Goal: Task Accomplishment & Management: Manage account settings

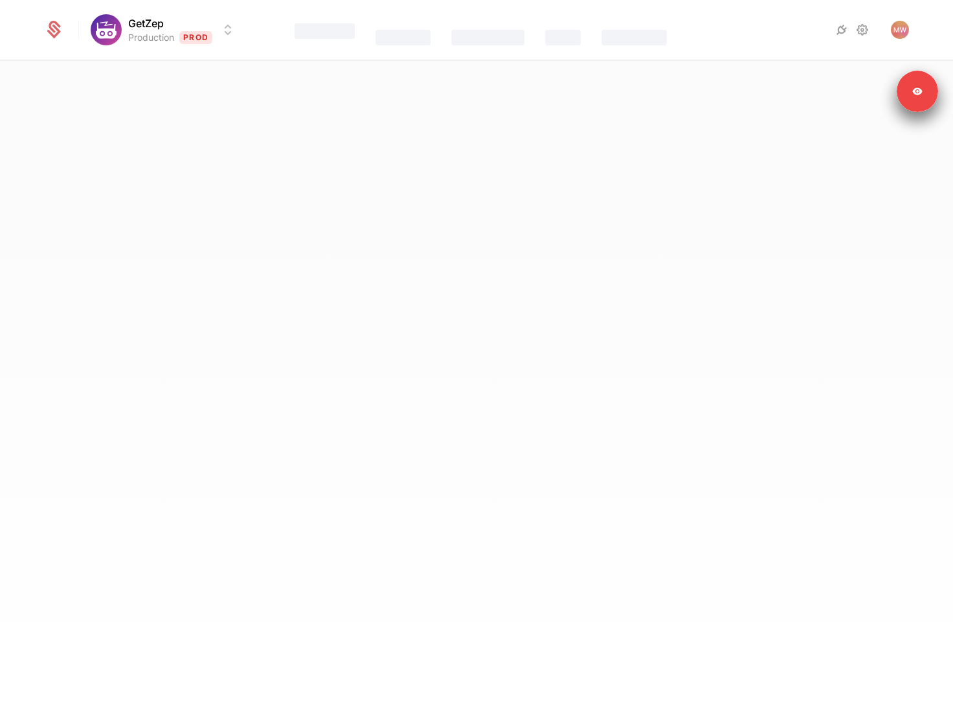
select select "**"
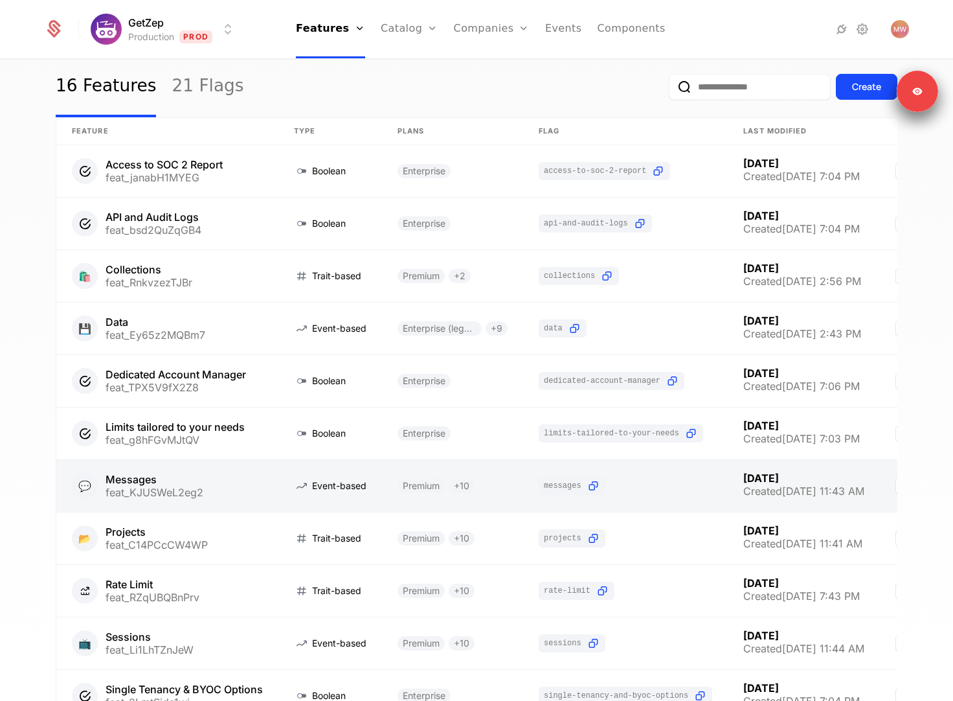
scroll to position [32, 0]
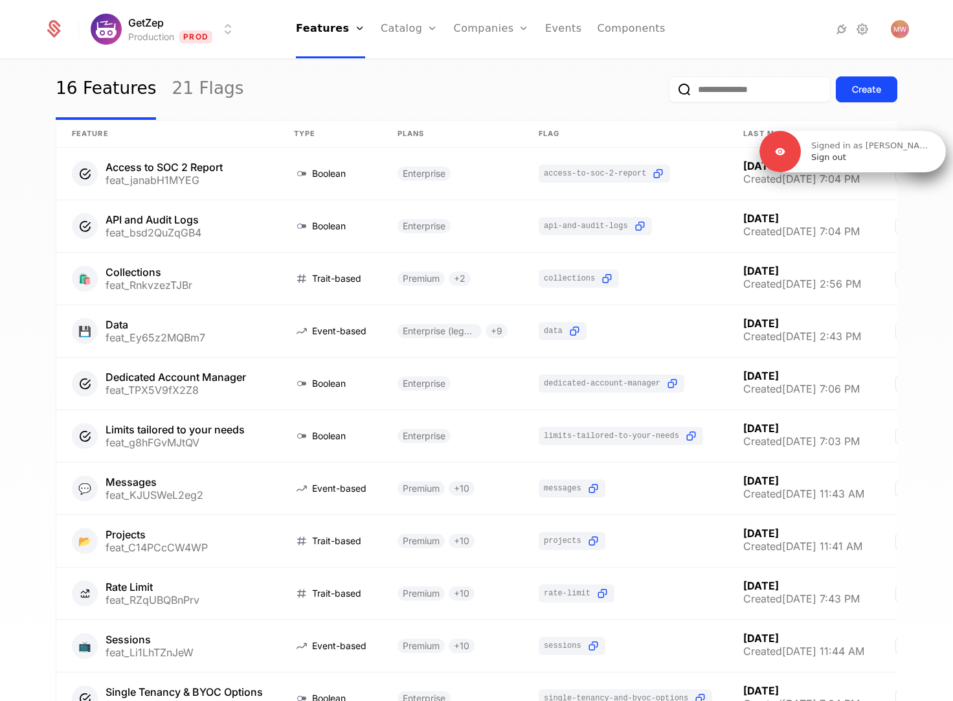
drag, startPoint x: 916, startPoint y: 96, endPoint x: 924, endPoint y: 156, distance: 60.8
click at [924, 156] on div "Signed in as Matt Wood Sign out" at bounding box center [873, 151] width 145 height 23
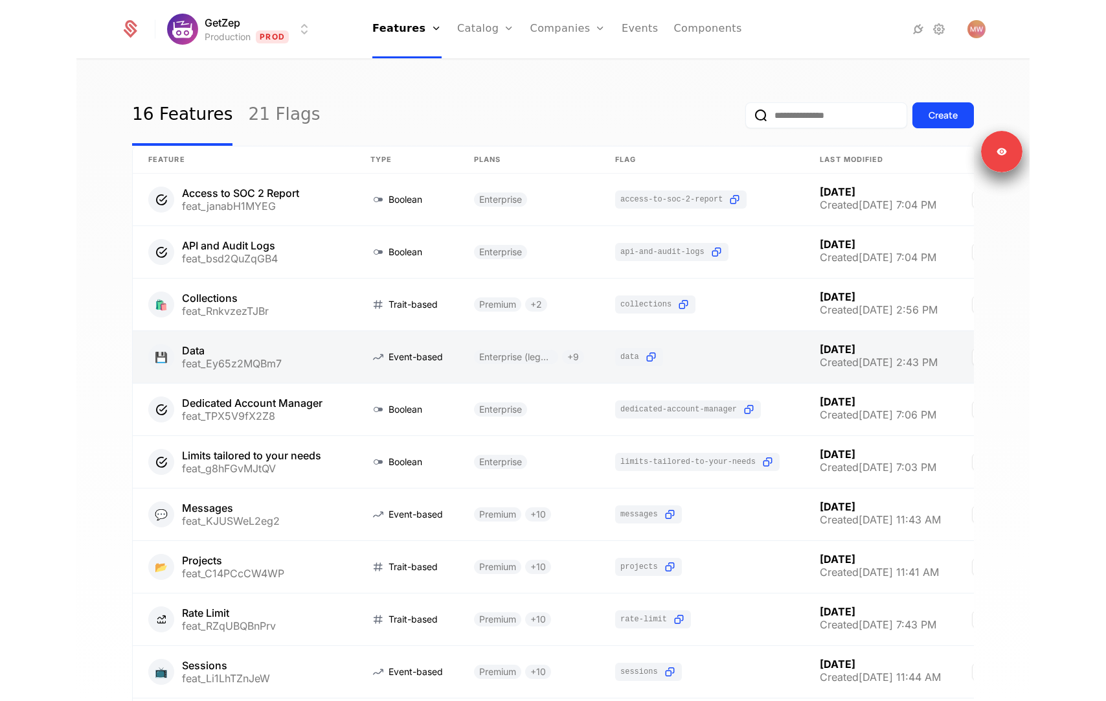
scroll to position [11, 0]
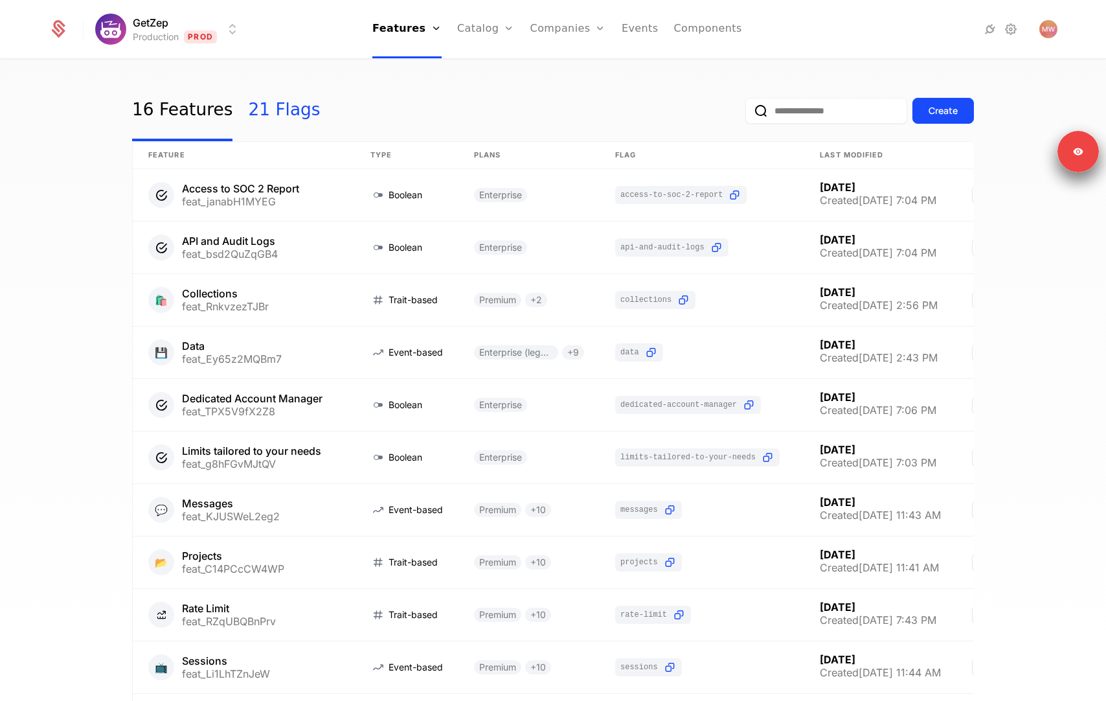
click at [262, 121] on link "21 Flags" at bounding box center [284, 110] width 72 height 61
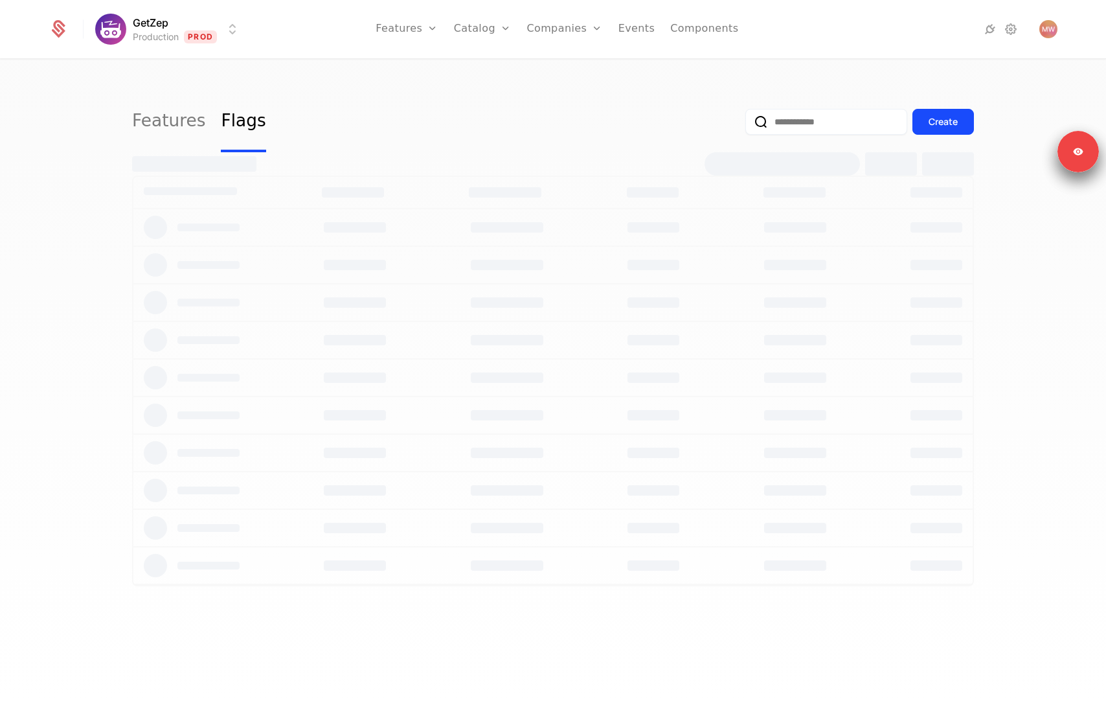
select select "**"
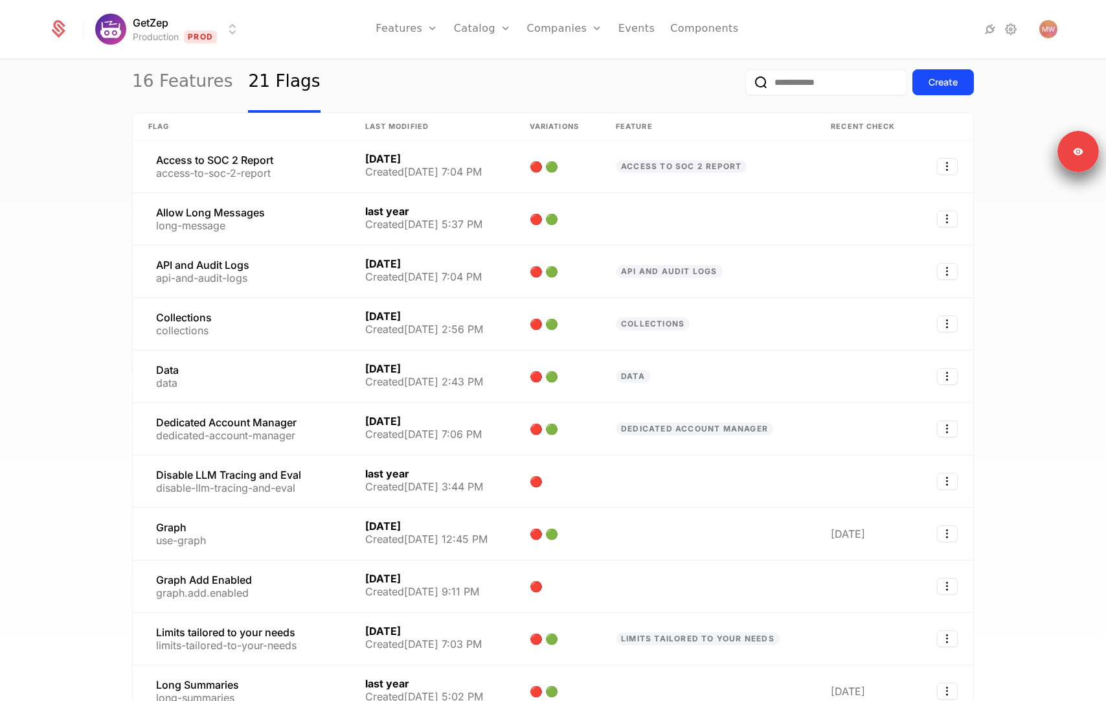
scroll to position [41, 0]
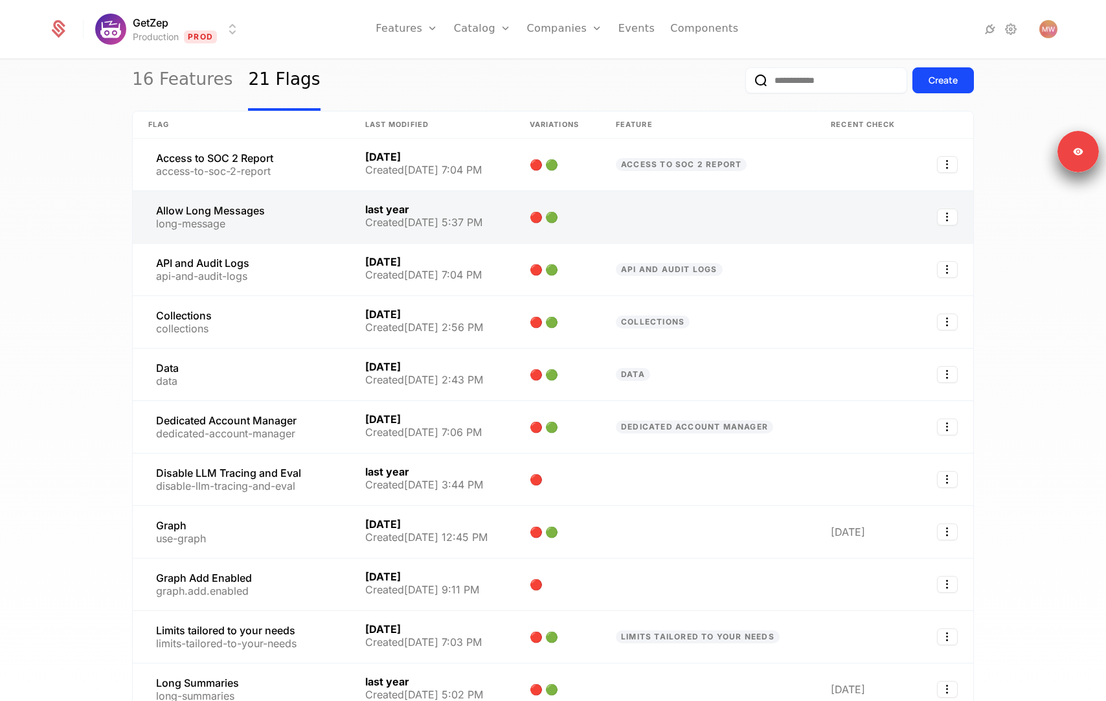
click at [693, 214] on link at bounding box center [707, 217] width 215 height 52
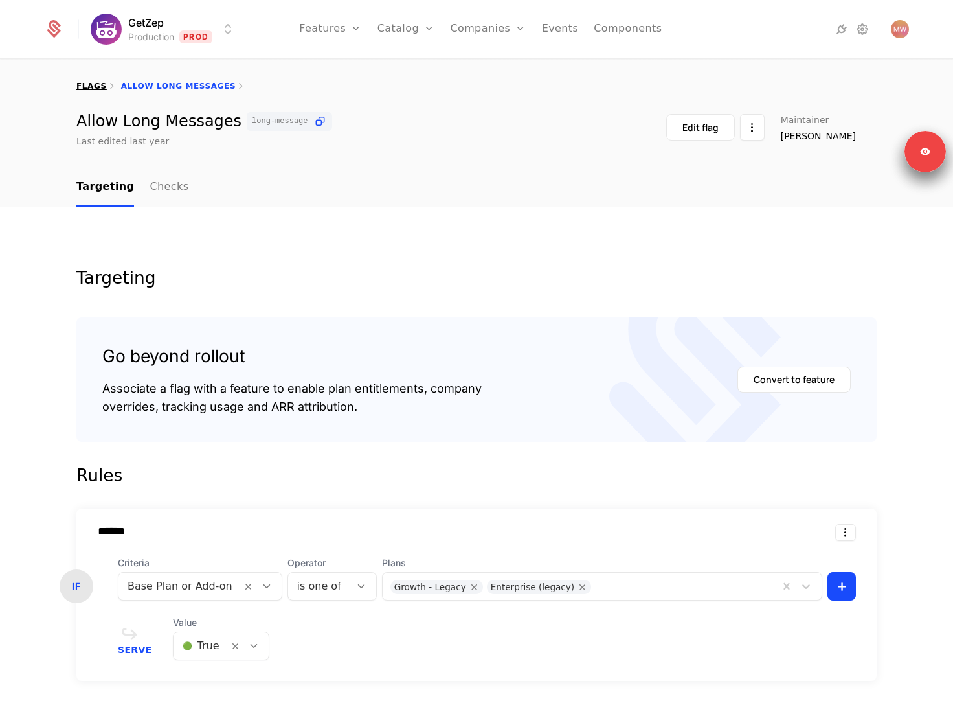
click at [89, 83] on link "flags" at bounding box center [91, 86] width 30 height 9
select select "**"
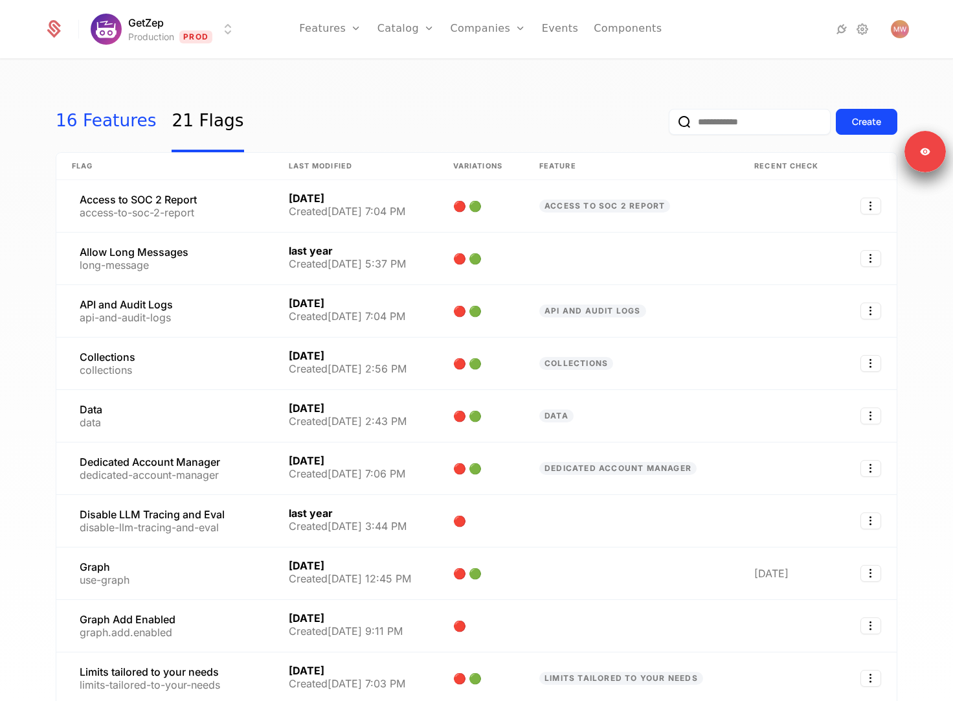
click at [87, 116] on link "16 Features" at bounding box center [106, 121] width 100 height 61
select select "**"
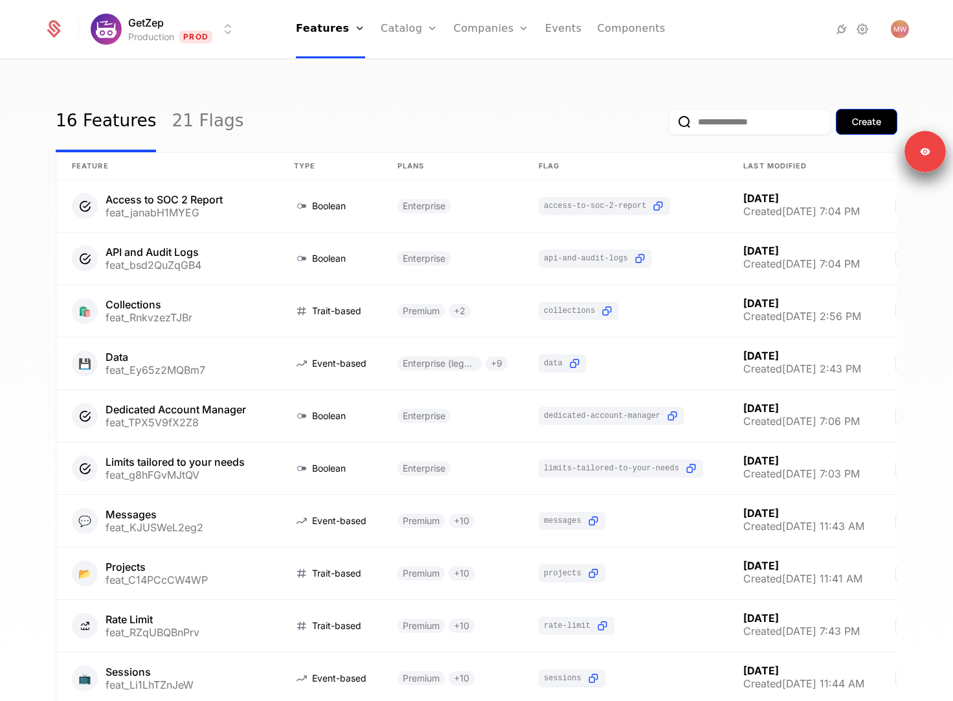
click at [868, 127] on div "Create" at bounding box center [866, 121] width 29 height 13
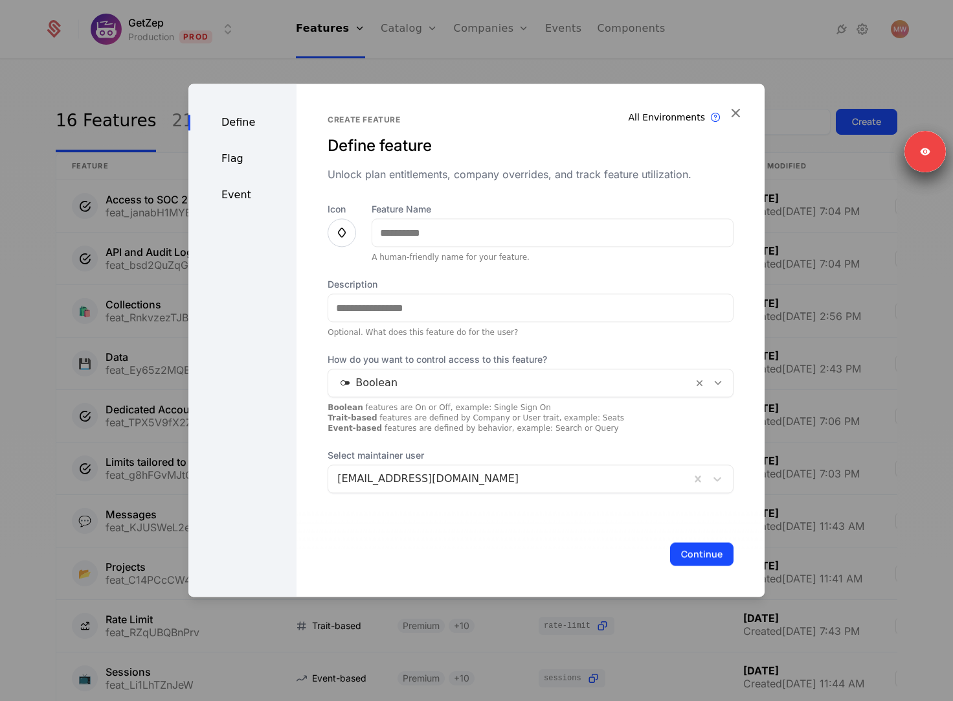
click at [395, 394] on div "Boolean" at bounding box center [510, 382] width 365 height 23
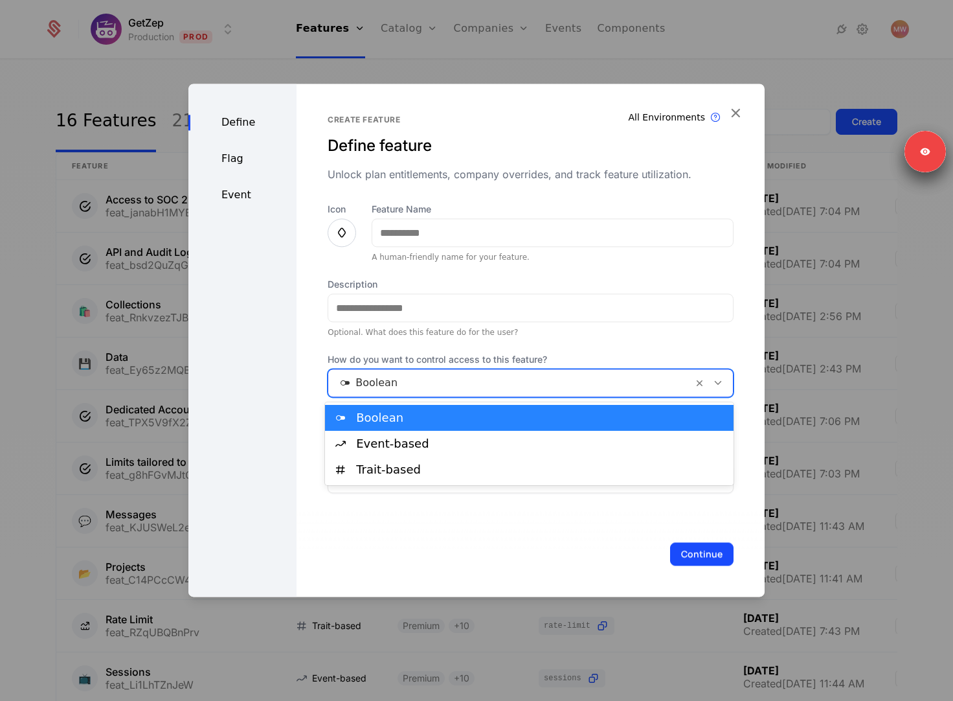
click at [412, 350] on div "Icon Feature Name A human-friendly name for your feature. Description Optional.…" at bounding box center [531, 348] width 406 height 290
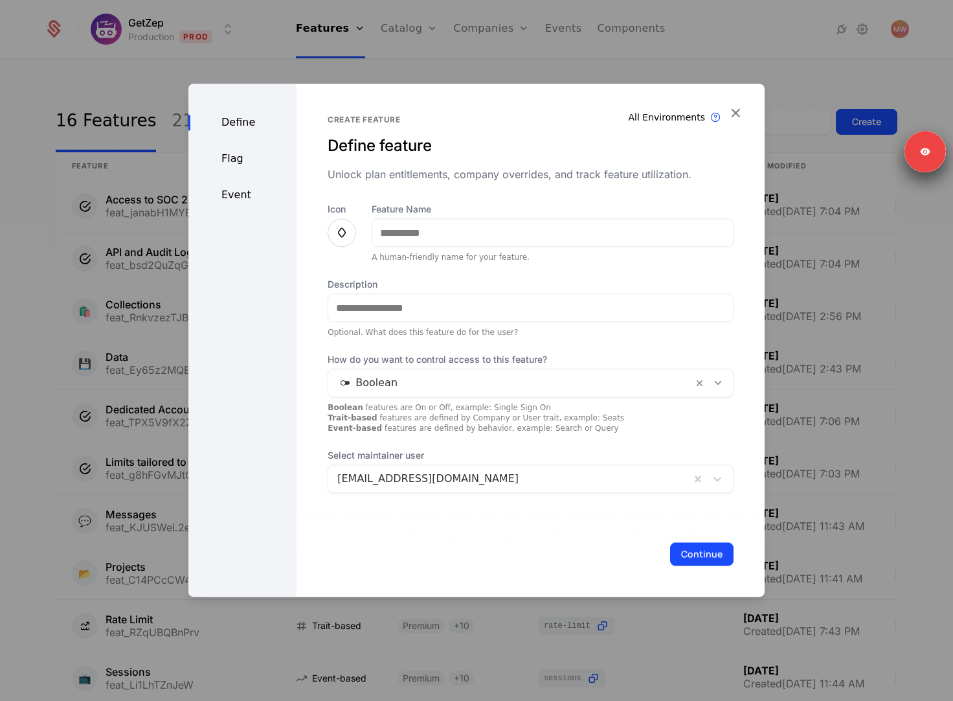
click at [426, 384] on div at bounding box center [510, 383] width 346 height 18
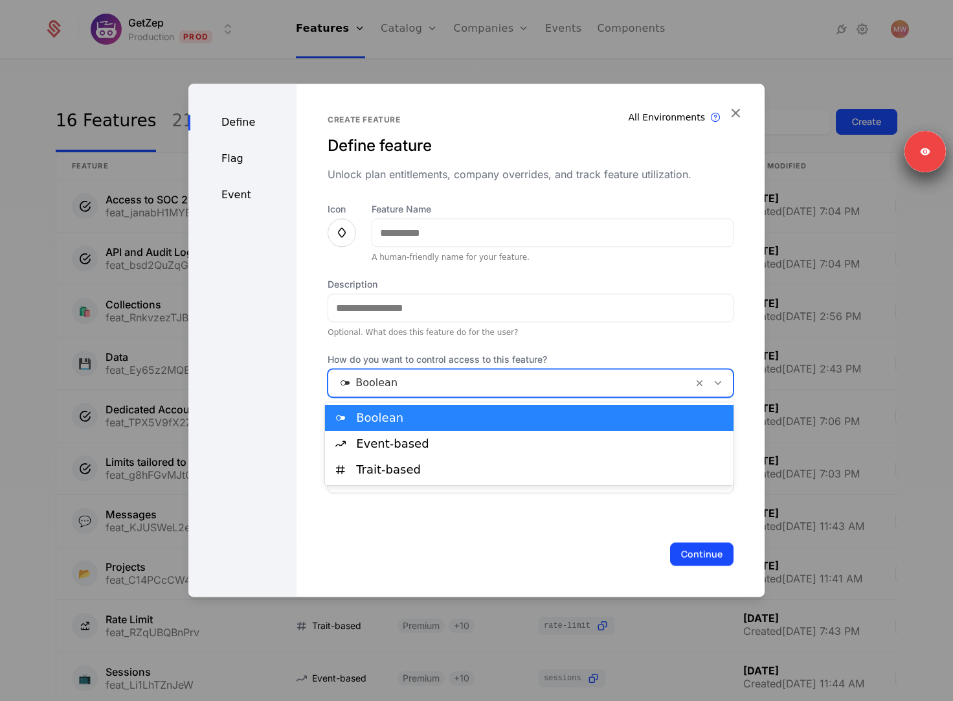
click at [519, 380] on div at bounding box center [510, 383] width 346 height 18
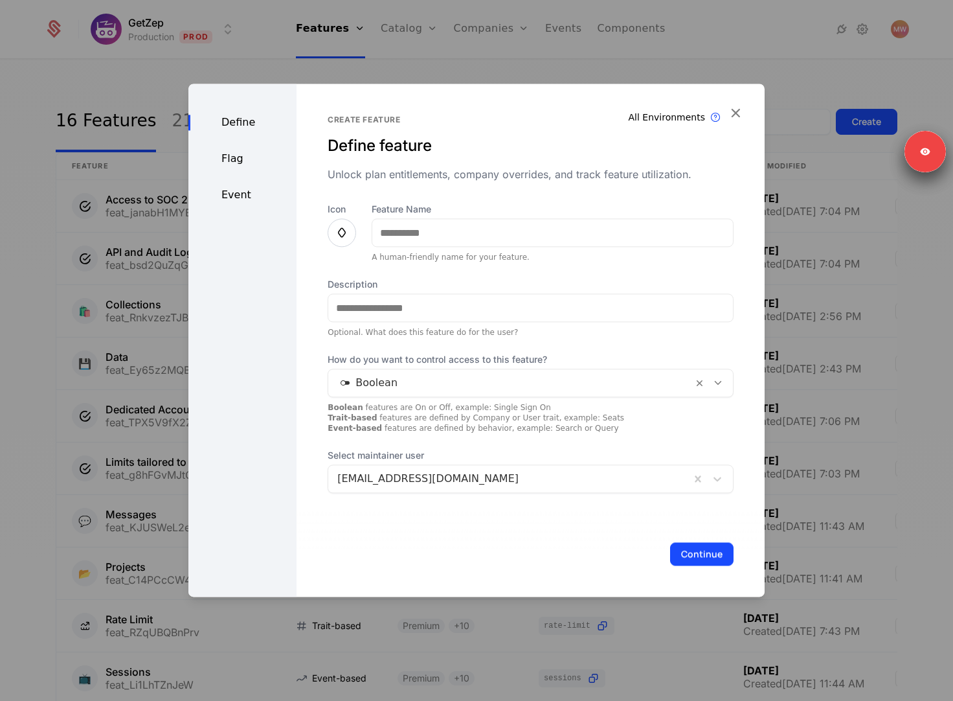
click at [486, 338] on div "Icon Feature Name A human-friendly name for your feature. Description Optional.…" at bounding box center [531, 348] width 406 height 290
click at [451, 390] on div at bounding box center [510, 383] width 346 height 18
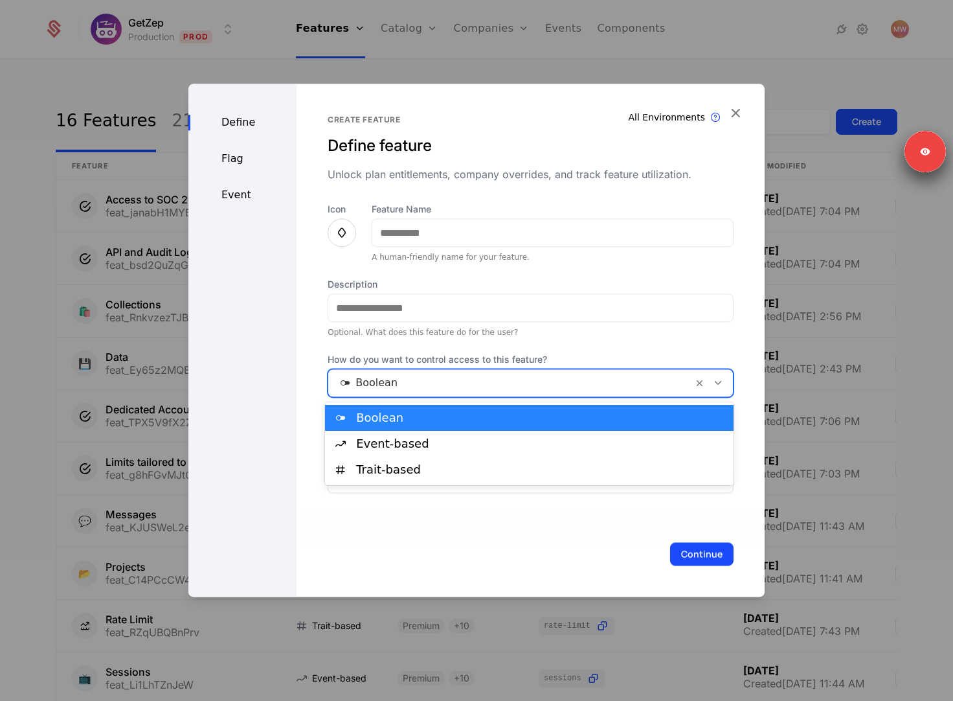
click at [434, 349] on div "Icon Feature Name A human-friendly name for your feature. Description Optional.…" at bounding box center [531, 348] width 406 height 290
click at [436, 387] on div at bounding box center [510, 383] width 346 height 18
click at [232, 154] on div "Flag" at bounding box center [242, 159] width 108 height 16
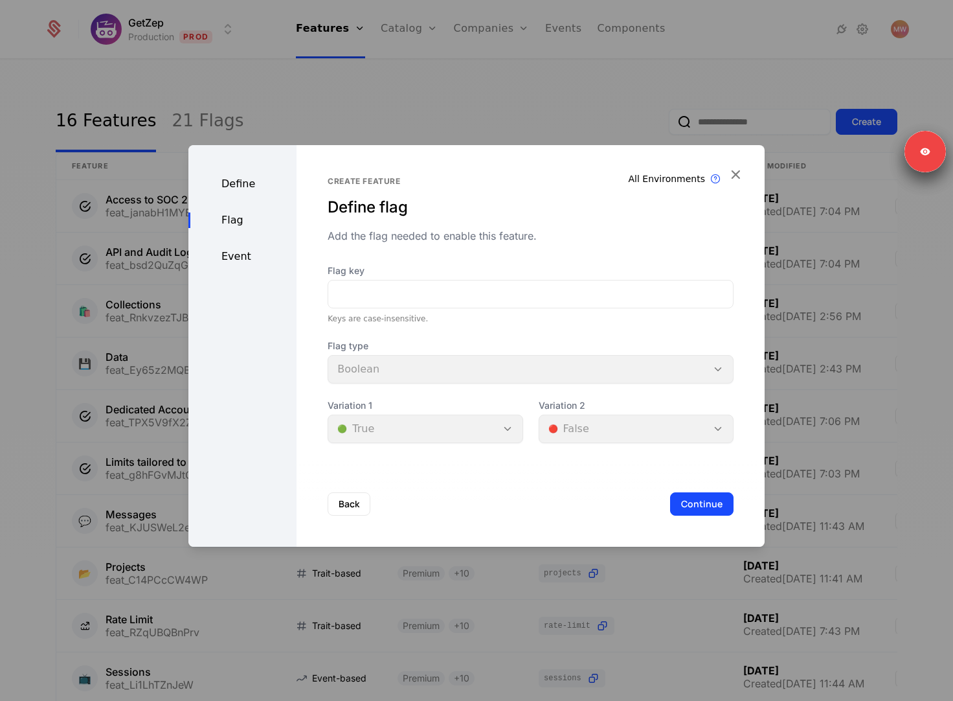
click at [240, 257] on div "Event" at bounding box center [242, 257] width 108 height 16
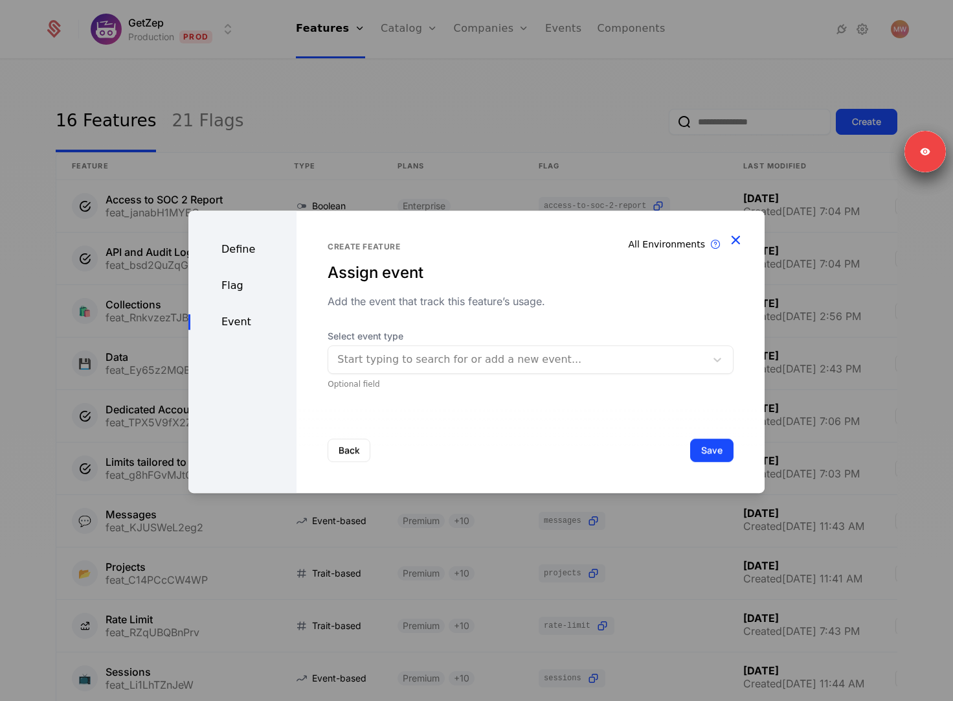
click at [739, 242] on icon "button" at bounding box center [735, 239] width 17 height 17
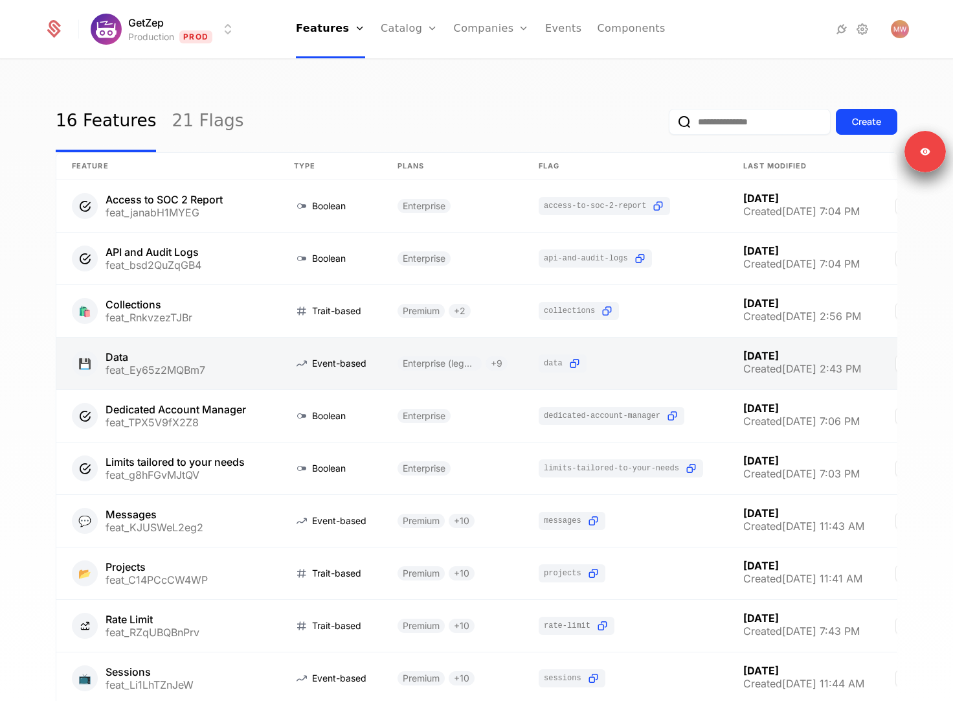
click at [256, 359] on link at bounding box center [167, 363] width 222 height 52
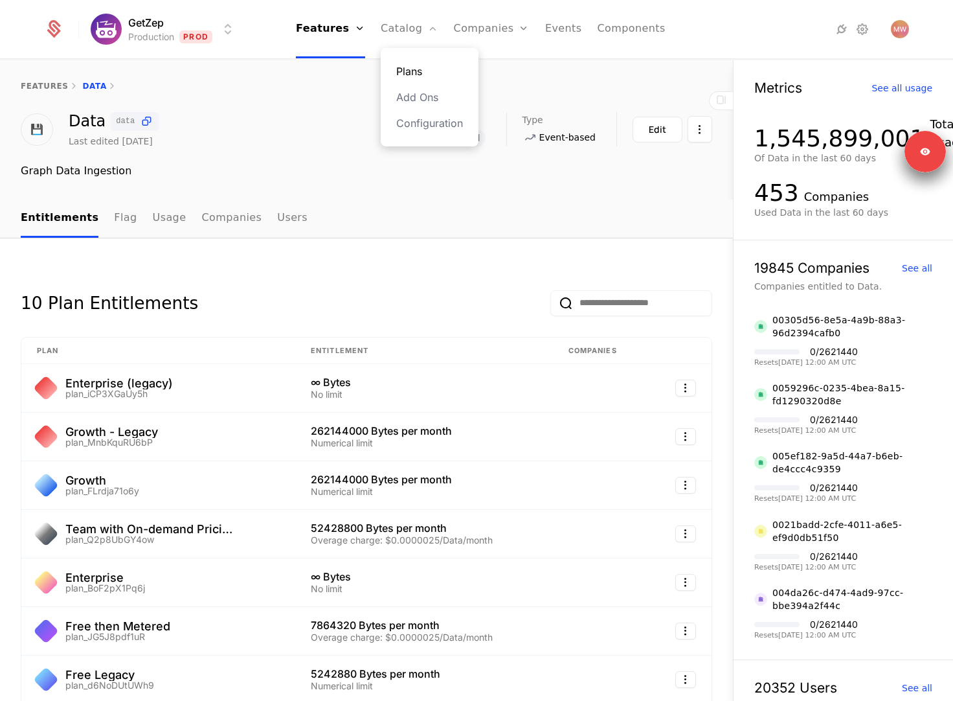
click at [405, 71] on link "Plans" at bounding box center [429, 71] width 67 height 16
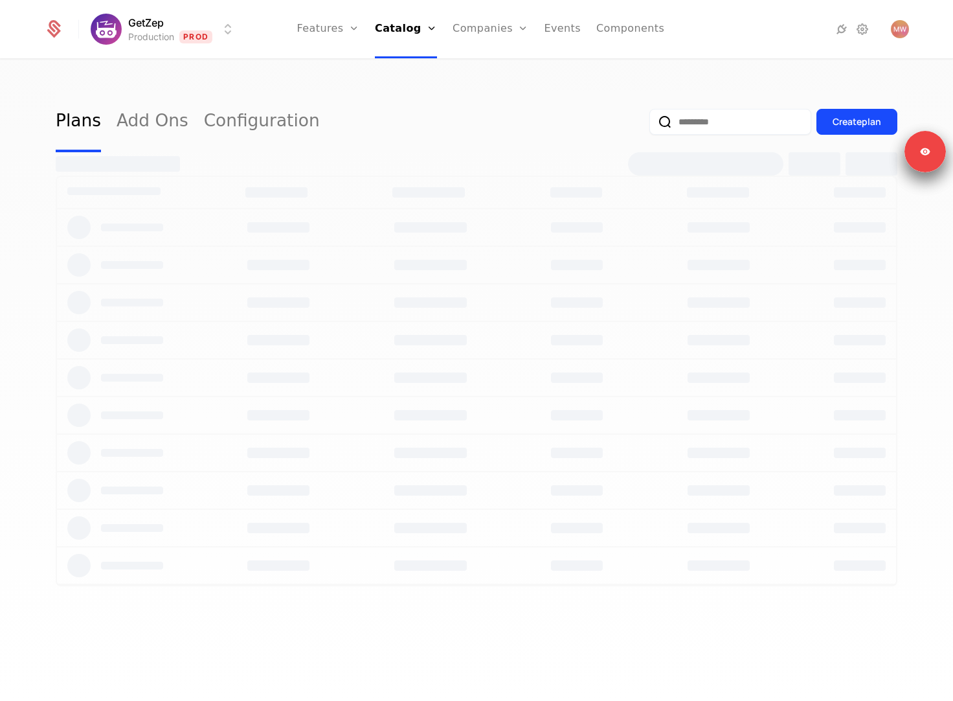
select select "**"
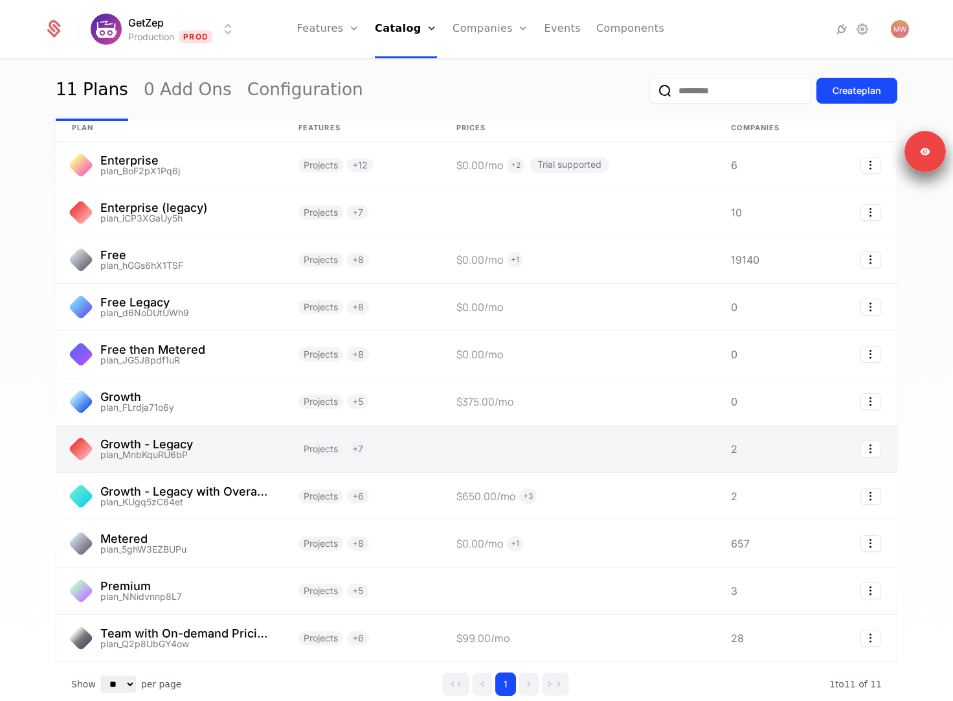
scroll to position [37, 0]
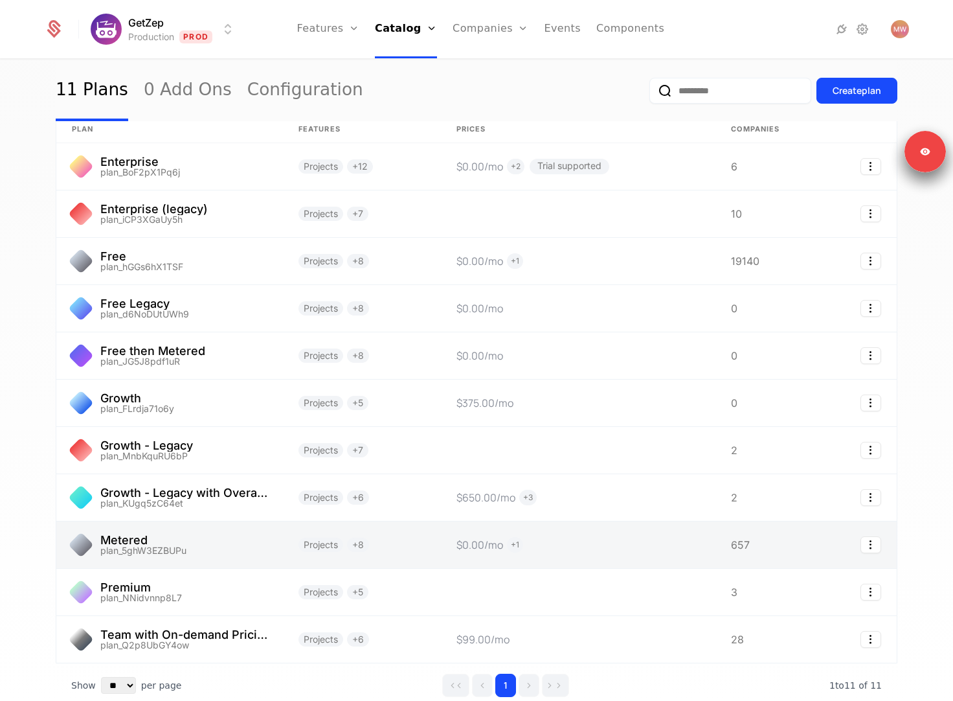
click at [698, 550] on link at bounding box center [578, 544] width 275 height 47
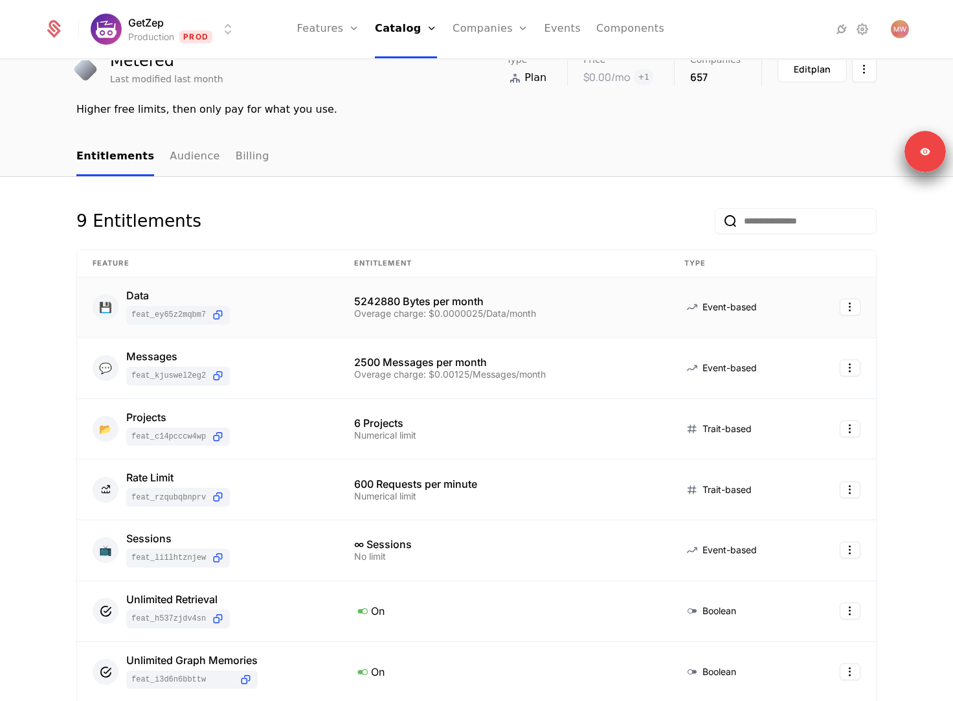
scroll to position [49, 0]
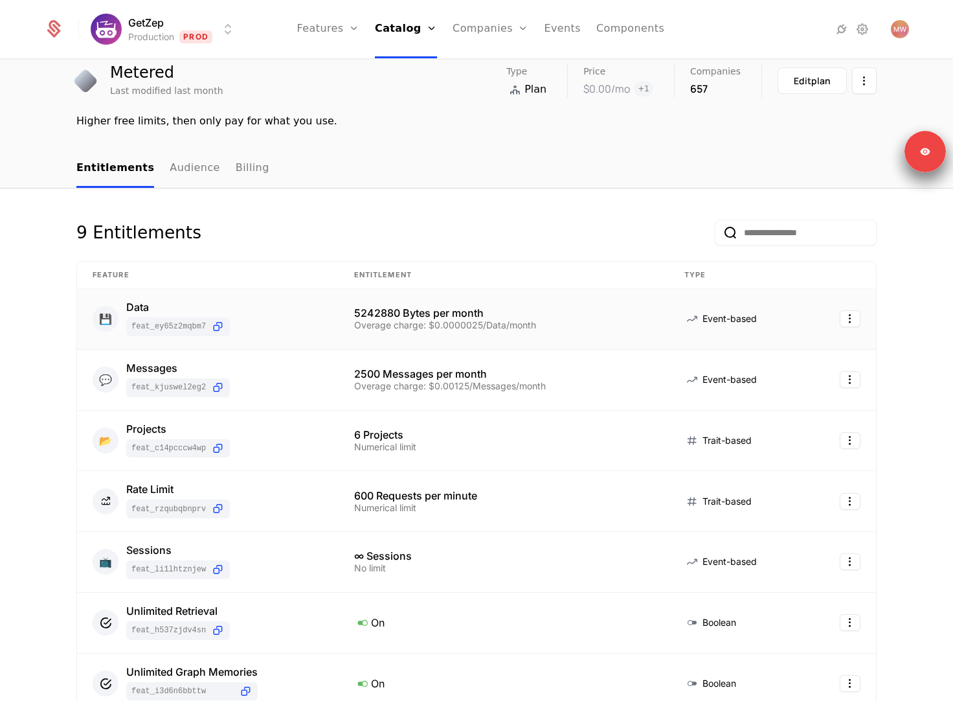
click at [321, 326] on div "💾 Data feat_Ey65z2MQBm7" at bounding box center [208, 319] width 231 height 34
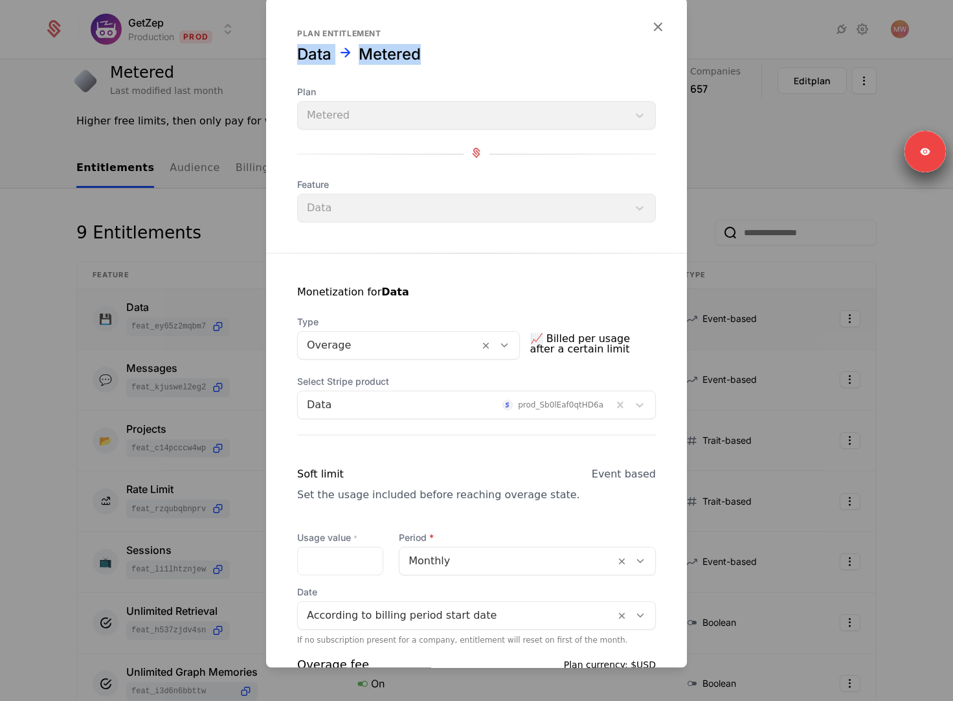
drag, startPoint x: 300, startPoint y: 53, endPoint x: 422, endPoint y: 52, distance: 121.1
click at [421, 52] on div "Data Metered" at bounding box center [476, 54] width 359 height 21
drag, startPoint x: 430, startPoint y: 54, endPoint x: 358, endPoint y: 51, distance: 71.9
click at [358, 51] on div "Data Metered" at bounding box center [476, 54] width 359 height 21
click at [405, 310] on div "Monetization for Data" at bounding box center [476, 299] width 359 height 31
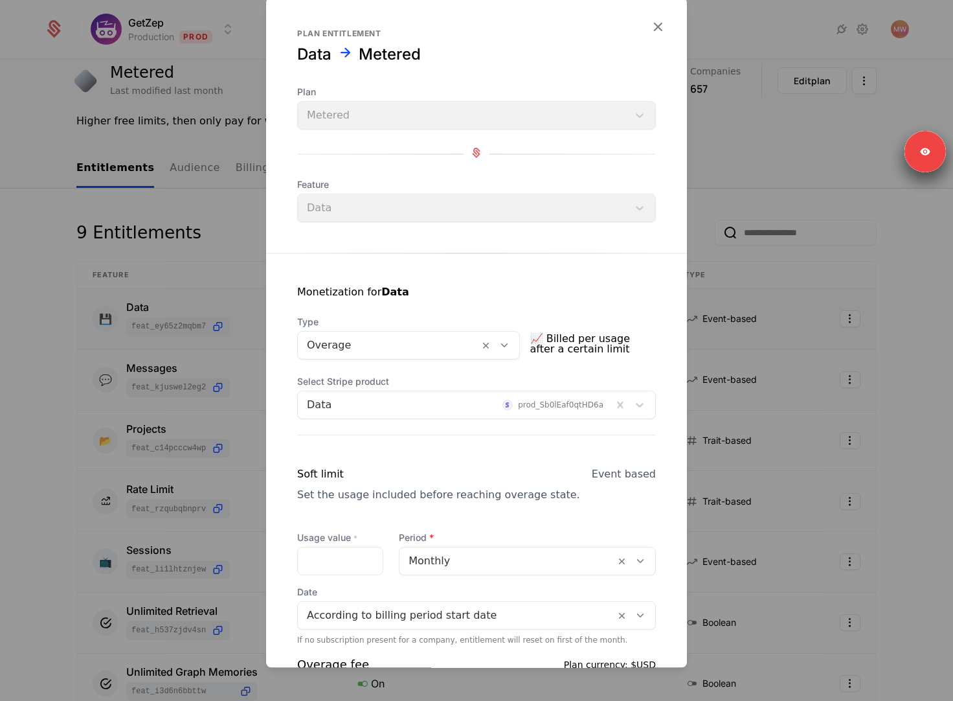
click at [396, 349] on div at bounding box center [388, 345] width 163 height 18
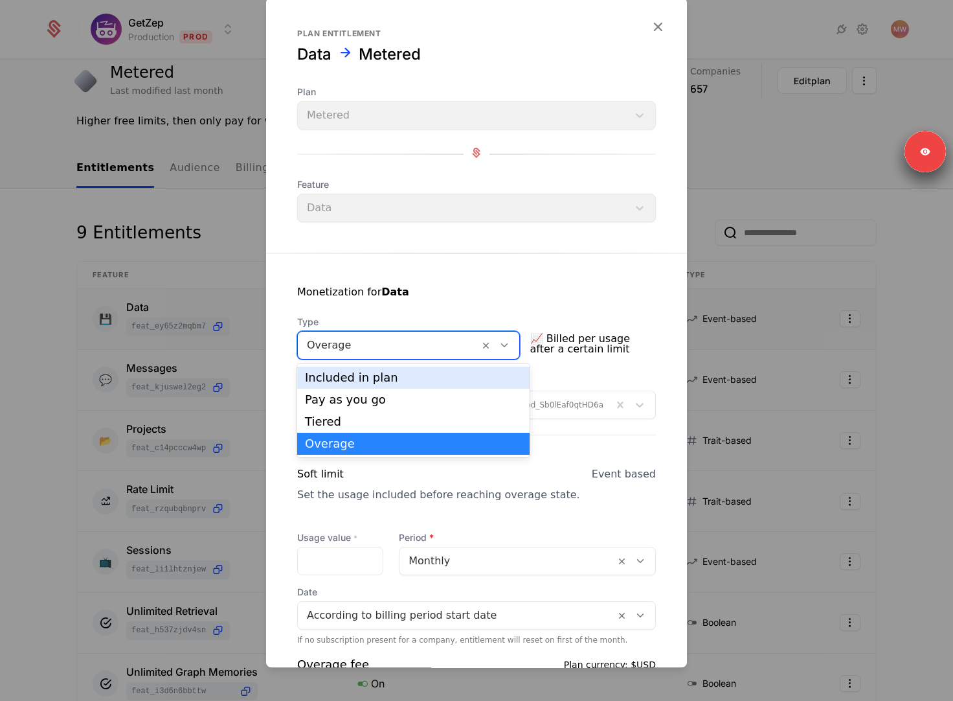
click at [389, 382] on div "Included in plan" at bounding box center [413, 378] width 217 height 12
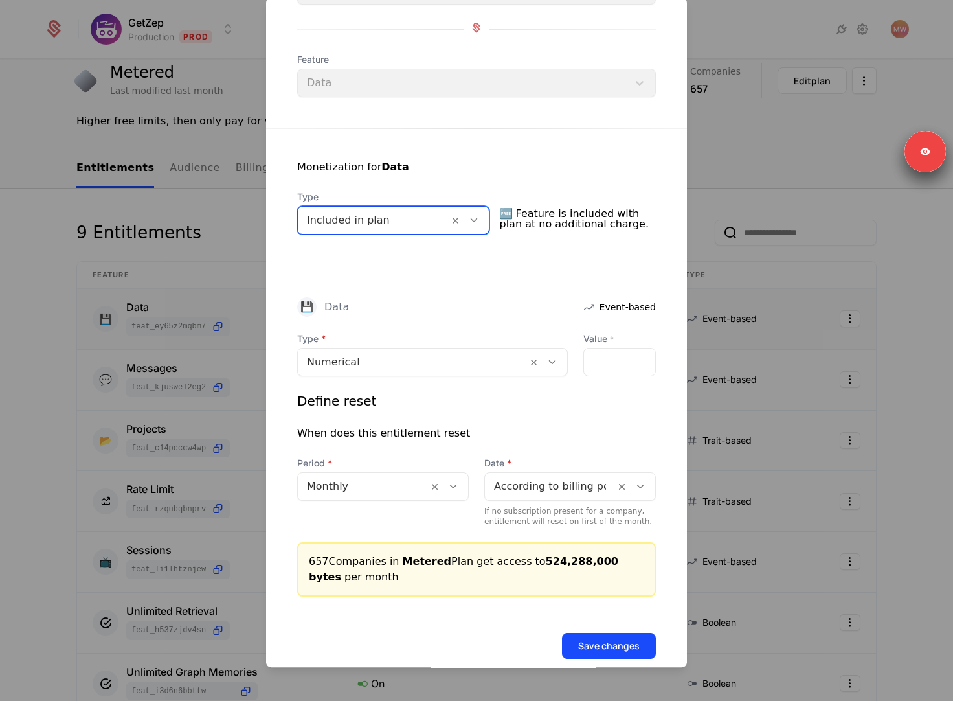
scroll to position [134, 0]
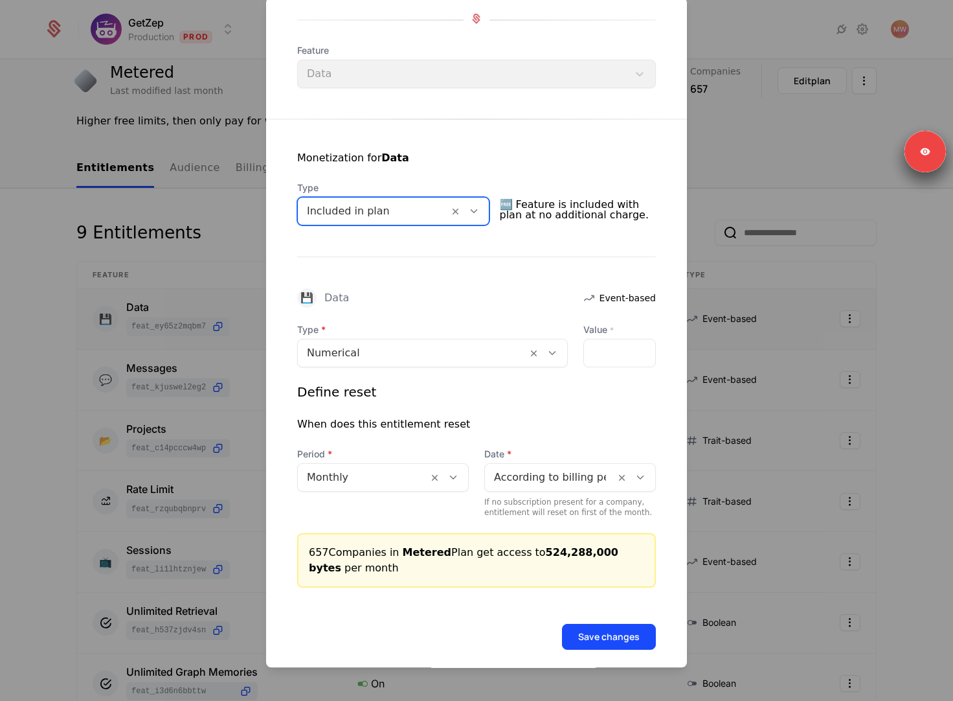
click at [539, 471] on div at bounding box center [550, 477] width 112 height 18
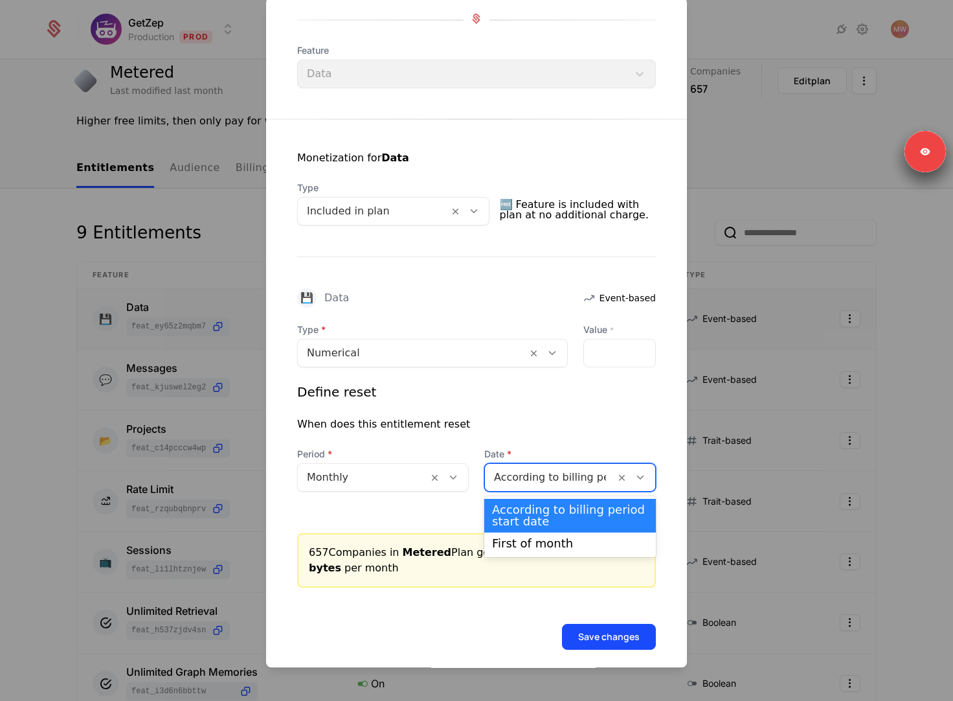
click at [530, 426] on div "When does this entitlement reset" at bounding box center [476, 424] width 359 height 16
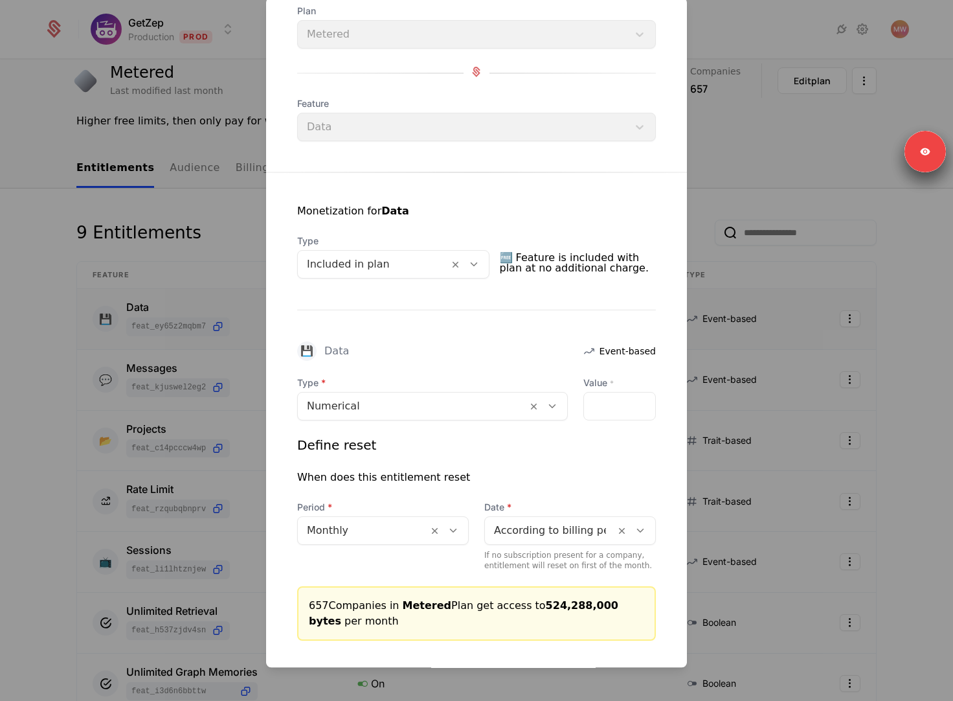
scroll to position [61, 0]
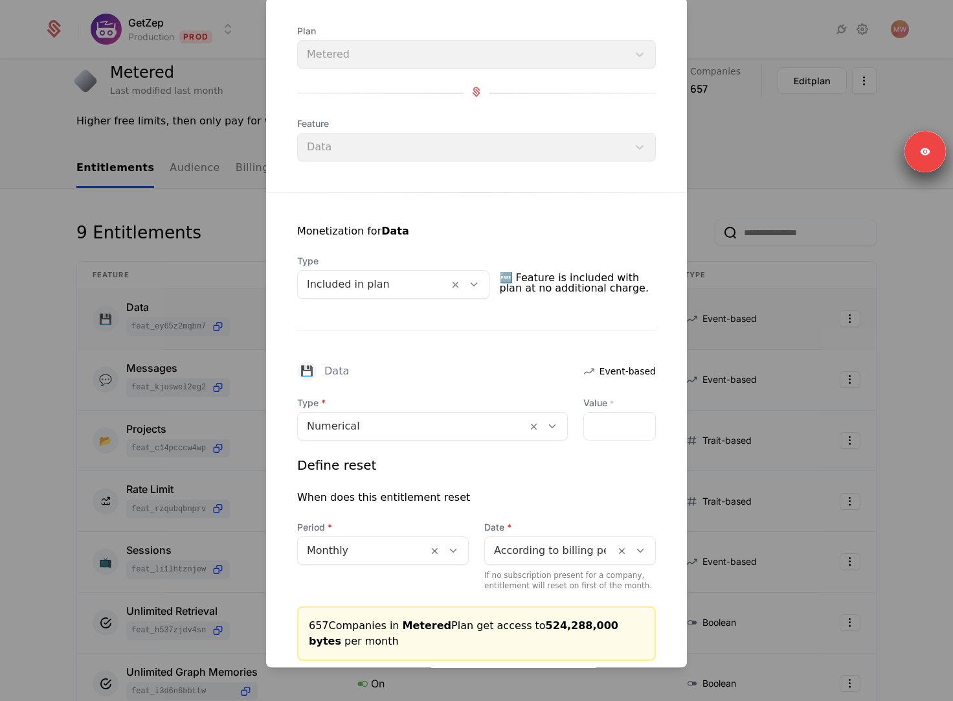
click at [423, 277] on div at bounding box center [373, 284] width 133 height 18
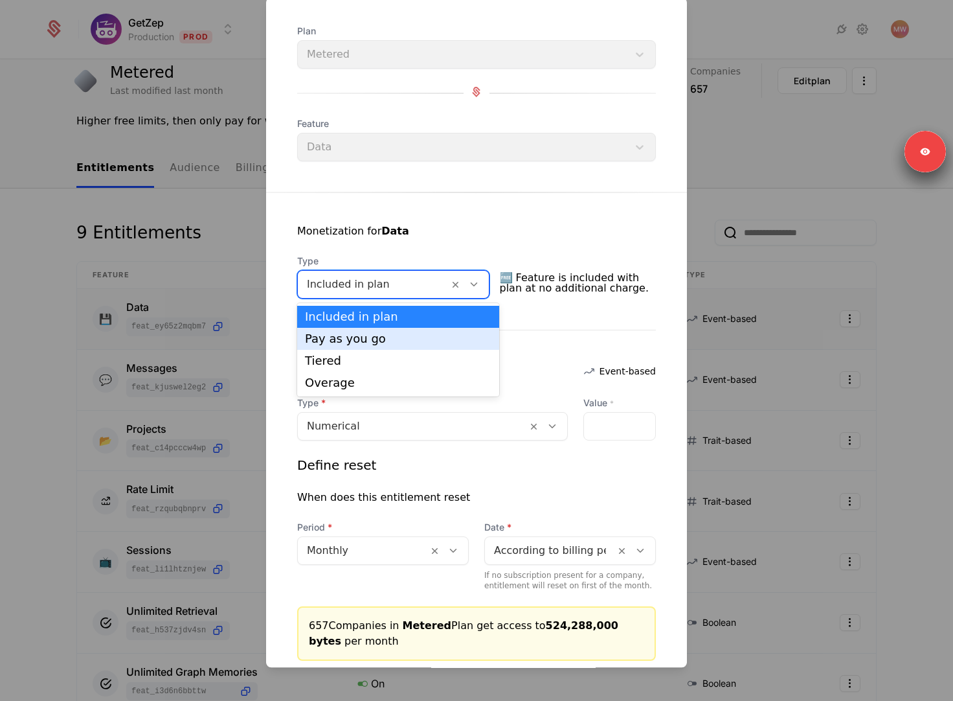
click at [405, 339] on div "Pay as you go" at bounding box center [398, 339] width 186 height 12
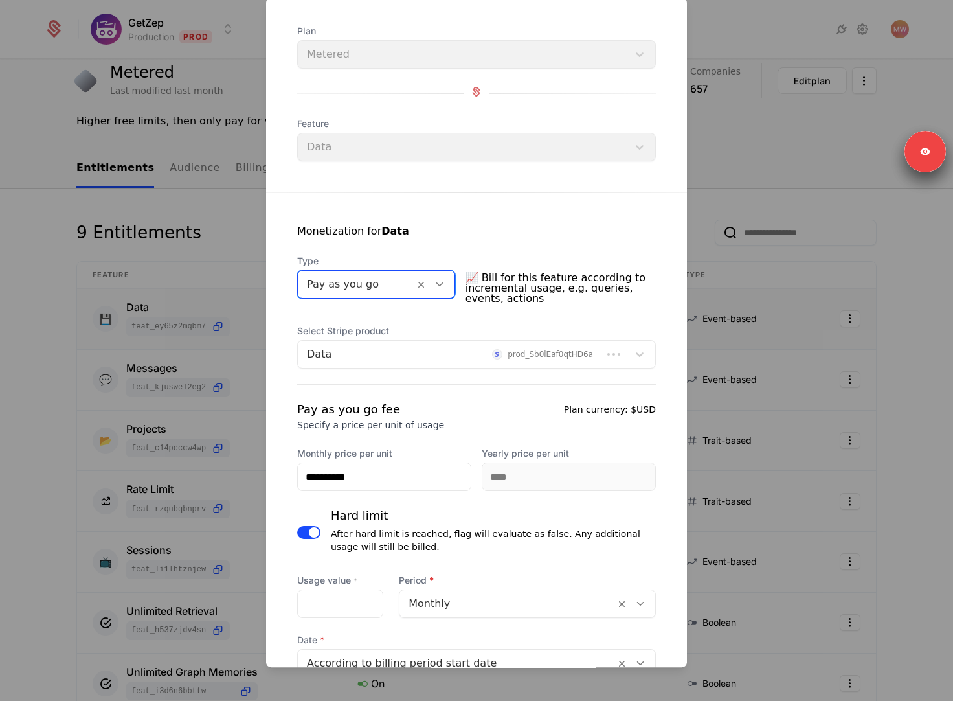
click at [393, 286] on div at bounding box center [356, 284] width 98 height 18
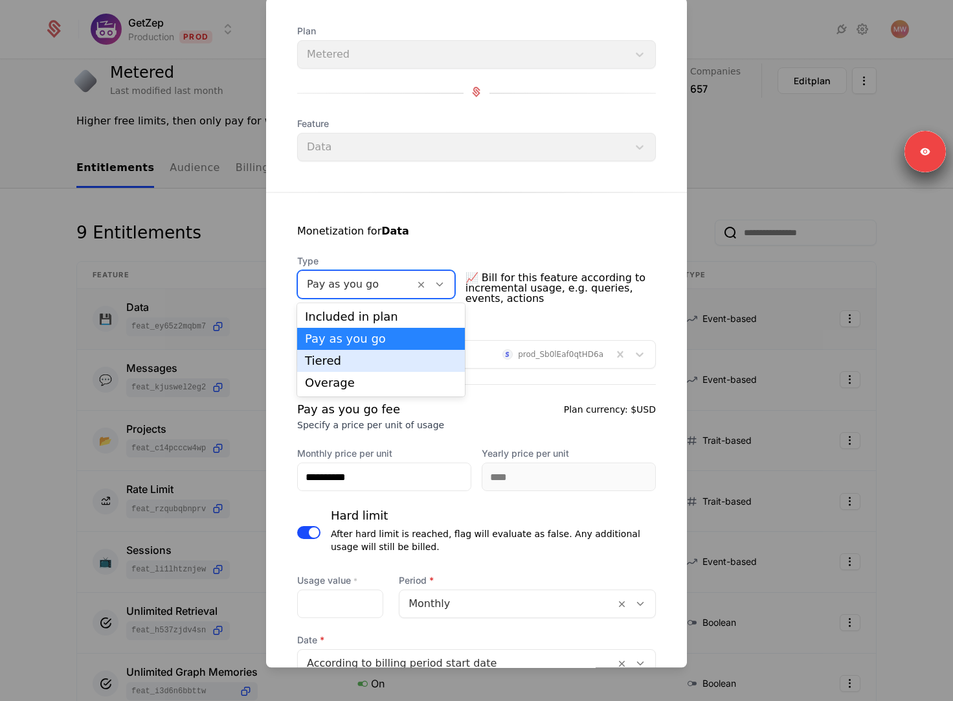
click at [372, 357] on div "Tiered" at bounding box center [381, 361] width 152 height 12
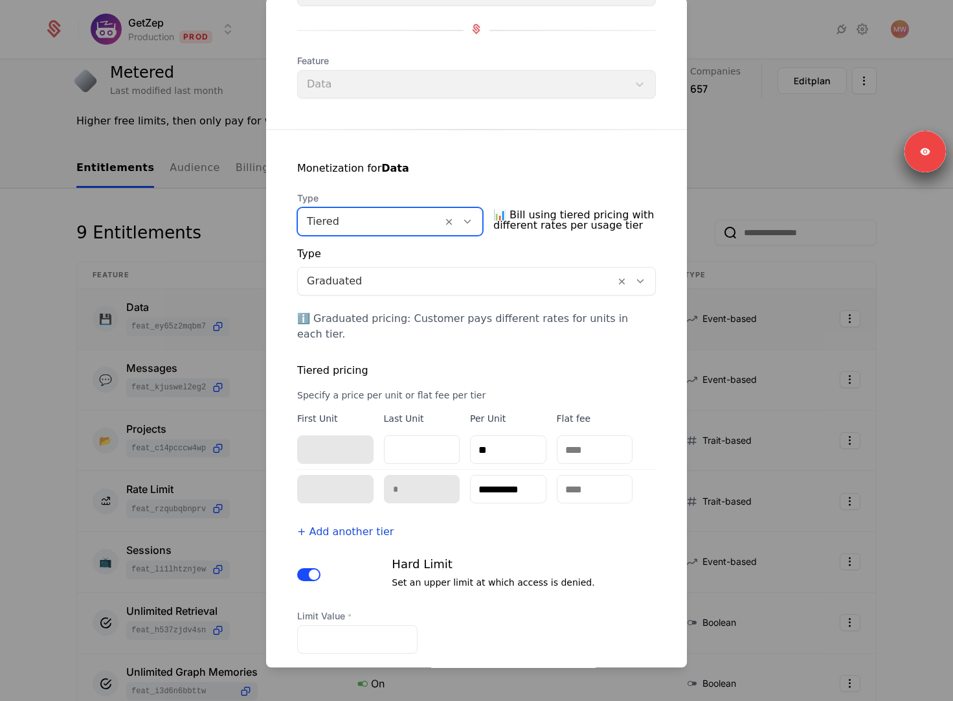
scroll to position [138, 0]
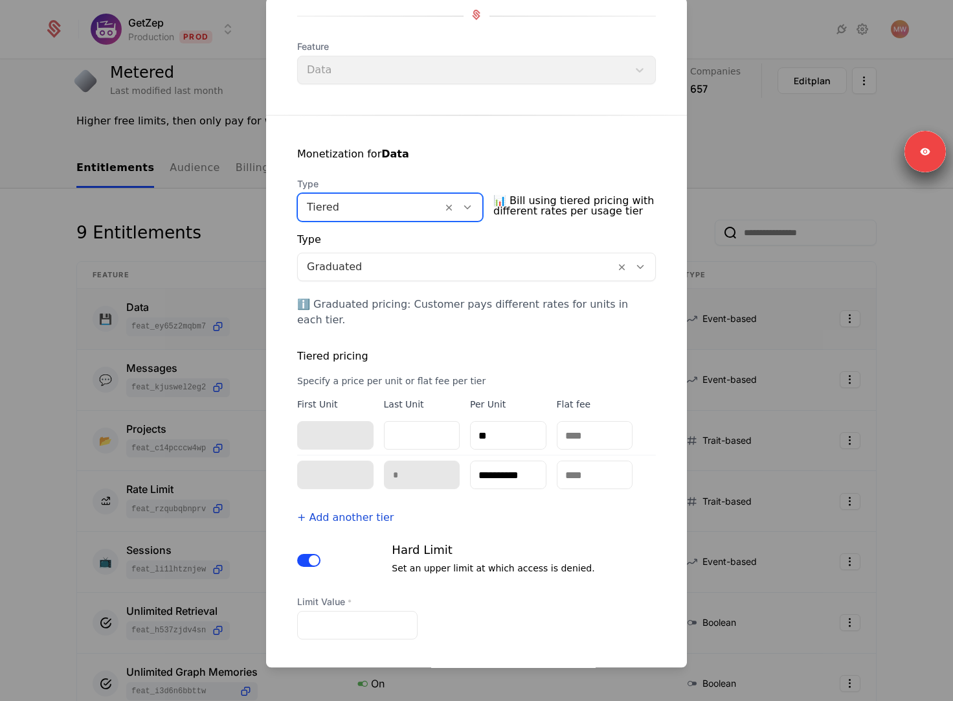
click at [373, 266] on div at bounding box center [456, 267] width 299 height 18
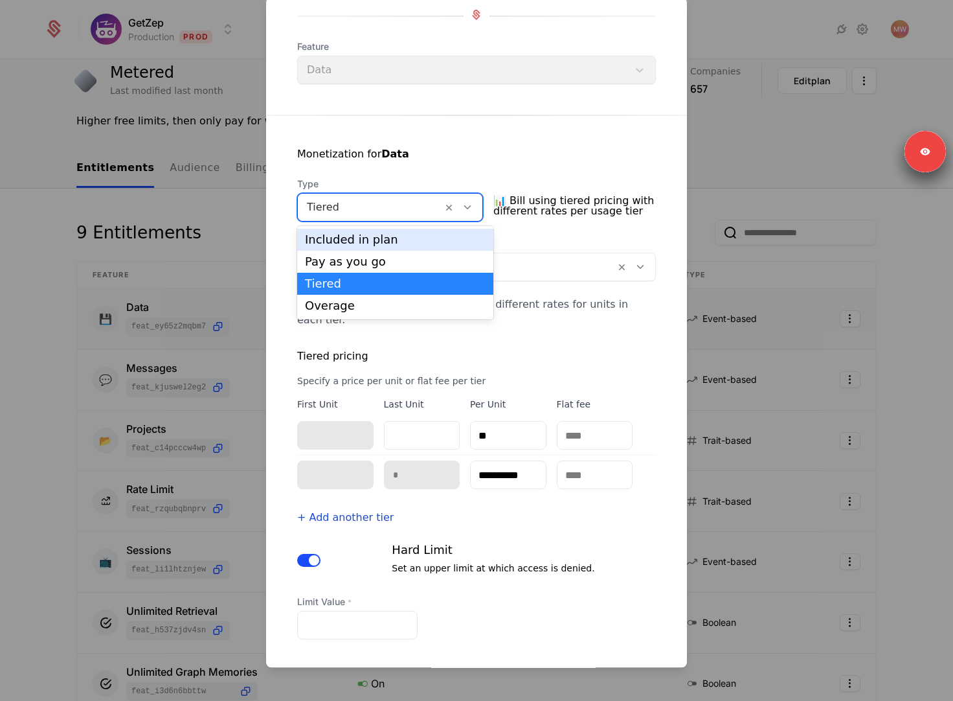
click at [385, 212] on div at bounding box center [370, 207] width 126 height 18
click at [374, 306] on div "Overage" at bounding box center [395, 306] width 181 height 12
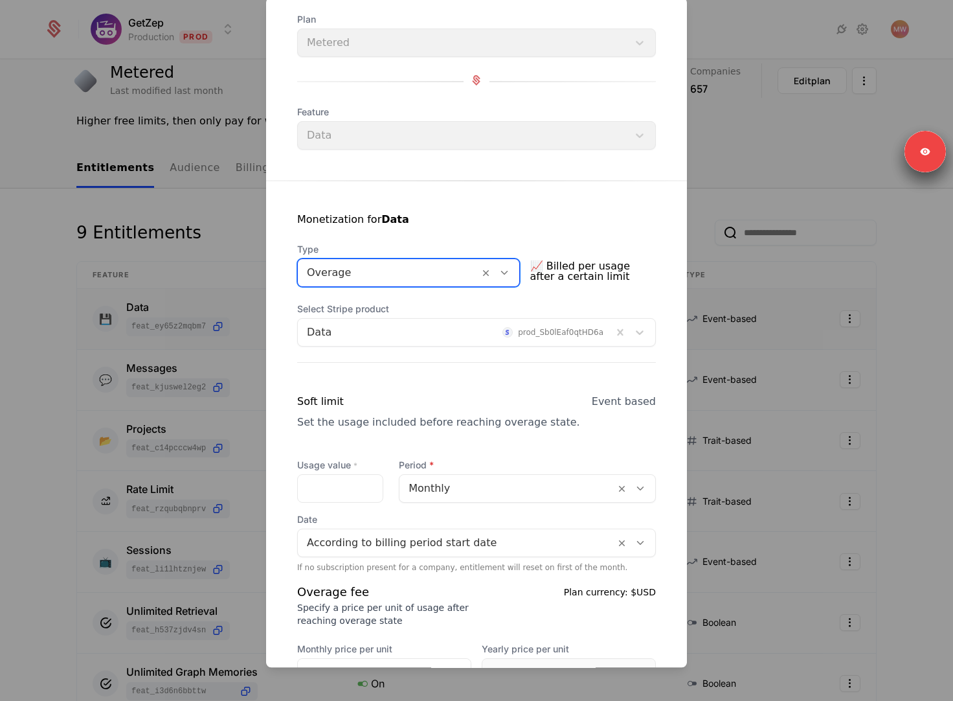
scroll to position [0, 0]
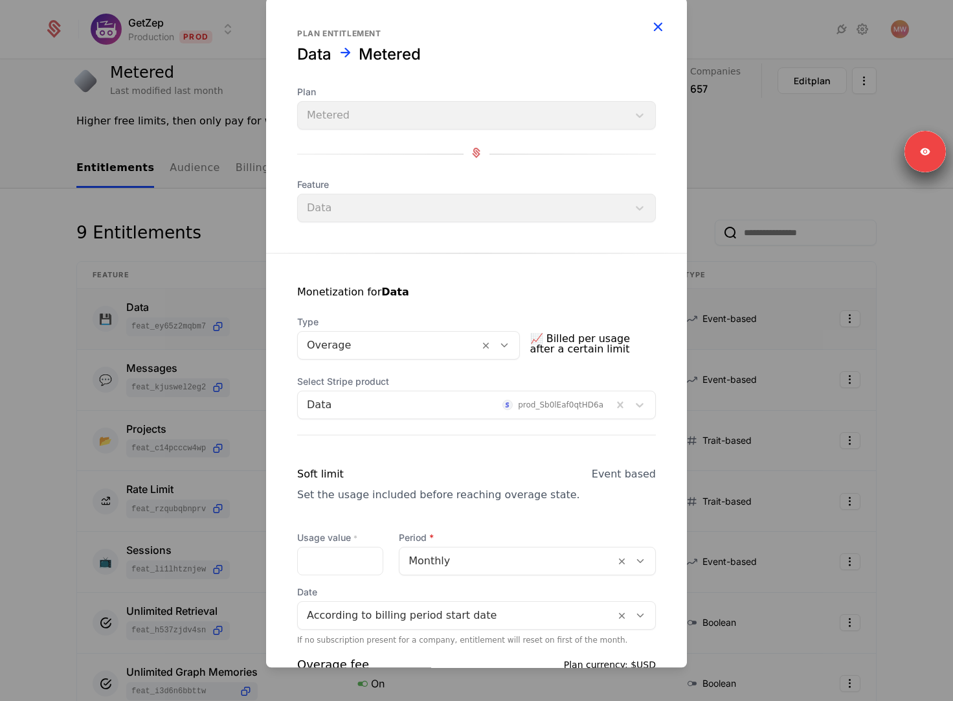
click at [657, 27] on icon "button" at bounding box center [657, 26] width 17 height 17
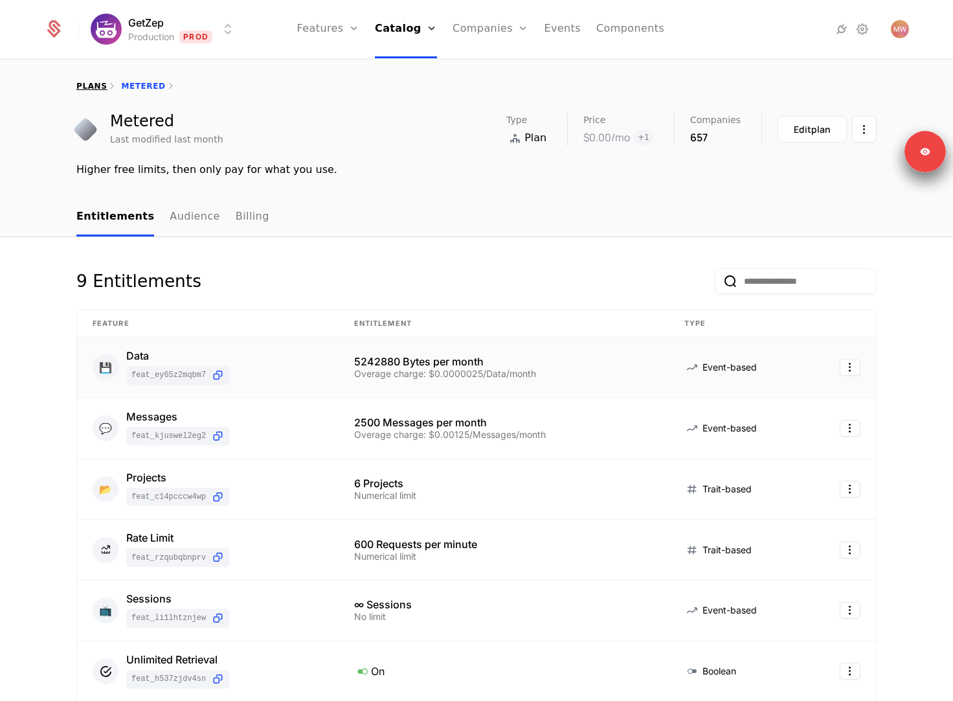
click at [81, 87] on link "plans" at bounding box center [91, 86] width 30 height 9
select select "**"
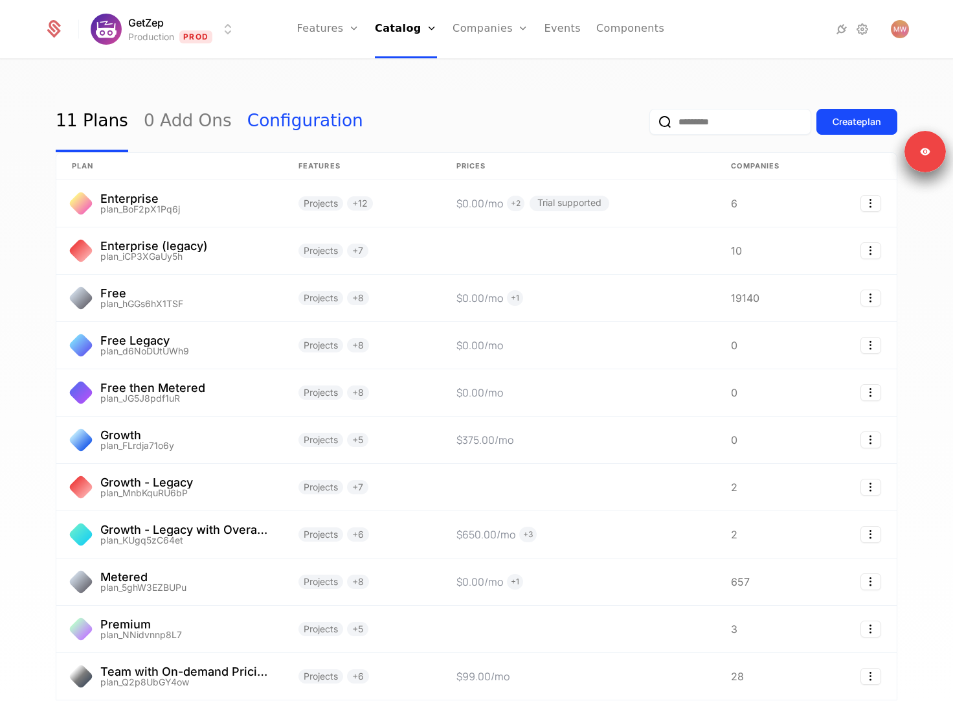
click at [295, 119] on link "Configuration" at bounding box center [305, 121] width 116 height 61
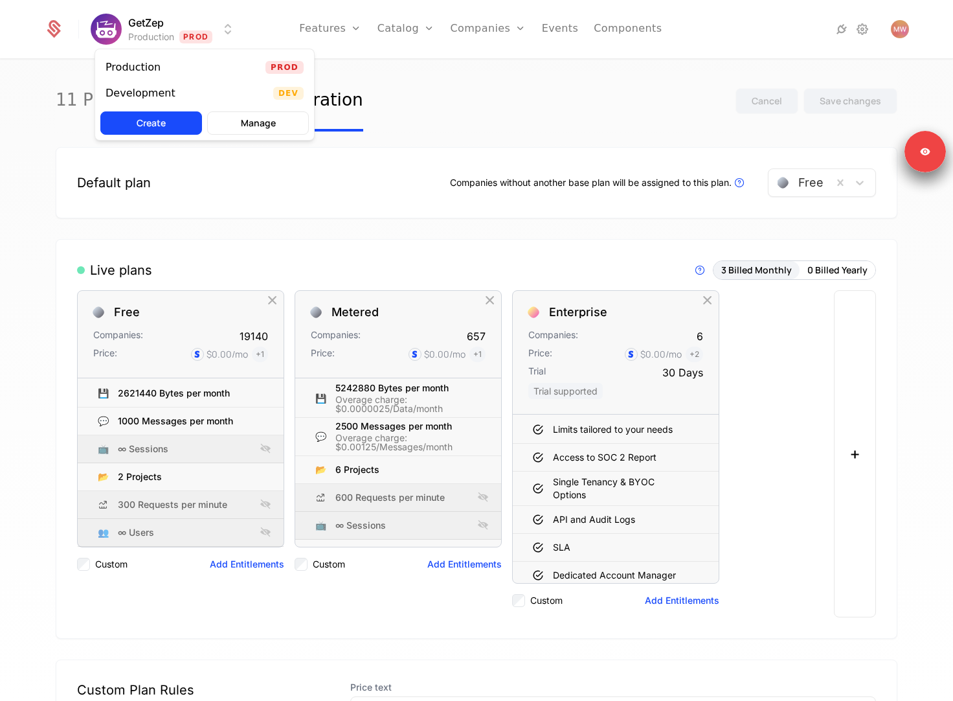
click at [176, 34] on html "GetZep Production Prod Features Features Flags Catalog Plans Add Ons Configurat…" at bounding box center [476, 350] width 953 height 701
click at [532, 127] on html "GetZep Production Prod Features Features Flags Catalog Plans Add Ons Configurat…" at bounding box center [476, 350] width 953 height 701
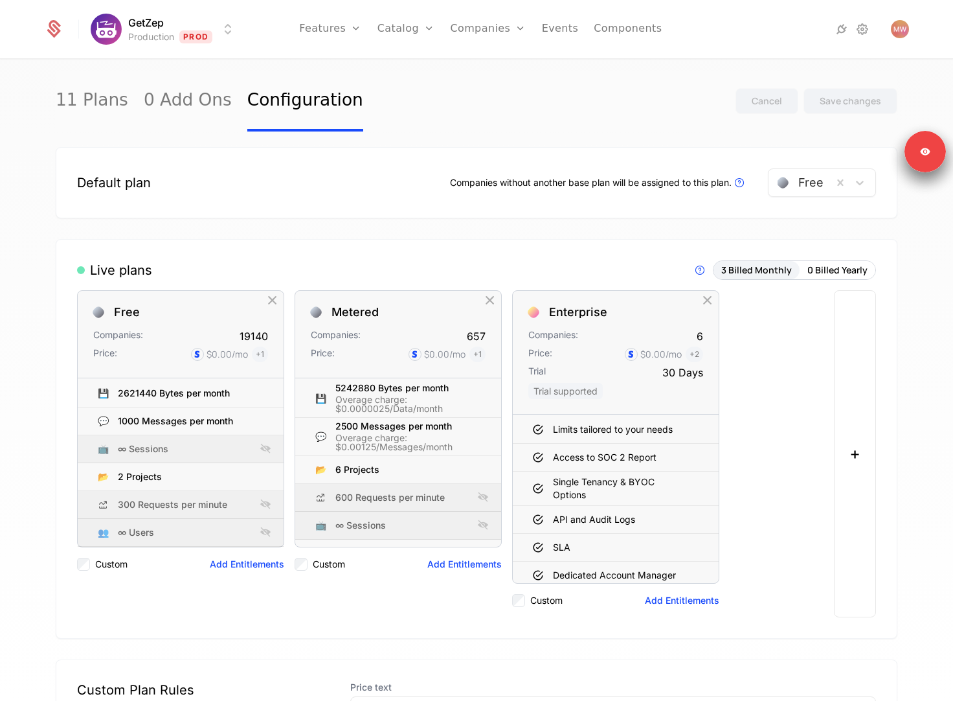
click at [795, 184] on div at bounding box center [801, 183] width 46 height 18
click at [556, 216] on div "Default plan Companies without another base plan will be assigned to this plan.…" at bounding box center [477, 182] width 842 height 71
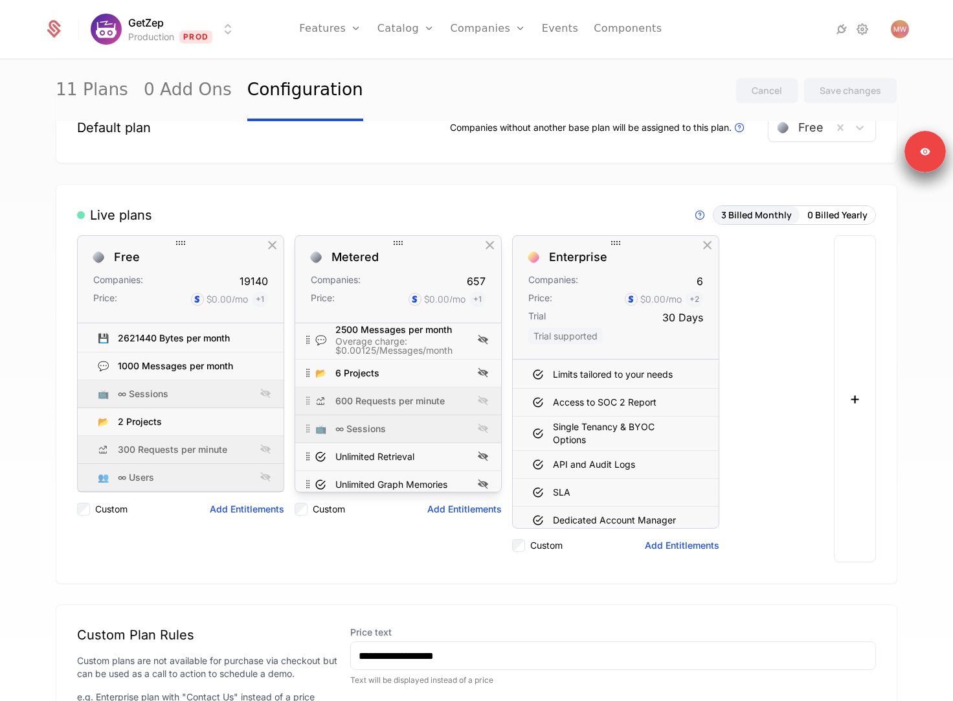
scroll to position [45, 0]
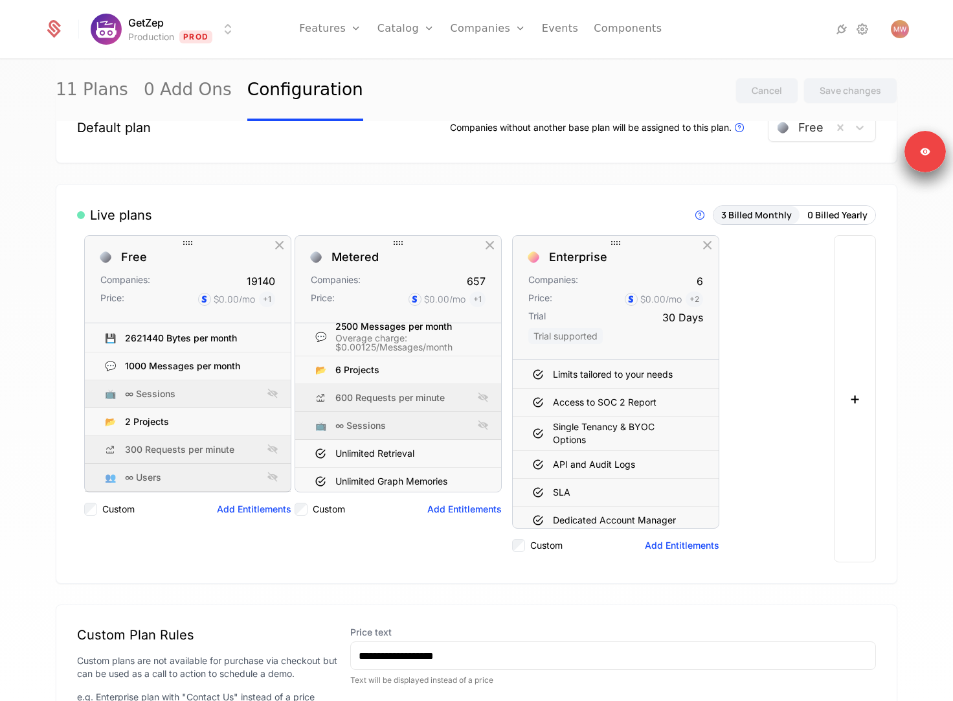
drag, startPoint x: 181, startPoint y: 250, endPoint x: 188, endPoint y: 272, distance: 23.3
click at [188, 272] on div "Free Companies: 19140 Price: $0.00 /mo + 1 💾 2621440 Bytes per month 💬 1000 Mes…" at bounding box center [398, 398] width 642 height 327
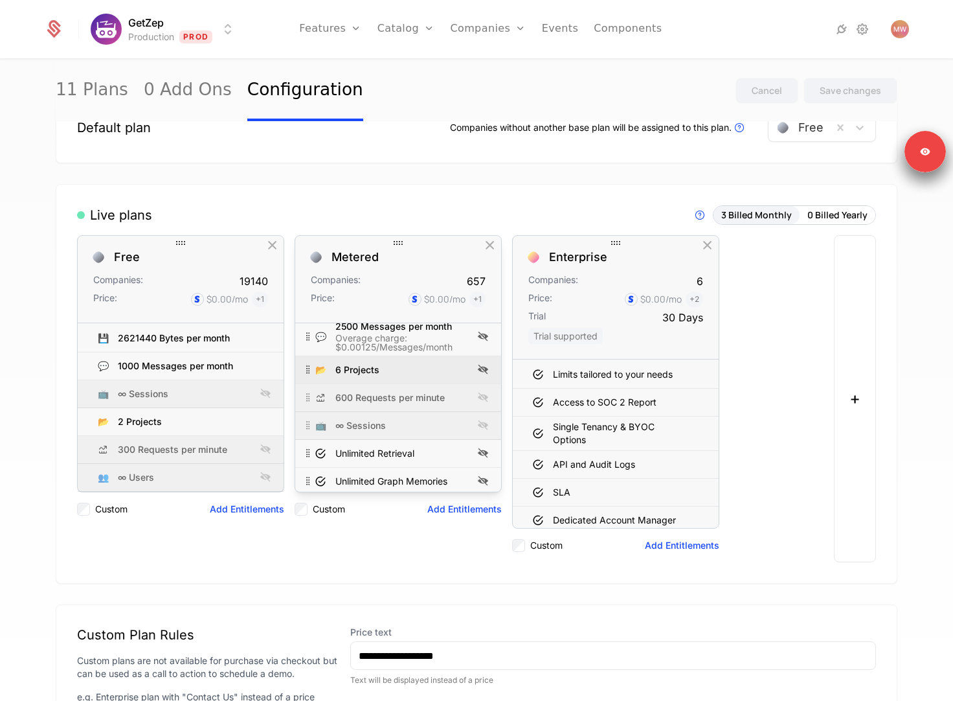
scroll to position [0, 0]
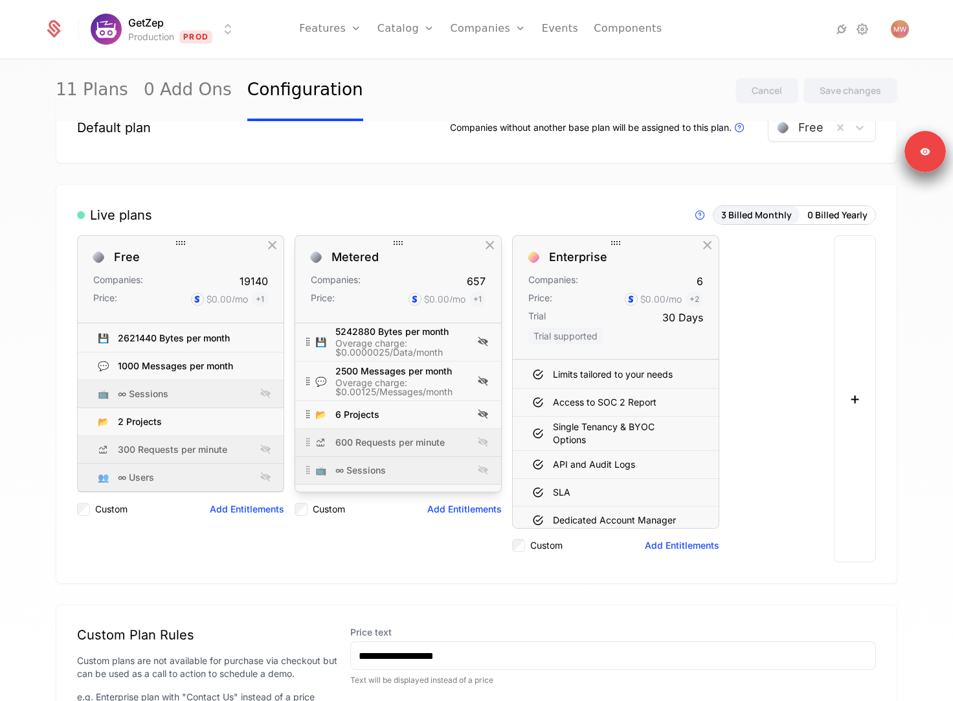
drag, startPoint x: 403, startPoint y: 341, endPoint x: 400, endPoint y: 320, distance: 21.5
click at [400, 320] on div "Metered Companies: 657 Price: $0.00 /mo + 1 💾 5242880 Bytes per month Overage c…" at bounding box center [398, 363] width 207 height 257
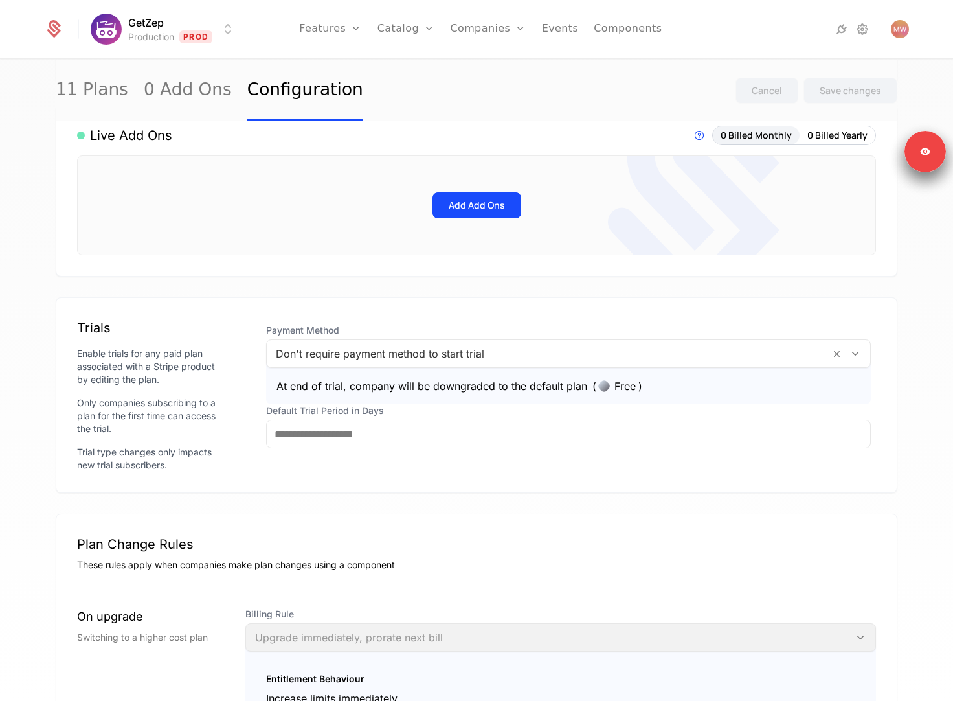
scroll to position [658, 0]
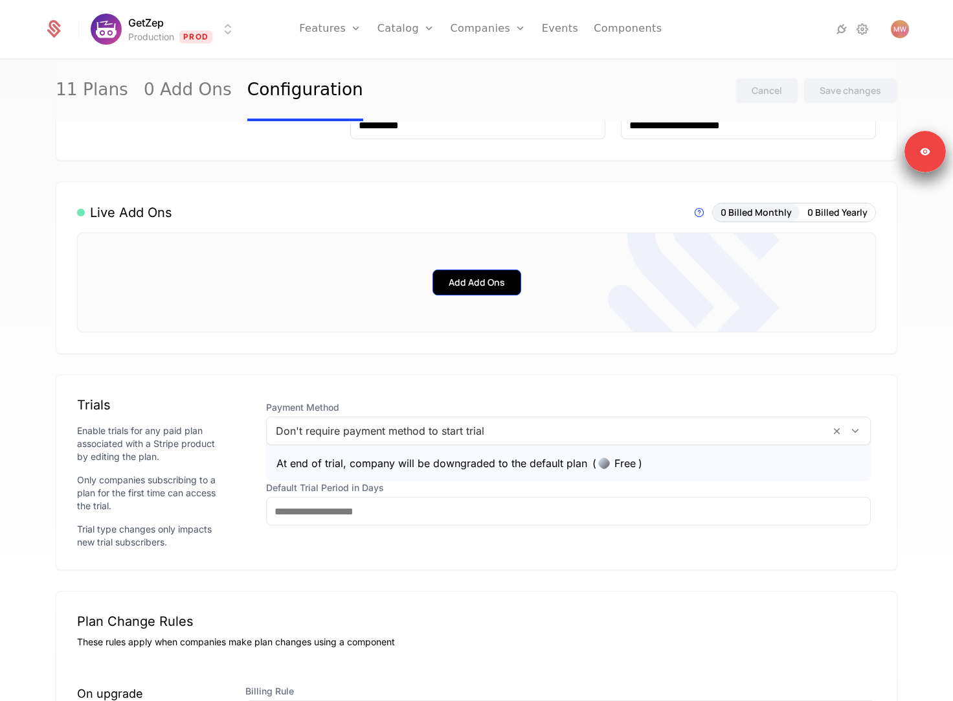
click at [470, 276] on button "Add Add Ons" at bounding box center [477, 282] width 89 height 26
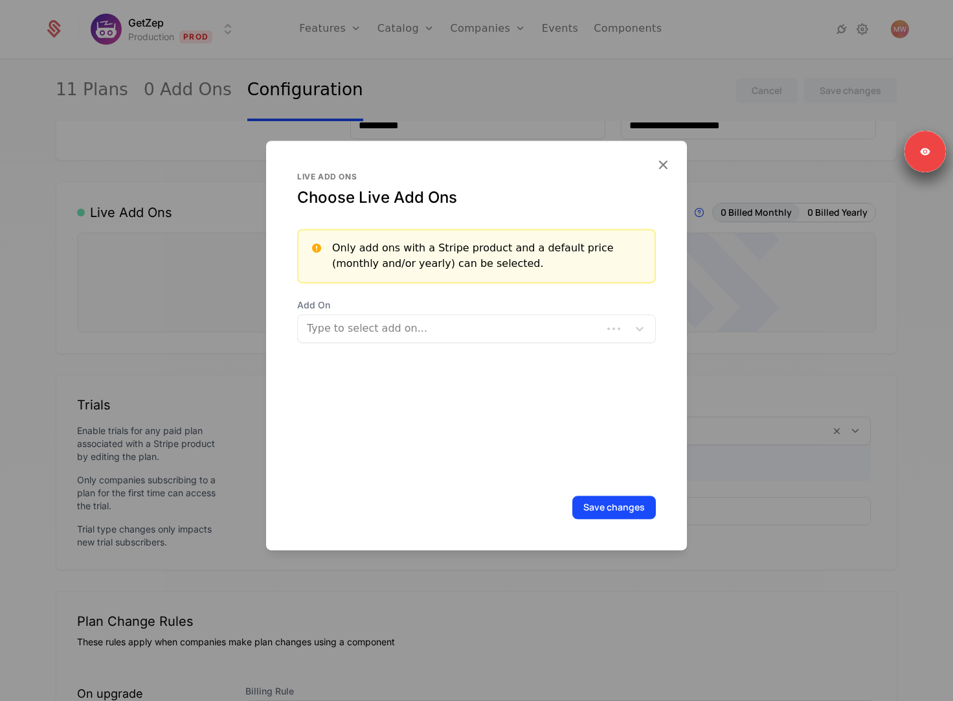
click at [471, 314] on div "Add On Type to select add on..." at bounding box center [476, 321] width 359 height 44
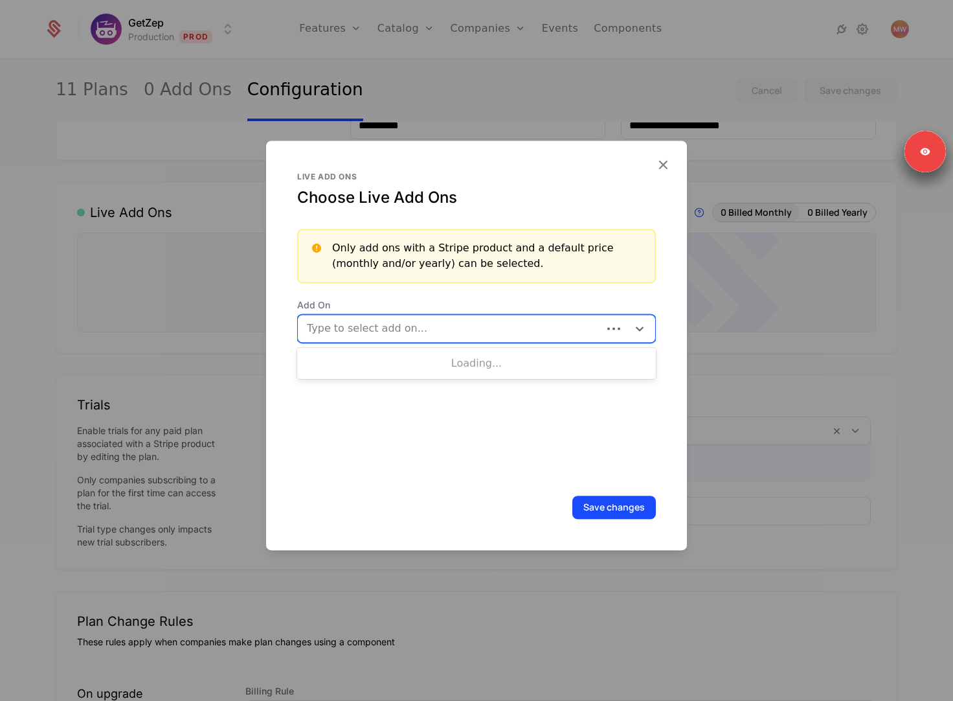
click at [468, 332] on div at bounding box center [451, 328] width 286 height 18
click at [668, 163] on icon "button" at bounding box center [663, 164] width 17 height 17
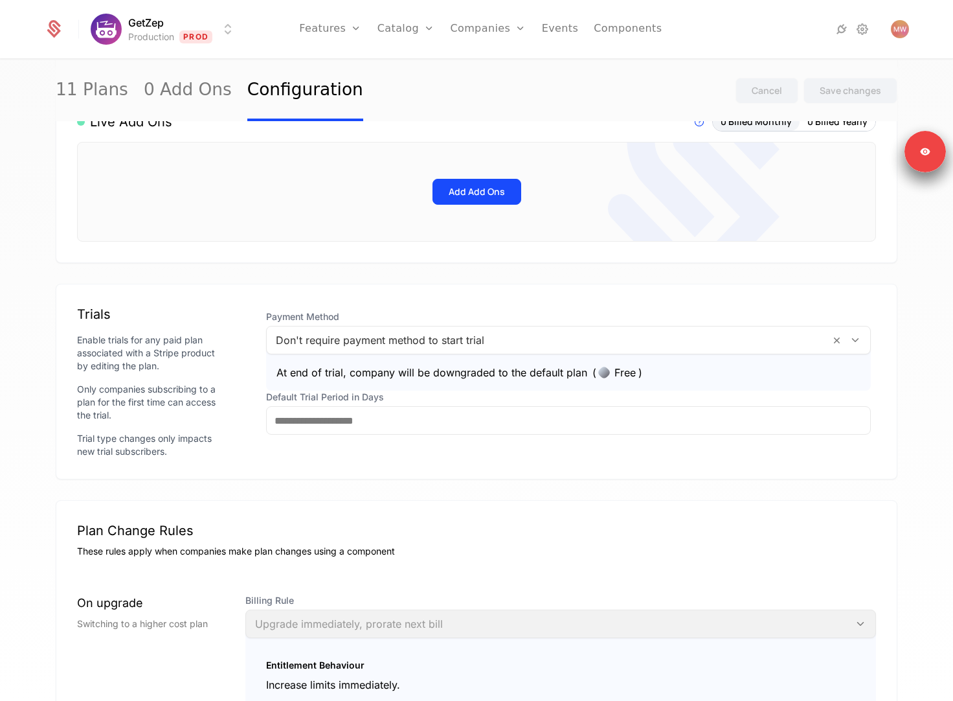
scroll to position [761, 0]
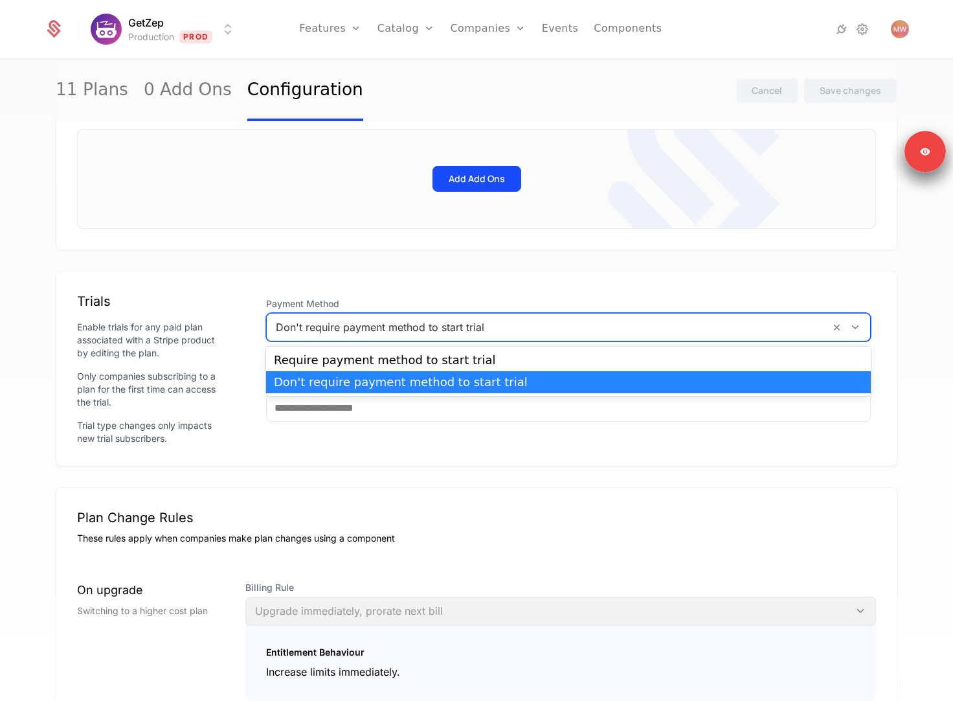
click at [407, 330] on div at bounding box center [548, 327] width 545 height 18
click at [423, 471] on div "Default plan Companies without another base plan will be assigned to this plan.…" at bounding box center [477, 121] width 842 height 1502
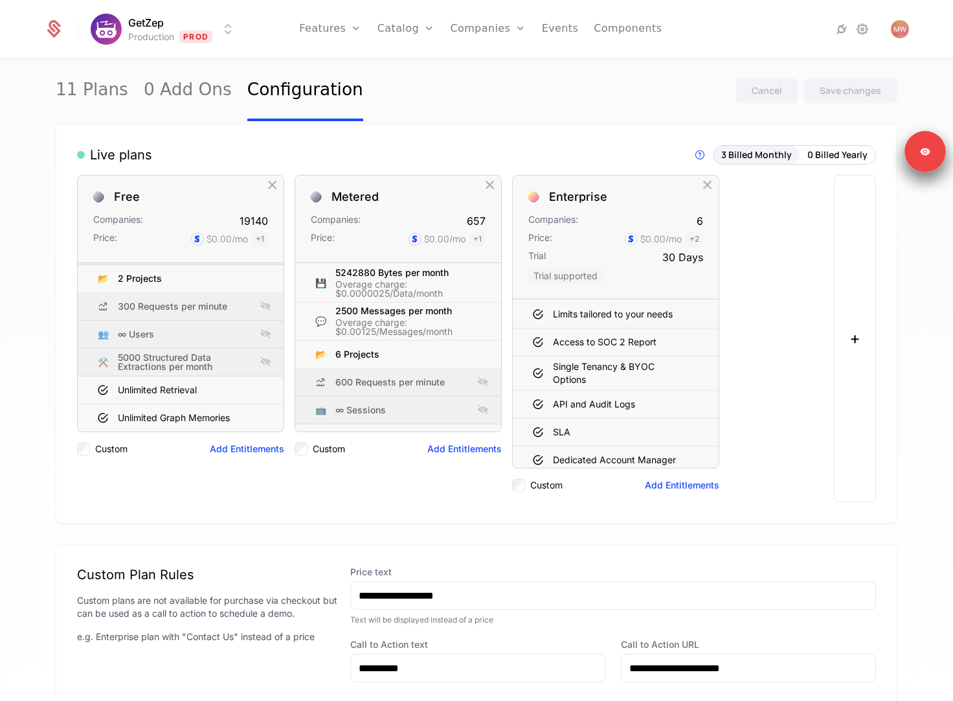
scroll to position [0, 0]
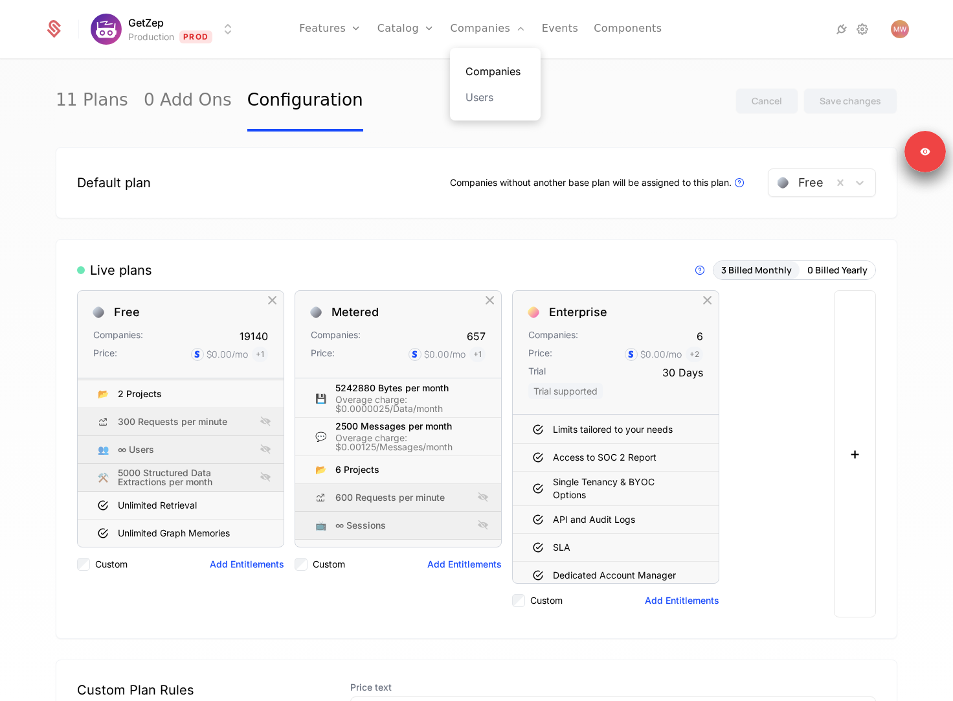
click at [476, 71] on link "Companies" at bounding box center [496, 71] width 60 height 16
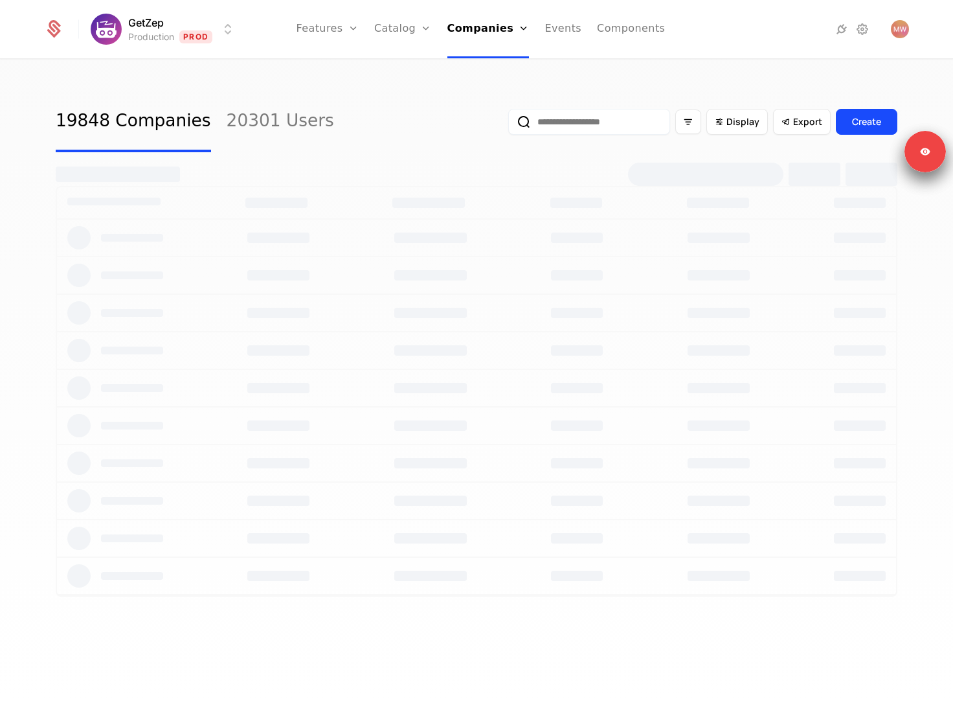
select select "**"
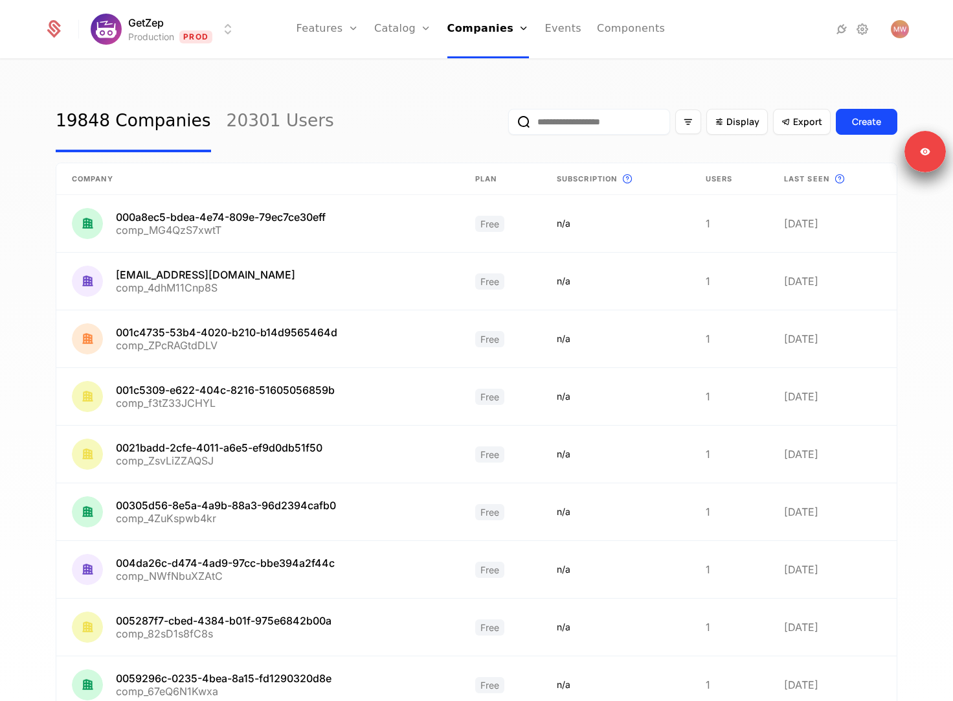
click at [575, 124] on input "email" at bounding box center [589, 122] width 162 height 26
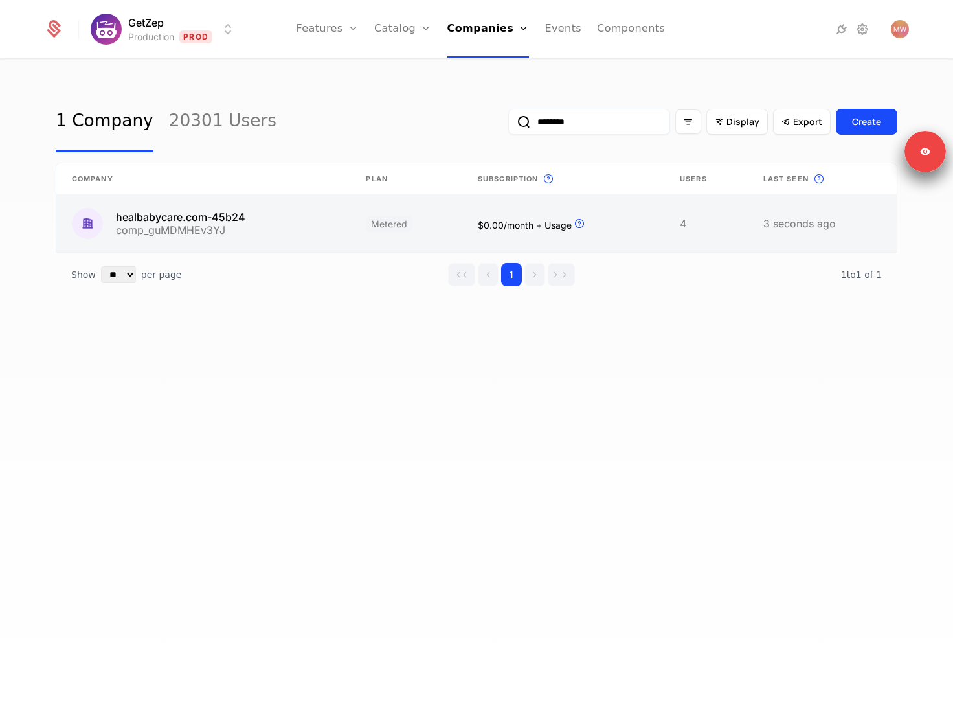
type input "********"
click at [284, 225] on link at bounding box center [203, 223] width 294 height 57
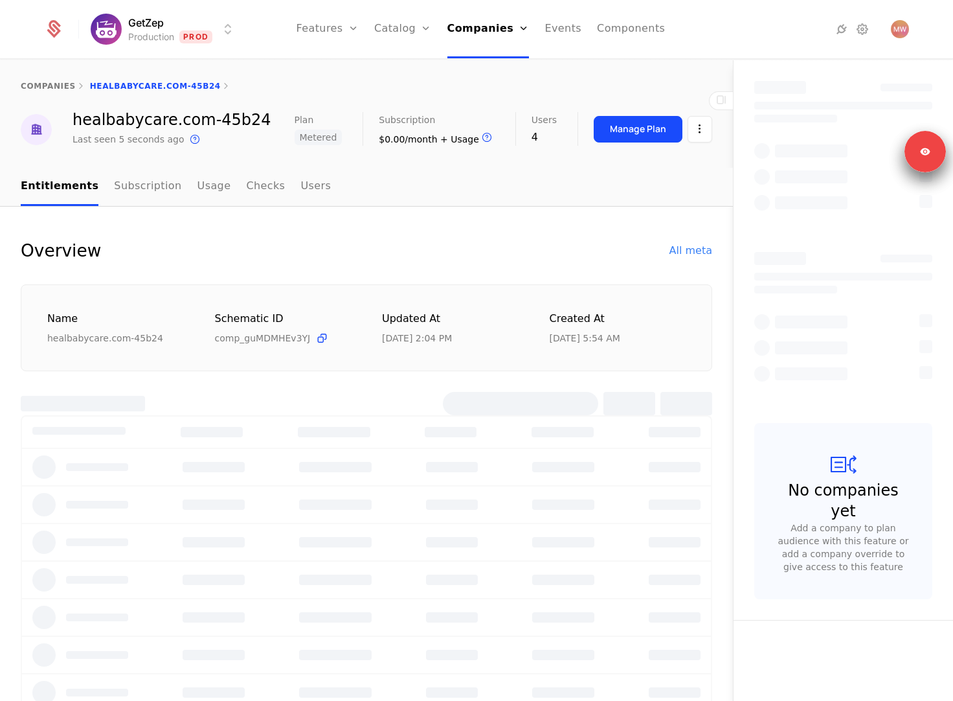
select select "**"
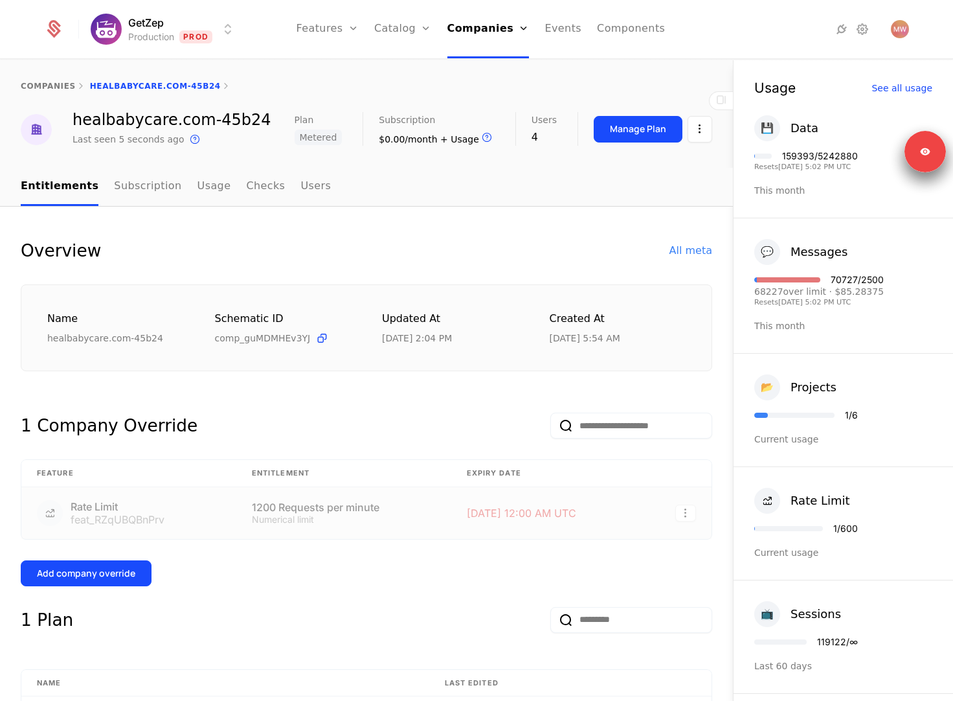
drag, startPoint x: 892, startPoint y: 292, endPoint x: 774, endPoint y: 294, distance: 117.9
click at [774, 294] on div "💬 Messages 70727 / 2500 68227 over limit · $85.28375 Resets 9/6/2025, 5:02 PM U…" at bounding box center [844, 285] width 220 height 135
click at [789, 296] on div "68227 over limit · $85.28375" at bounding box center [819, 291] width 130 height 9
drag, startPoint x: 875, startPoint y: 279, endPoint x: 791, endPoint y: 279, distance: 84.2
click at [790, 279] on div "Over soft limit: 68227 Over hard limit: 68227 70727 / 2500" at bounding box center [819, 279] width 130 height 9
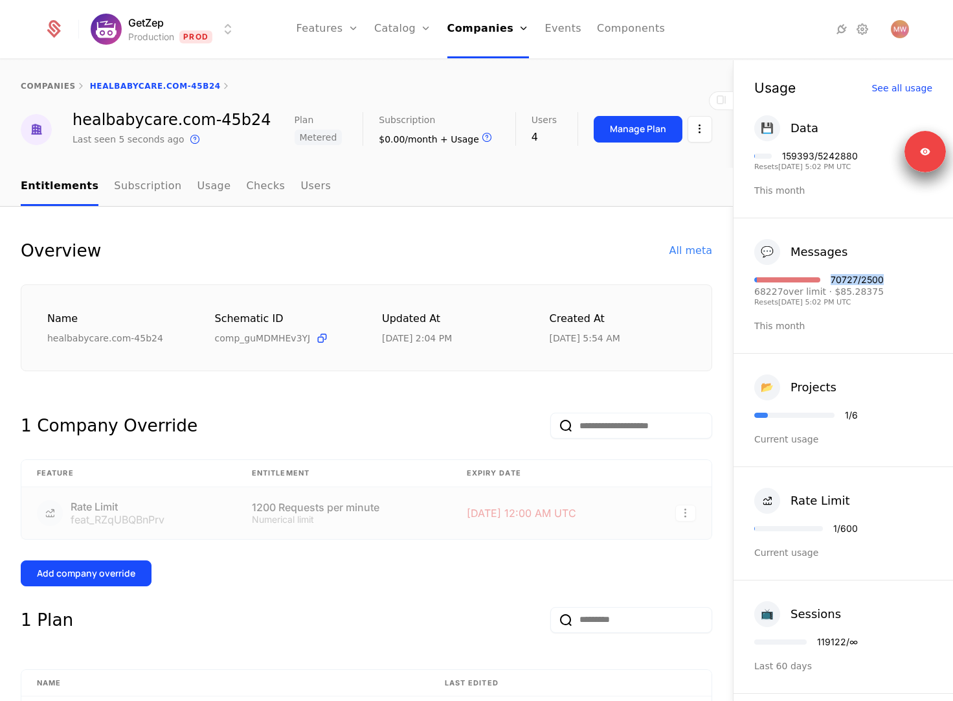
drag, startPoint x: 880, startPoint y: 285, endPoint x: 824, endPoint y: 290, distance: 56.6
click at [824, 290] on div "💬 Messages 70727 / 2500 68227 over limit · $85.28375 Resets 9/6/2025, 5:02 PM U…" at bounding box center [844, 285] width 220 height 135
click at [847, 297] on div "70727 / 2500 68227 over limit · $85.28375 Resets 9/6/2025, 5:02 PM UTC" at bounding box center [819, 290] width 130 height 30
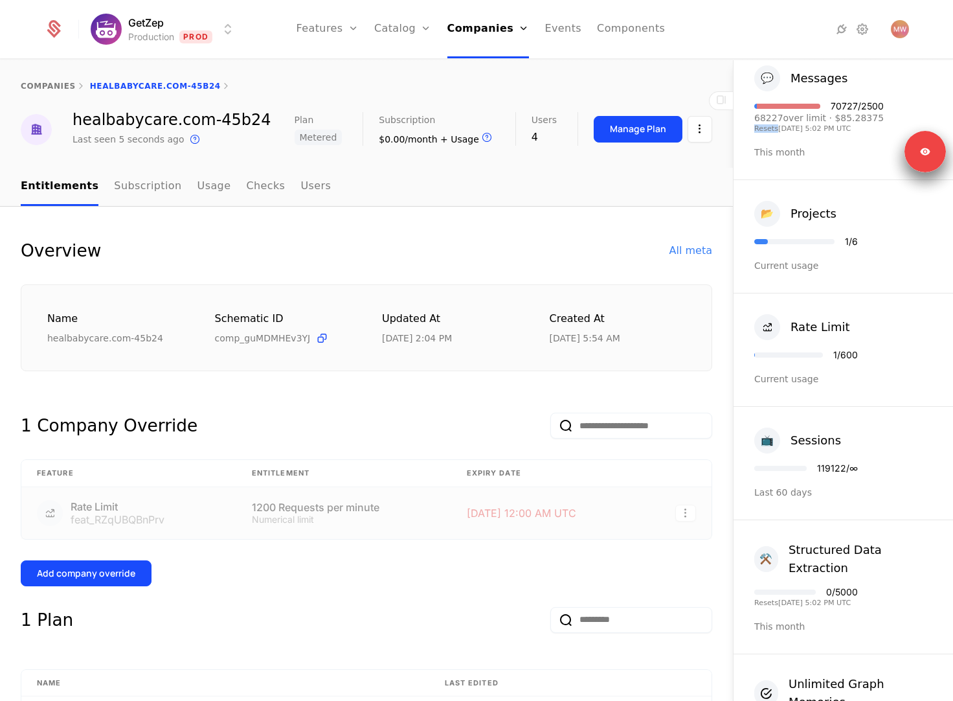
scroll to position [189, 0]
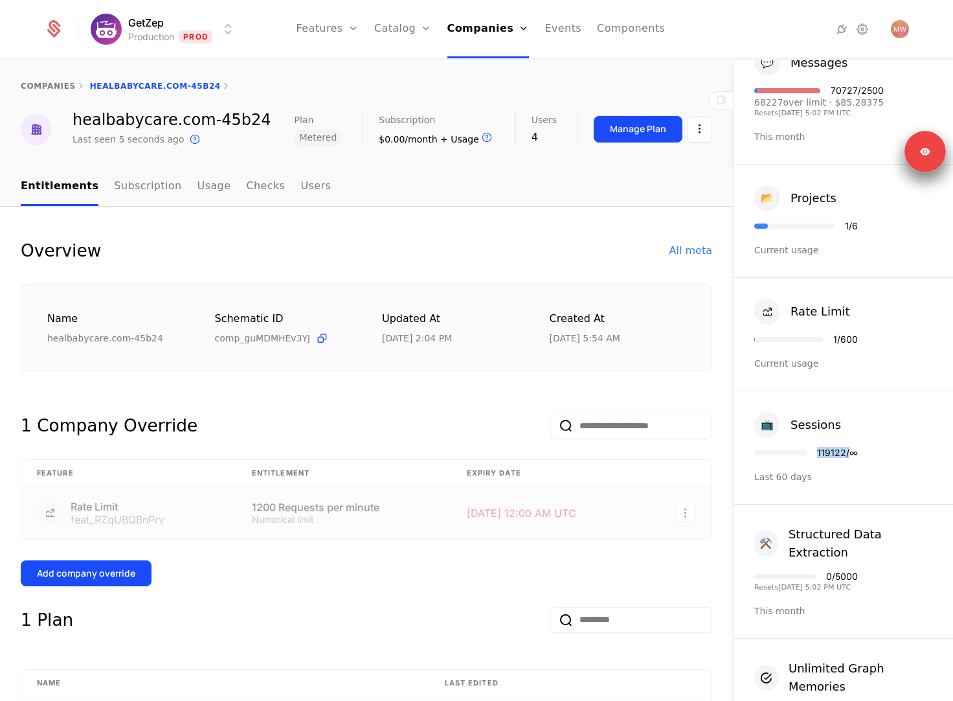
drag, startPoint x: 853, startPoint y: 449, endPoint x: 781, endPoint y: 449, distance: 72.5
click at [782, 449] on div "119122 / ∞" at bounding box center [806, 452] width 104 height 9
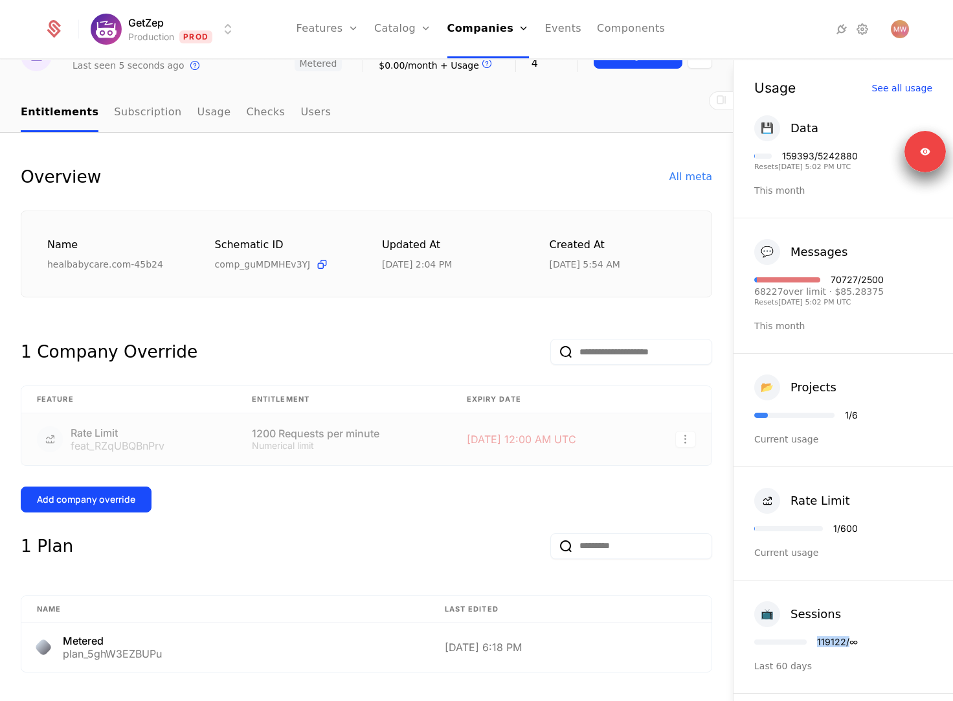
scroll to position [75, 0]
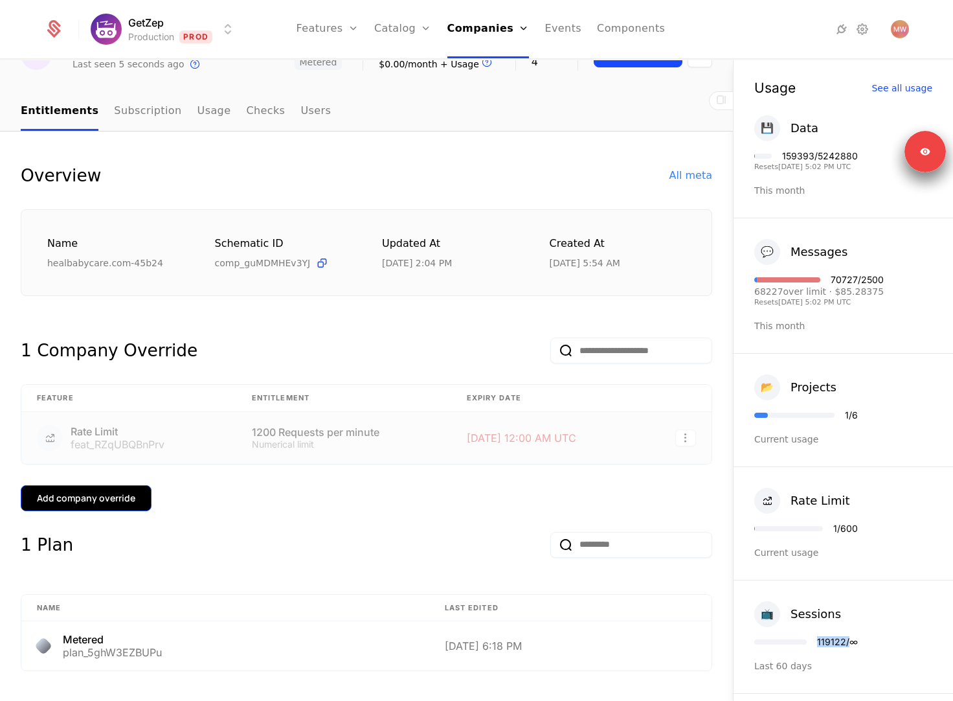
click at [126, 497] on div "Add company override" at bounding box center [86, 497] width 98 height 13
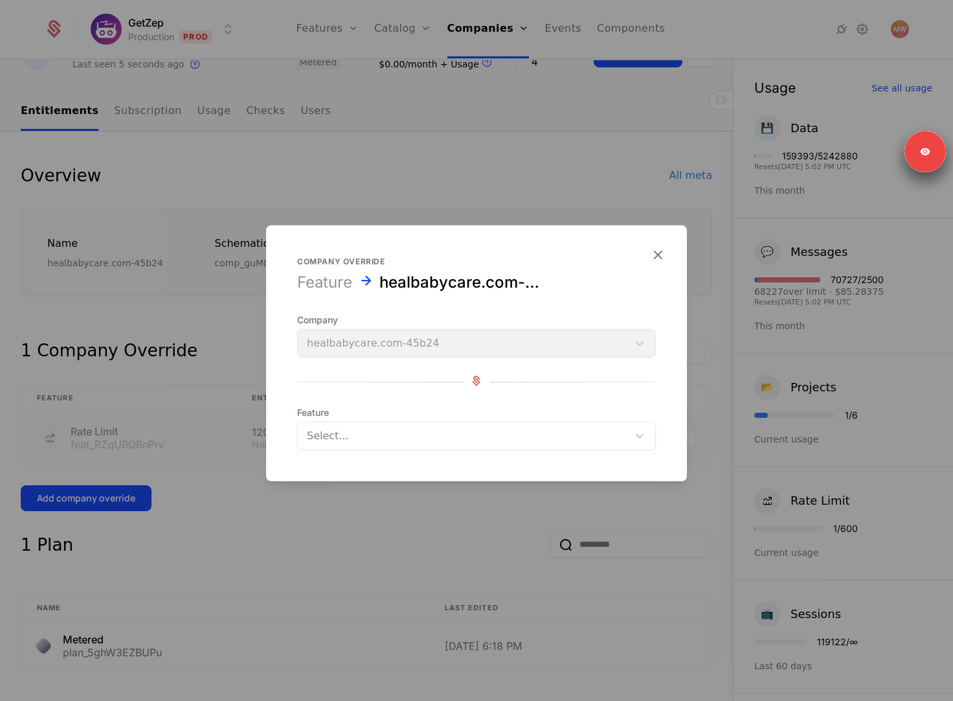
click at [386, 432] on div at bounding box center [463, 436] width 312 height 18
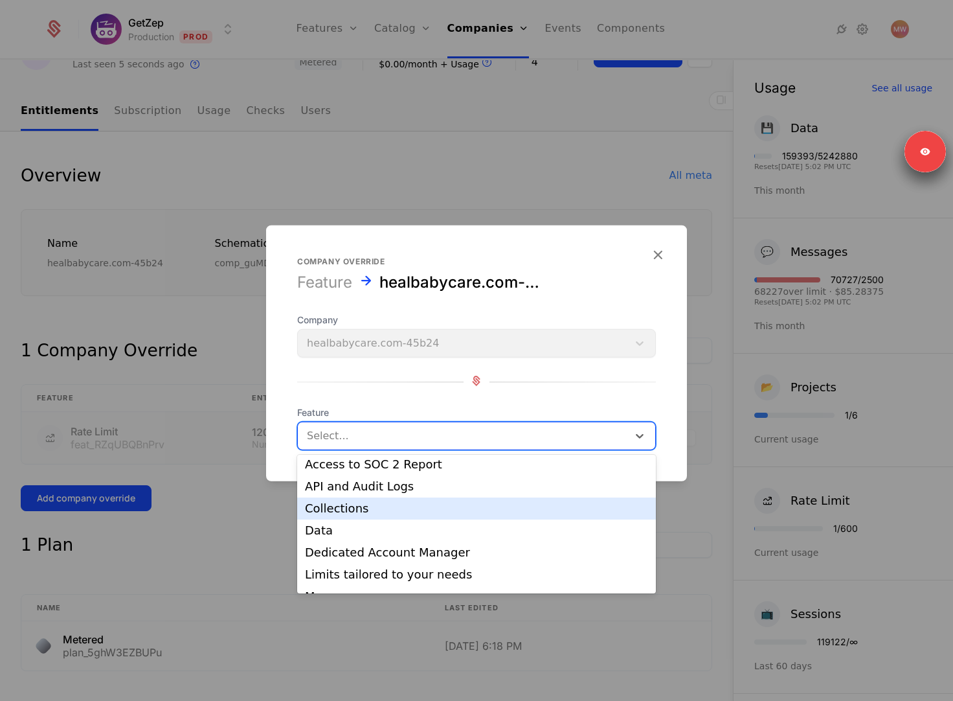
scroll to position [22, 0]
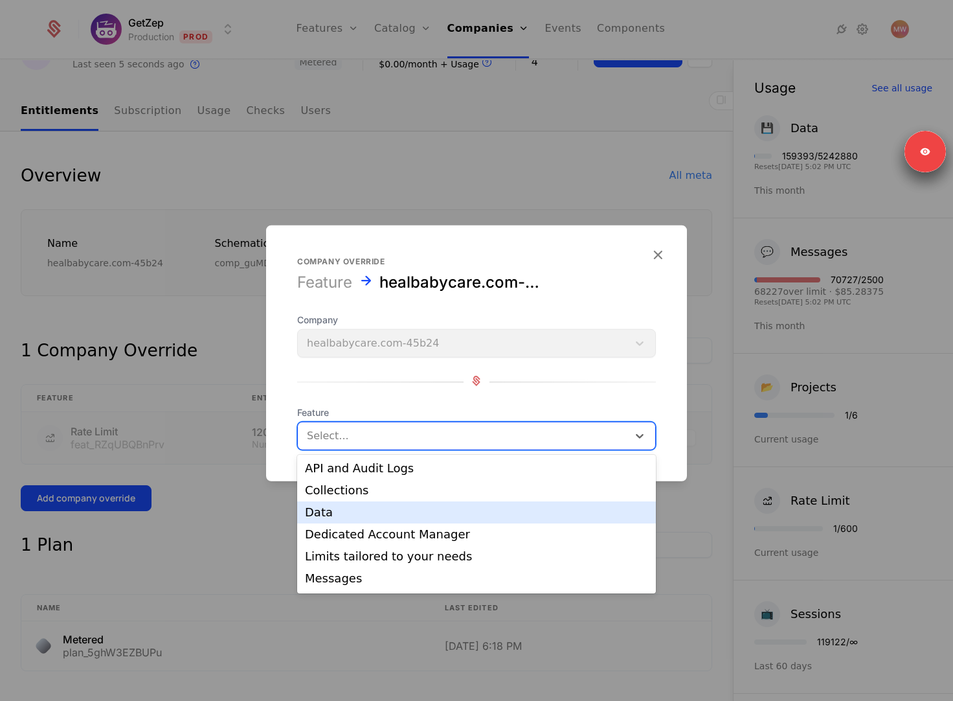
click at [398, 505] on div "Data" at bounding box center [476, 512] width 359 height 22
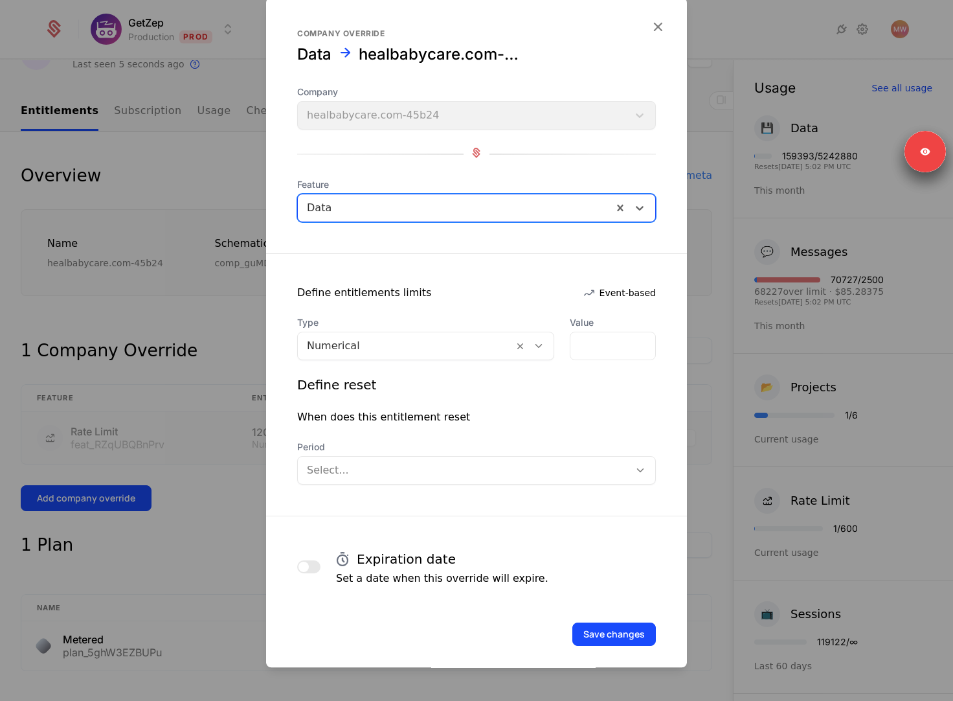
click at [343, 353] on div at bounding box center [405, 346] width 197 height 18
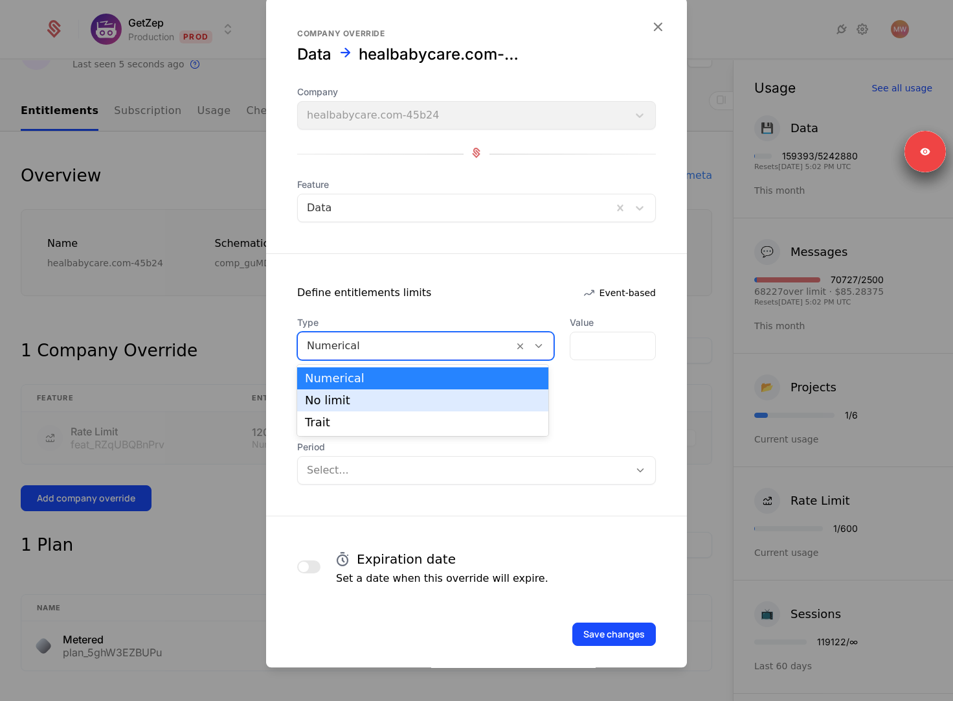
click at [332, 401] on div "No limit" at bounding box center [423, 400] width 236 height 12
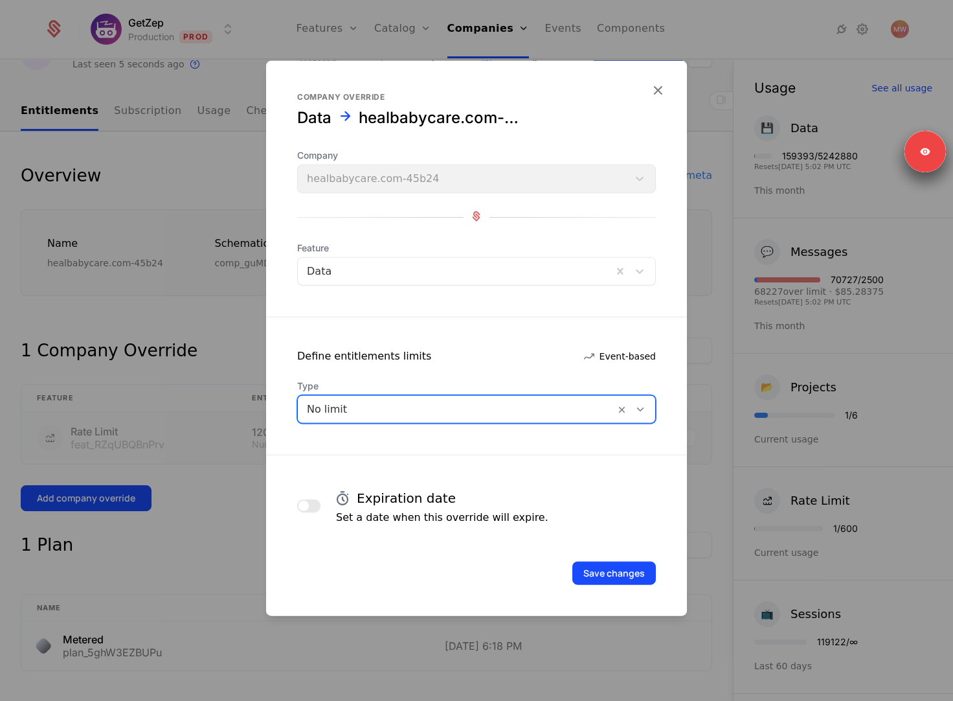
click at [300, 503] on span "button" at bounding box center [304, 506] width 10 height 10
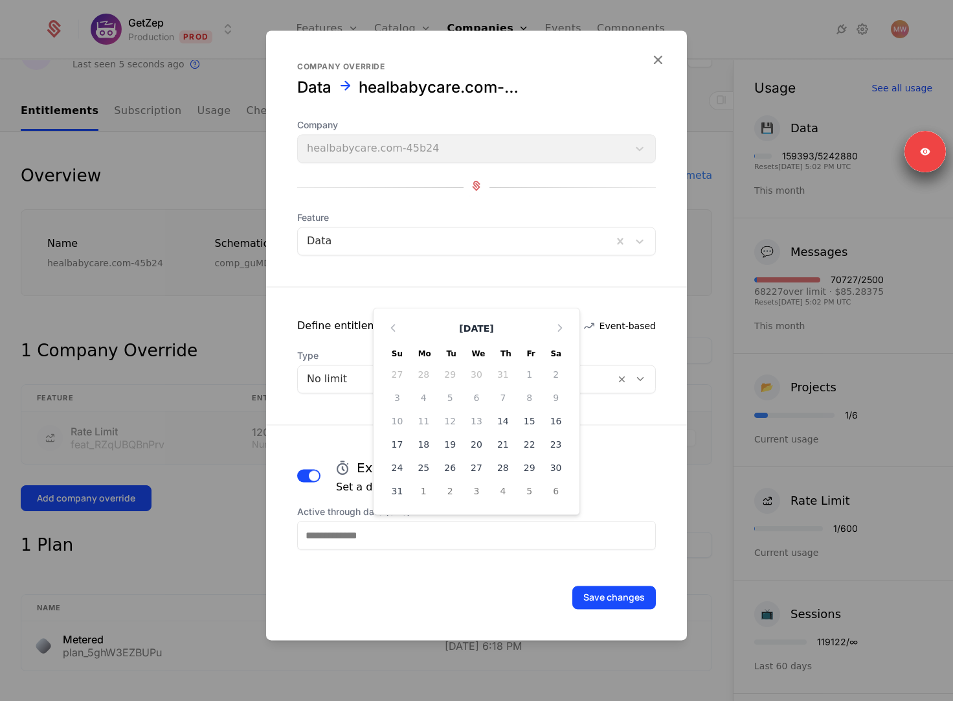
click at [351, 535] on input "Active through date (UTC)" at bounding box center [476, 535] width 359 height 28
click at [506, 445] on div "21" at bounding box center [503, 444] width 27 height 21
type input "**********"
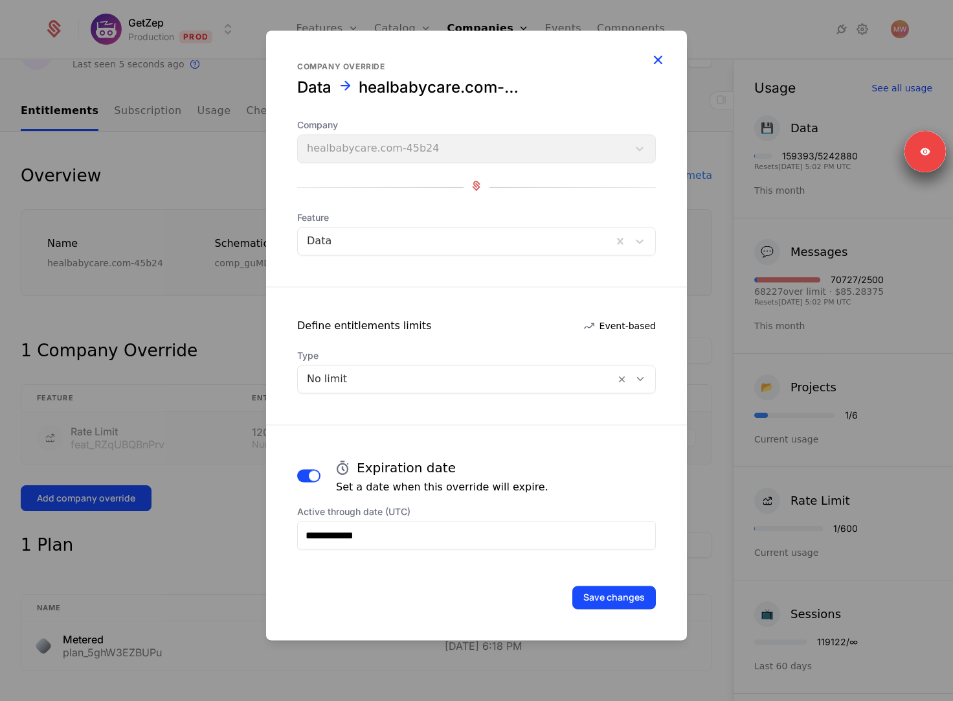
click at [659, 58] on icon "button" at bounding box center [657, 59] width 17 height 17
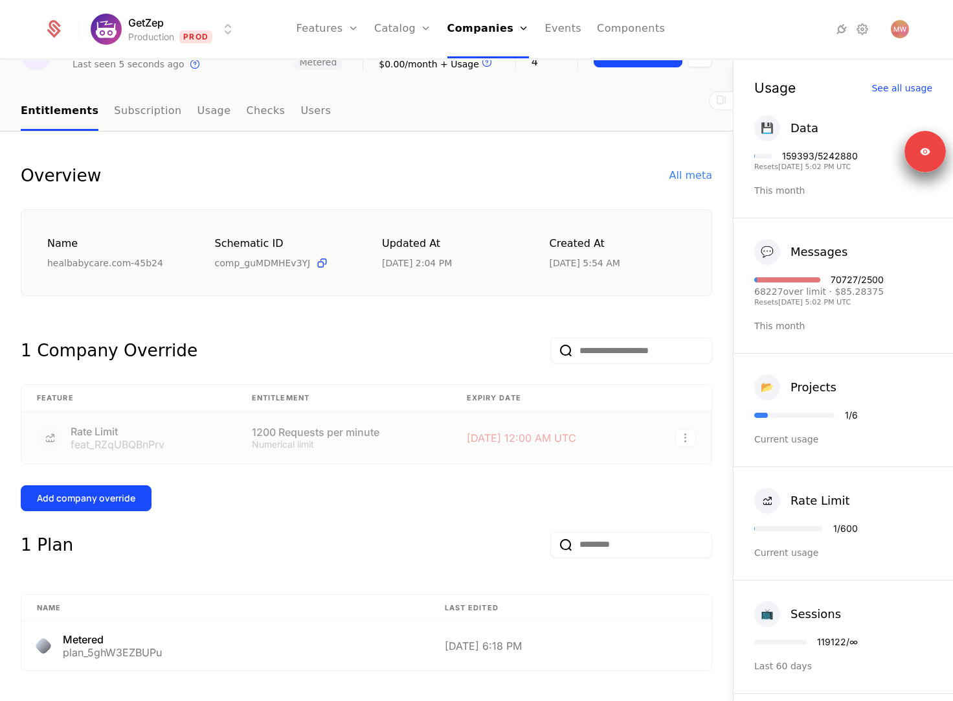
scroll to position [0, 0]
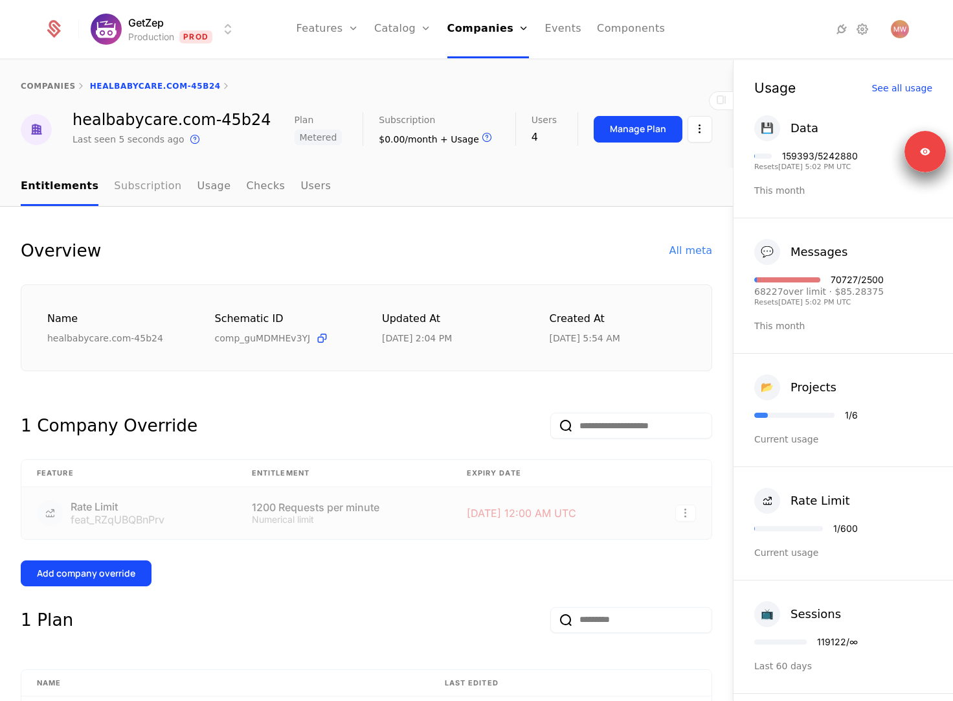
click at [126, 188] on link "Subscription" at bounding box center [147, 187] width 67 height 38
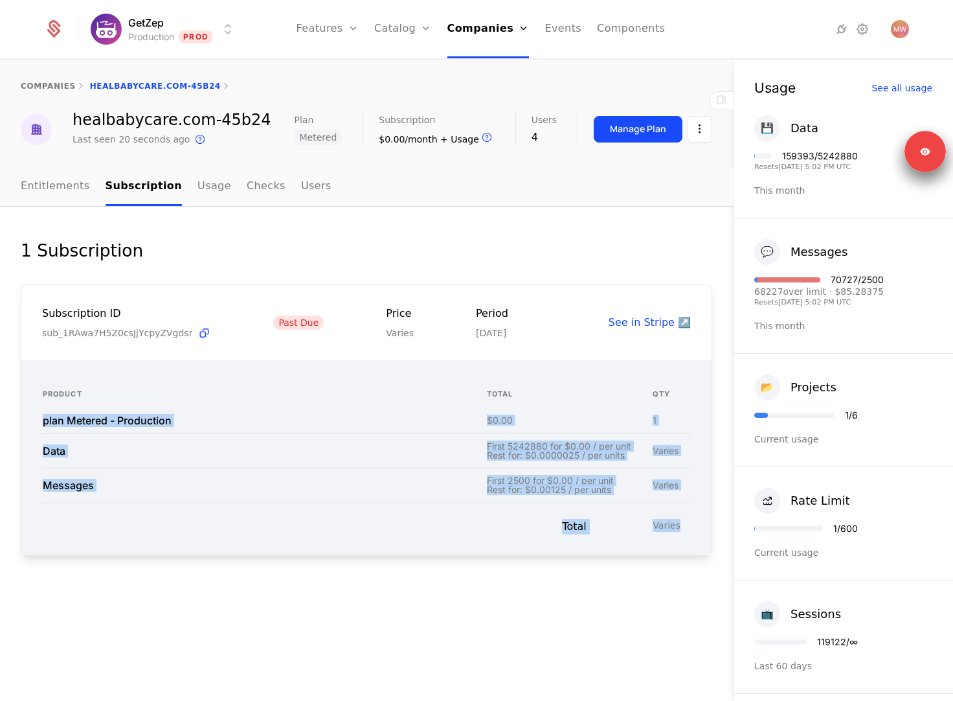
drag, startPoint x: 78, startPoint y: 407, endPoint x: 709, endPoint y: 558, distance: 648.3
click at [709, 553] on div "Product total QTY plan Metered - Production $0.00 1 Data First 5242880 for $0.0…" at bounding box center [366, 457] width 690 height 195
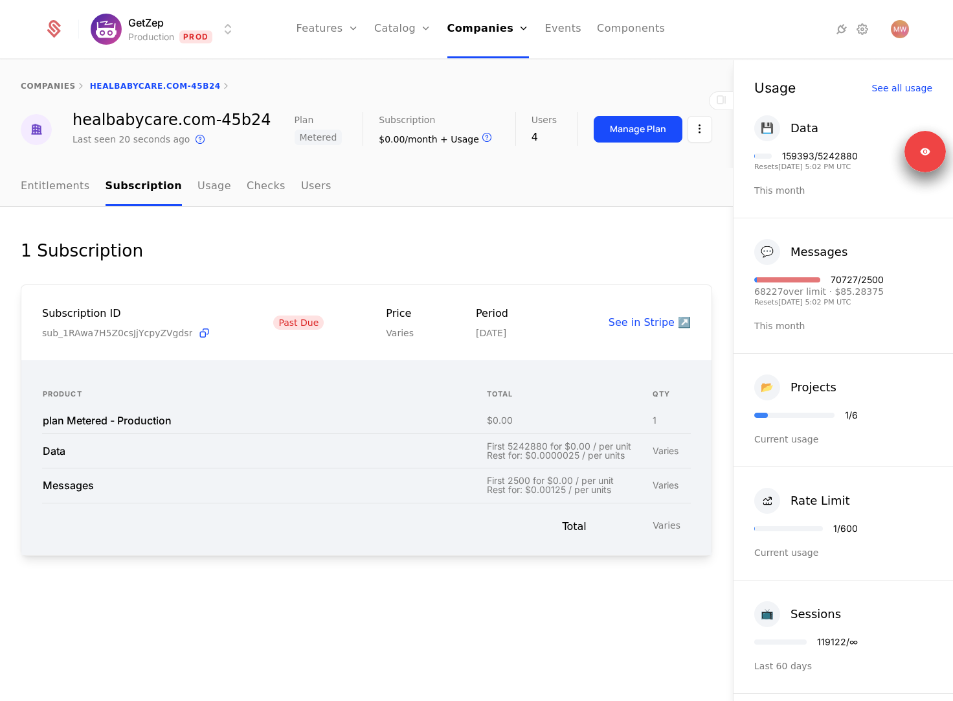
click at [333, 221] on div "1 Subscription Subscription ID sub_1RAwa7H5Z0csJjYcpyZVgdsr Past Due Price Vari…" at bounding box center [366, 454] width 733 height 495
click at [452, 209] on div "1 Subscription Subscription ID sub_1RAwa7H5Z0csJjYcpyZVgdsr Past Due Price Vari…" at bounding box center [366, 454] width 733 height 495
click at [55, 204] on link "Entitlements" at bounding box center [55, 187] width 69 height 38
select select "**"
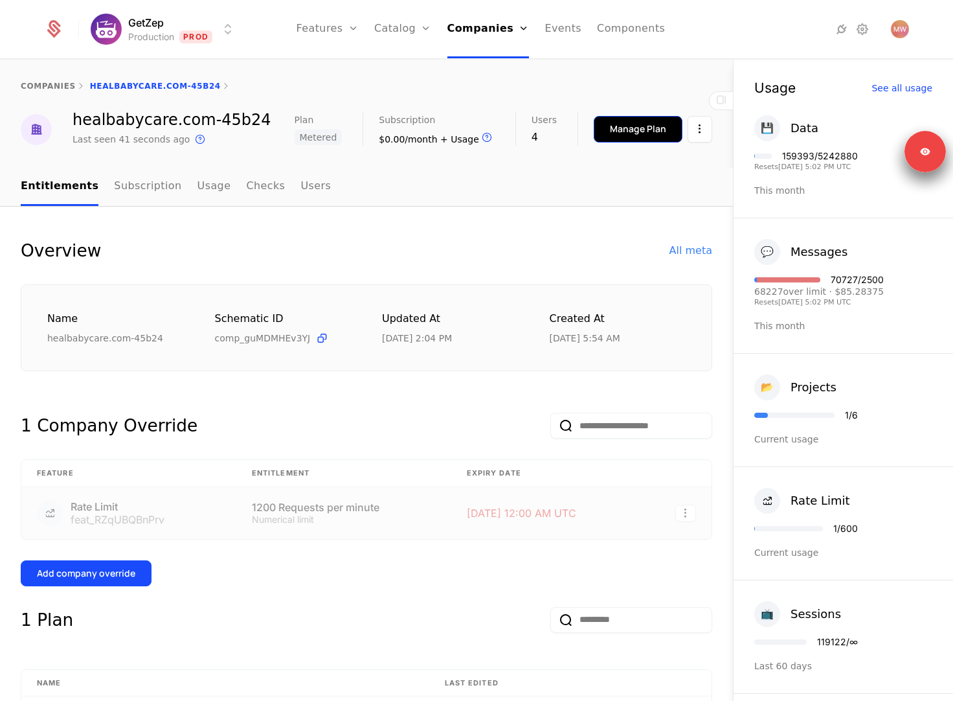
click at [637, 132] on div "Manage Plan" at bounding box center [638, 128] width 56 height 13
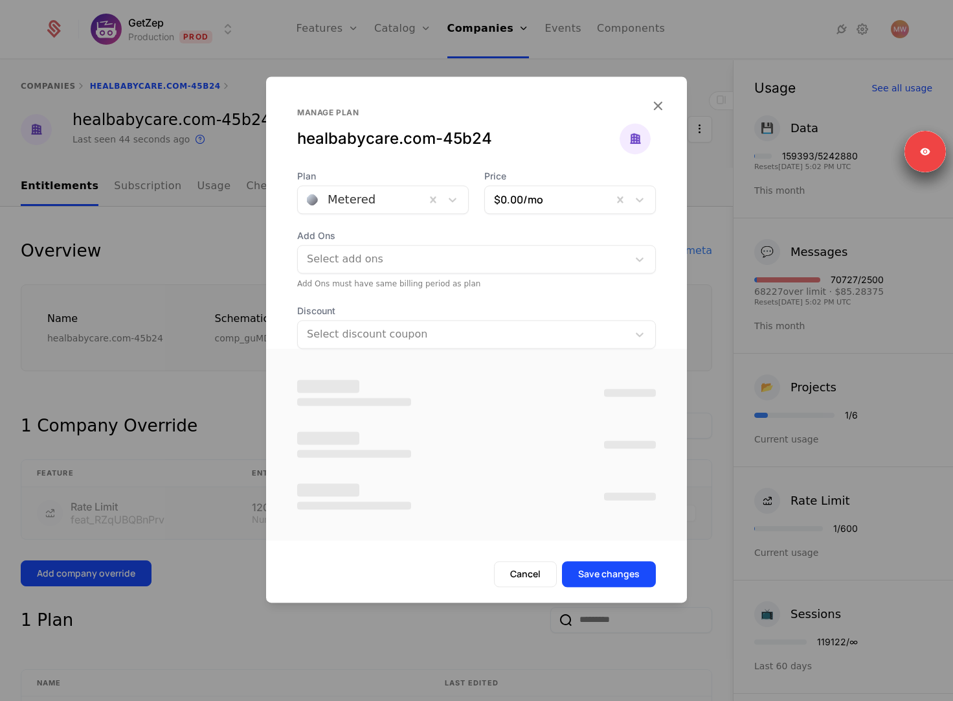
click at [359, 203] on div at bounding box center [361, 199] width 109 height 18
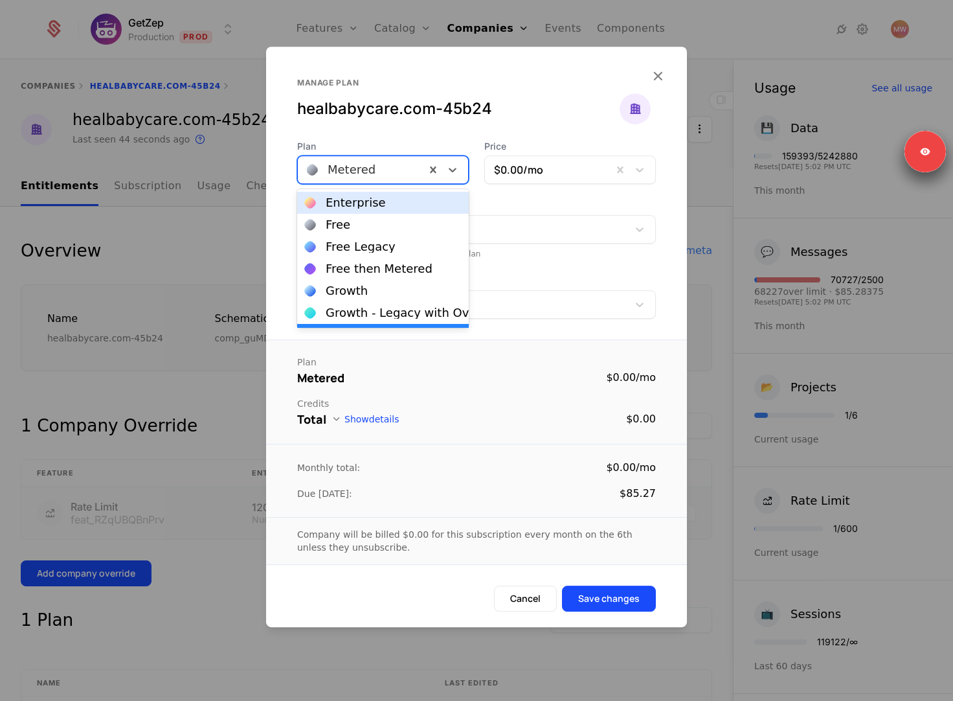
click at [362, 209] on div "Enterprise Free Free Legacy Free then Metered Growth Growth - Legacy with Overa…" at bounding box center [383, 258] width 172 height 139
click at [362, 208] on div "Enterprise" at bounding box center [383, 203] width 172 height 22
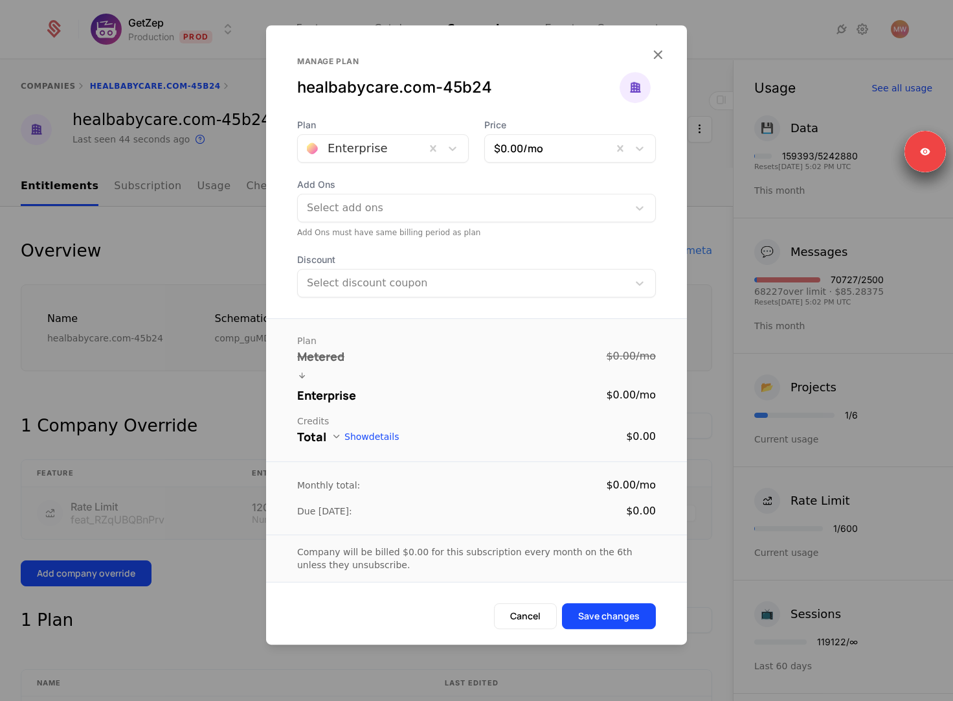
click at [438, 264] on span "Discount" at bounding box center [476, 259] width 359 height 13
click at [659, 54] on icon "button" at bounding box center [657, 54] width 17 height 17
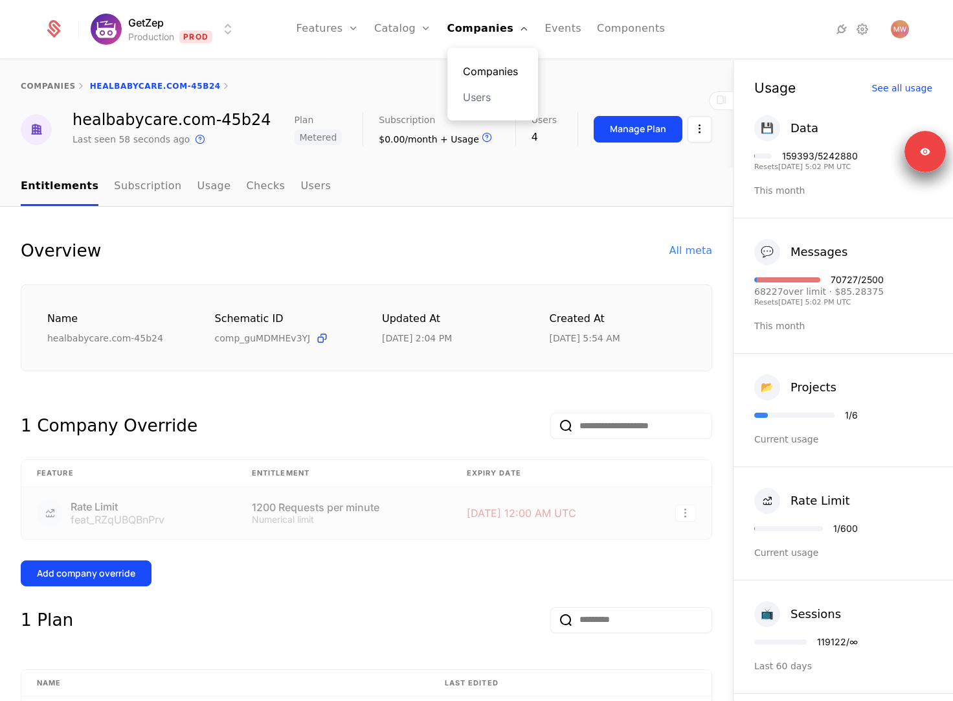
click at [499, 76] on link "Companies" at bounding box center [493, 71] width 60 height 16
select select "**"
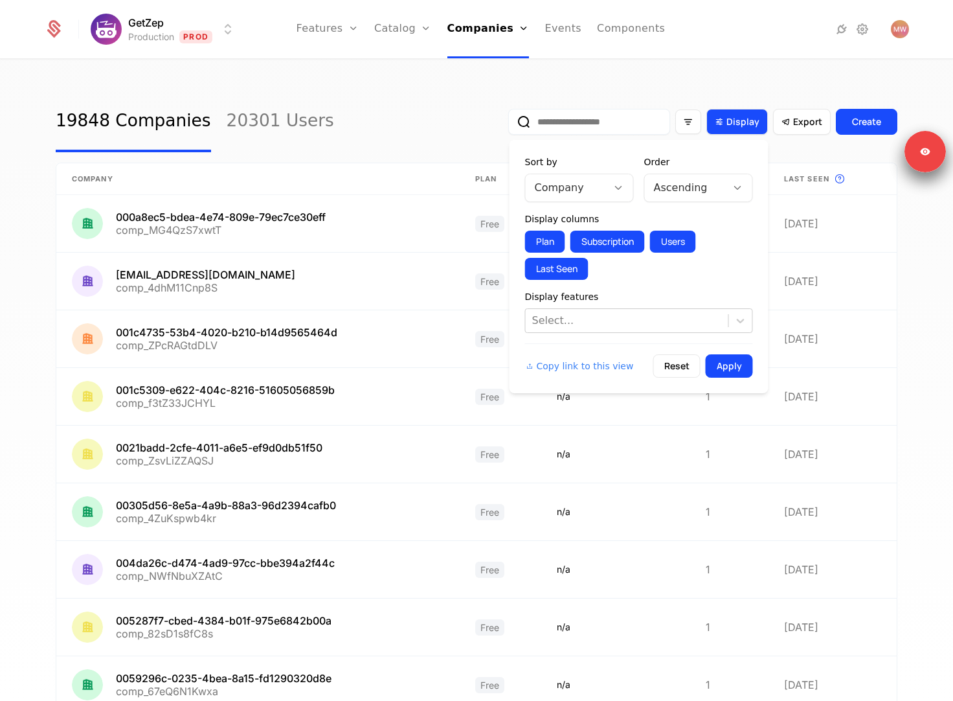
click at [743, 124] on span "Display" at bounding box center [743, 121] width 33 height 13
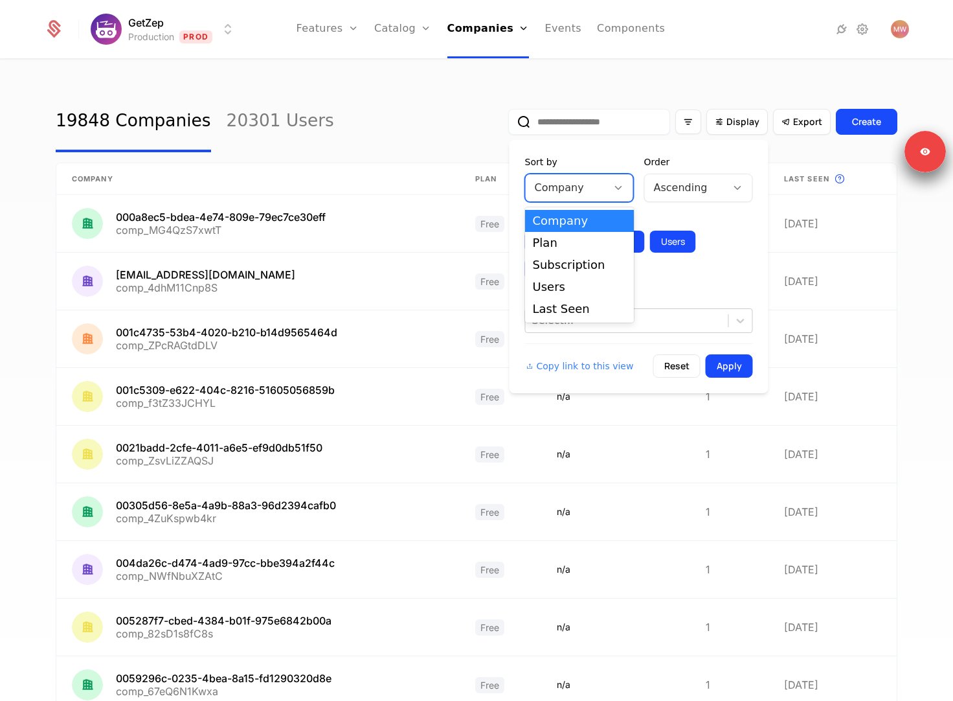
click at [569, 185] on div at bounding box center [566, 188] width 63 height 18
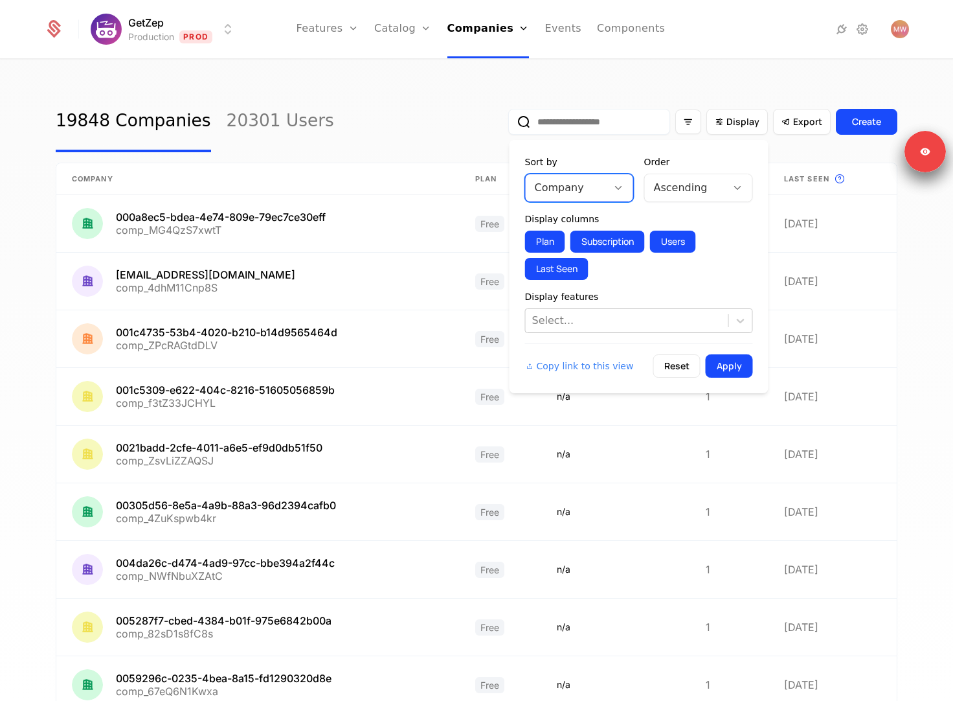
click at [571, 183] on div at bounding box center [566, 188] width 63 height 18
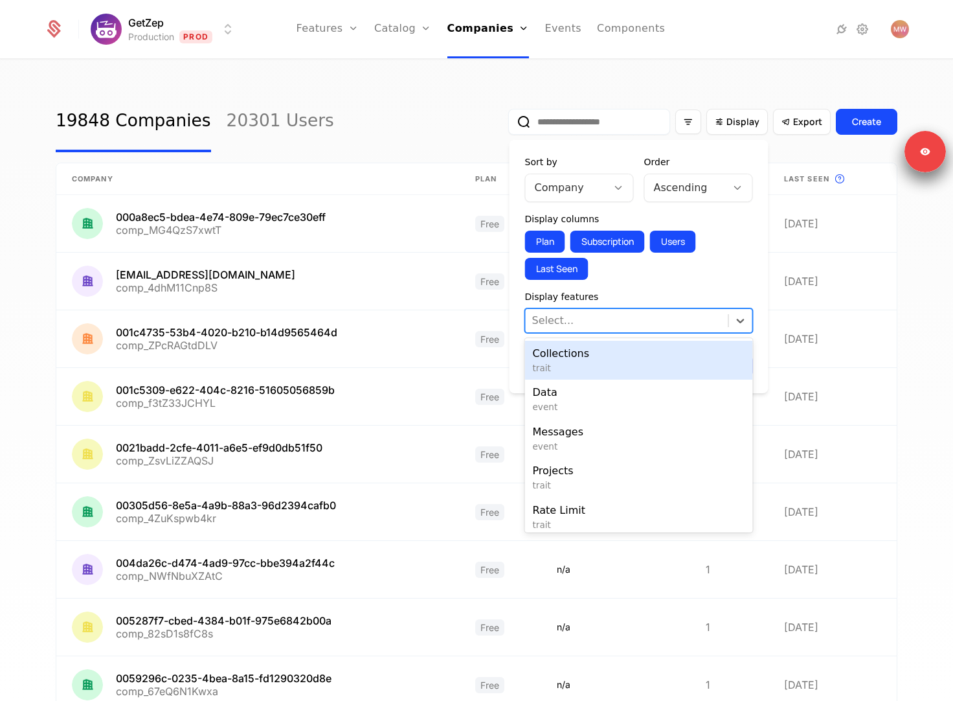
click at [585, 324] on div at bounding box center [627, 320] width 190 height 18
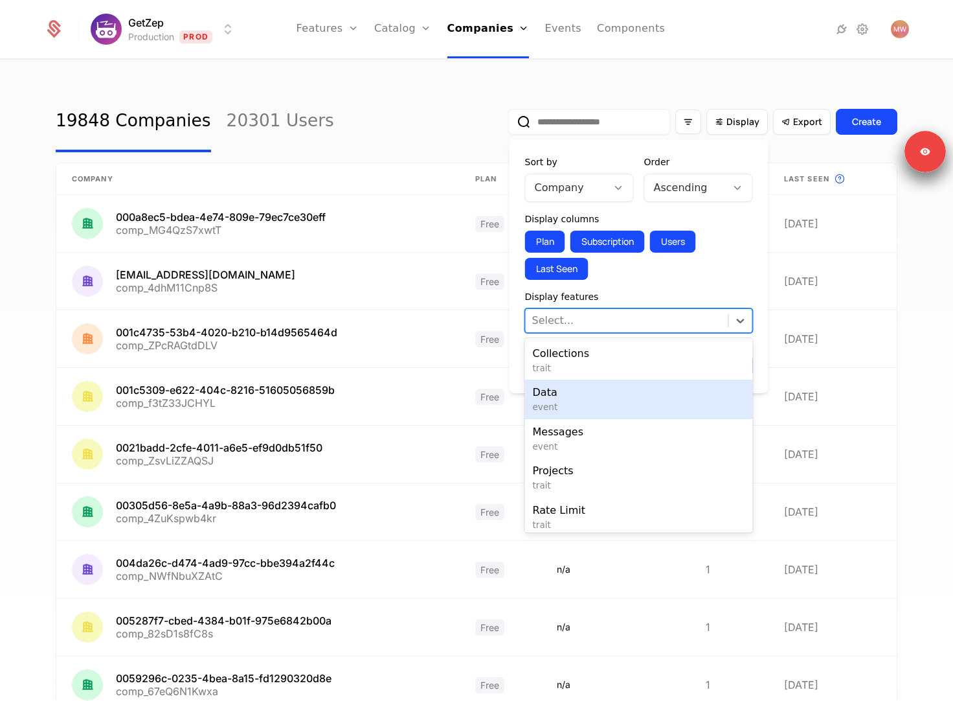
click at [570, 412] on span "event" at bounding box center [639, 406] width 212 height 13
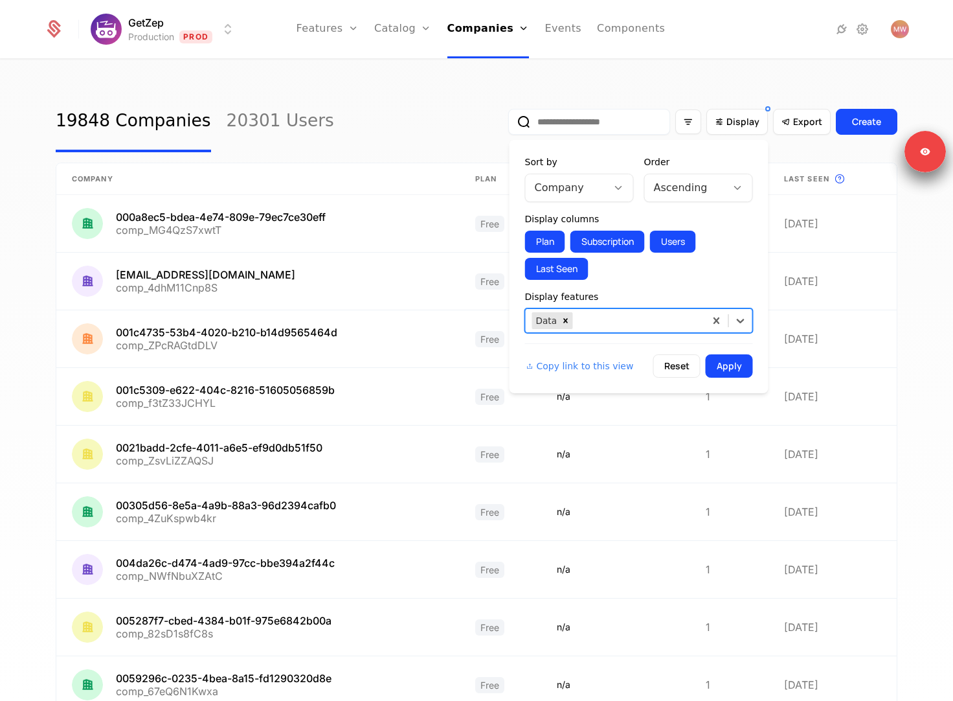
click at [669, 183] on div at bounding box center [685, 188] width 63 height 18
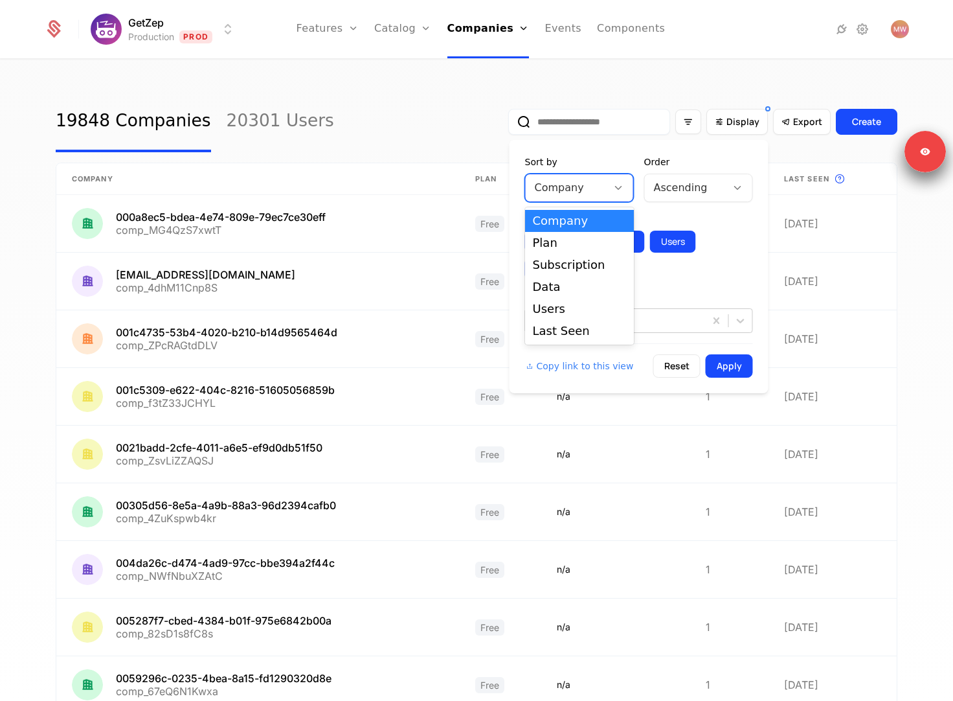
click at [596, 183] on div at bounding box center [566, 188] width 63 height 18
click at [684, 289] on form "Sort by Plan, 2 of 6. 6 results available. Use Up and Down to choose options, p…" at bounding box center [639, 266] width 228 height 222
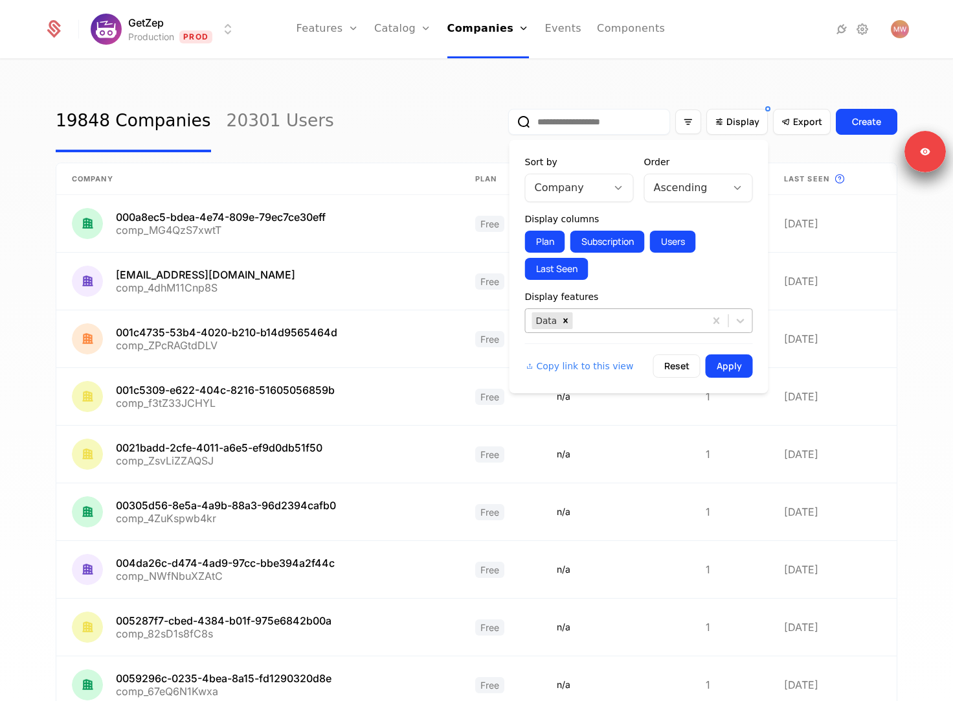
click at [645, 318] on div at bounding box center [637, 320] width 123 height 18
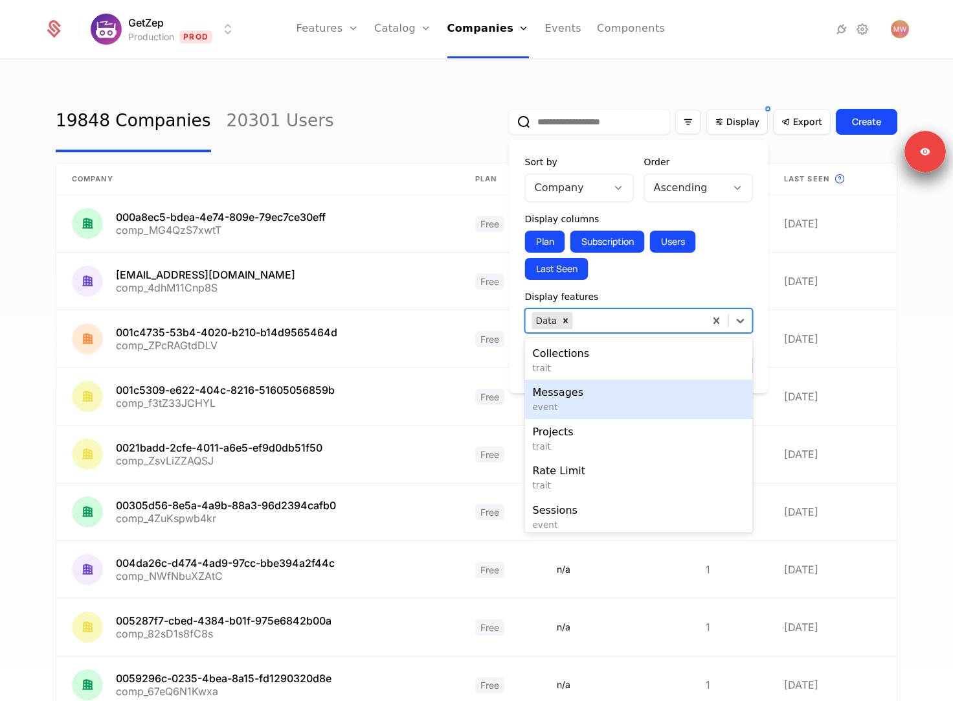
click at [621, 402] on span "event" at bounding box center [639, 406] width 212 height 13
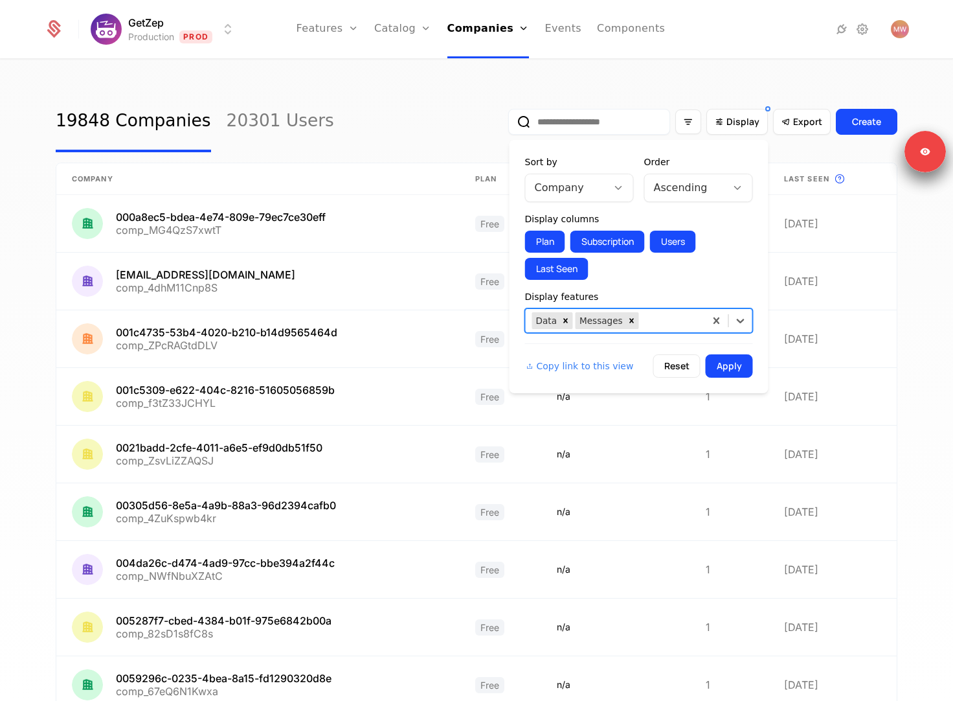
click at [668, 194] on div at bounding box center [685, 188] width 63 height 18
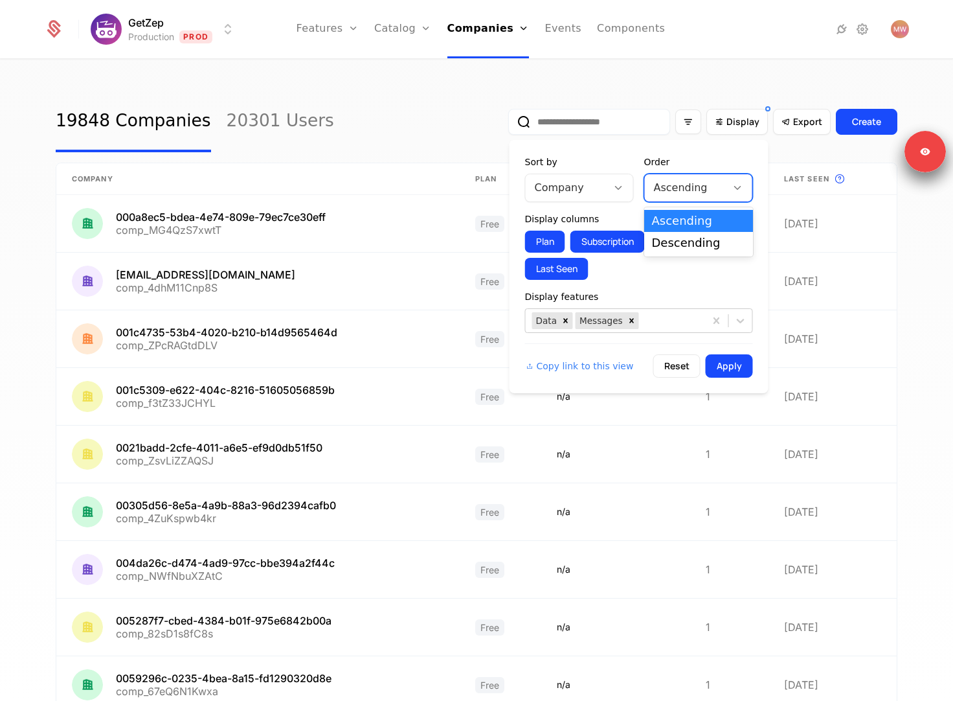
click at [594, 196] on div at bounding box center [566, 188] width 63 height 18
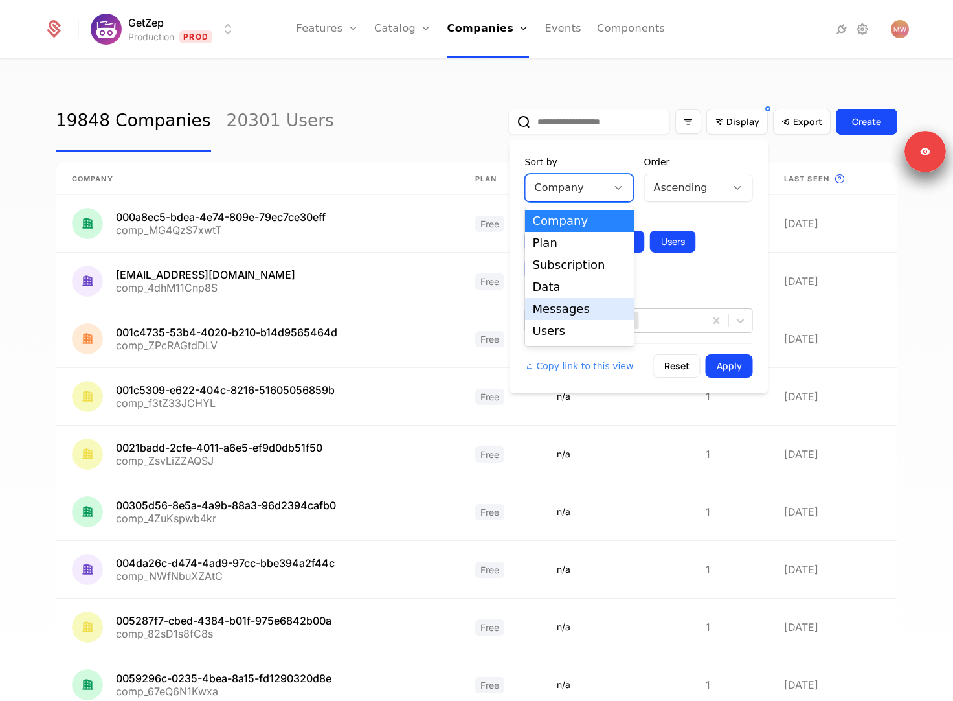
click at [569, 310] on div "Messages" at bounding box center [579, 309] width 93 height 12
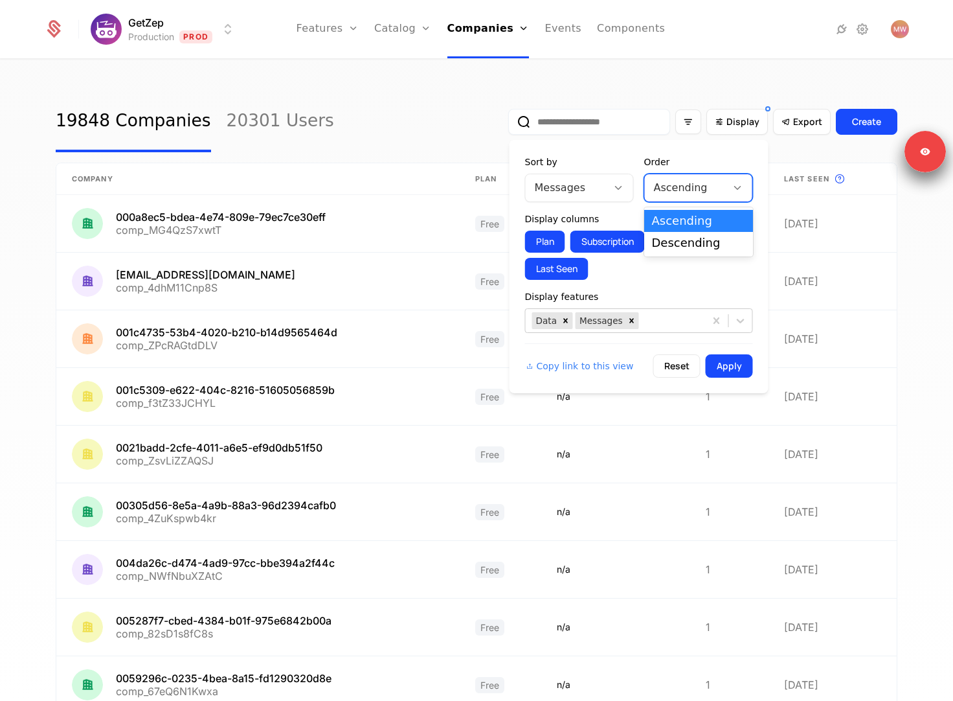
click at [679, 190] on div at bounding box center [685, 188] width 63 height 18
click at [670, 245] on div "Descending" at bounding box center [698, 243] width 93 height 12
click at [740, 372] on button "Apply" at bounding box center [729, 365] width 47 height 23
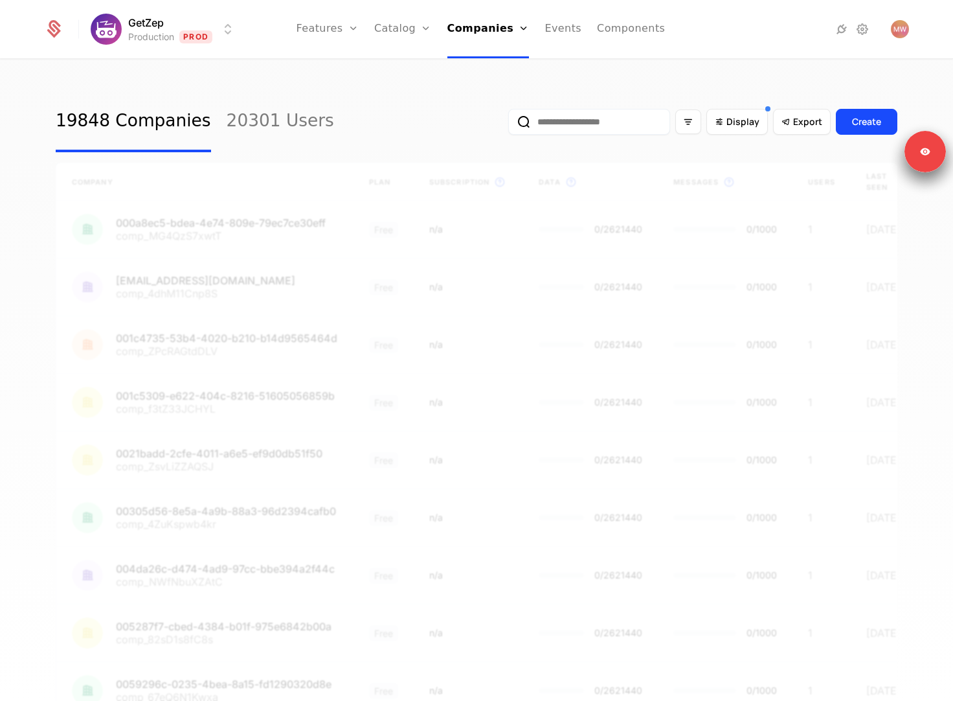
click at [403, 72] on div "19848 Companies 20301 Users Display Export Create Company Plan Subscription Thi…" at bounding box center [476, 384] width 953 height 648
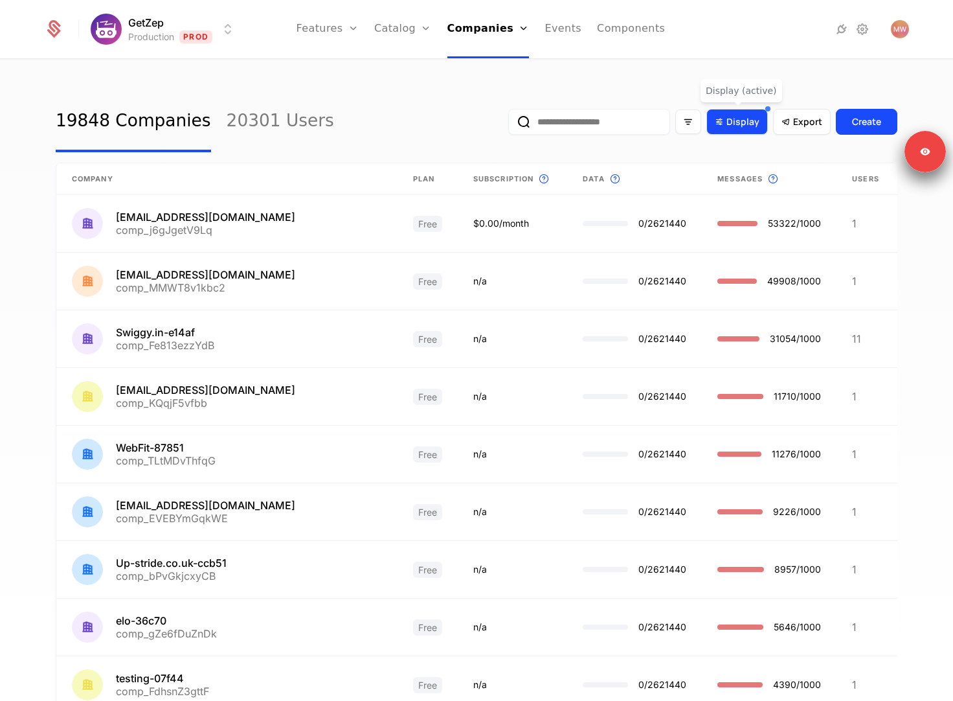
click at [743, 123] on span "Display" at bounding box center [743, 121] width 33 height 13
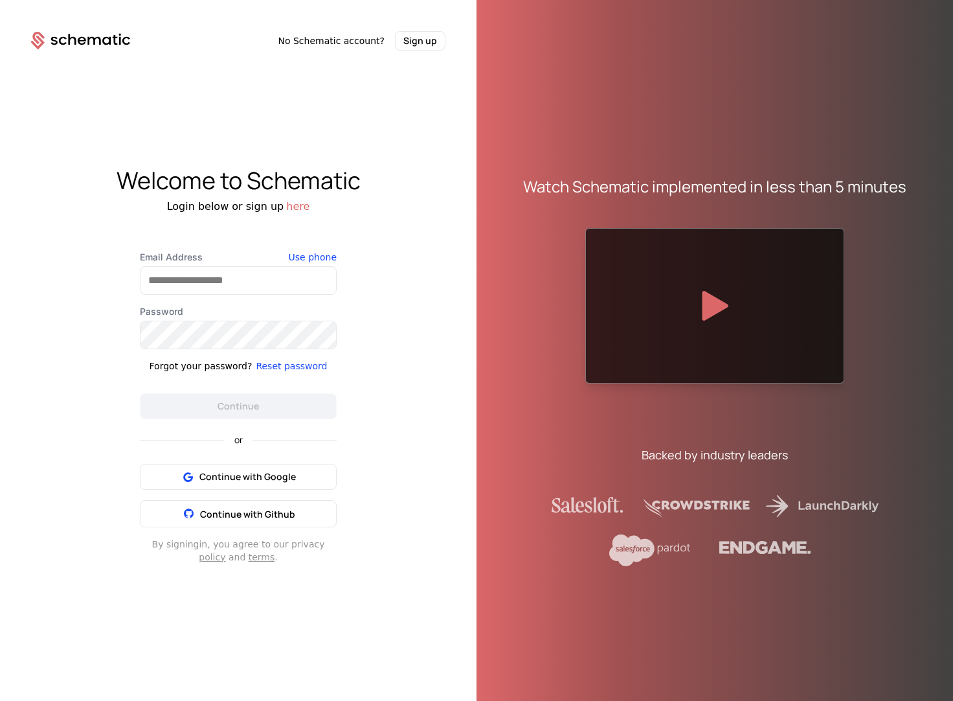
click at [88, 45] on icon at bounding box center [80, 41] width 99 height 18
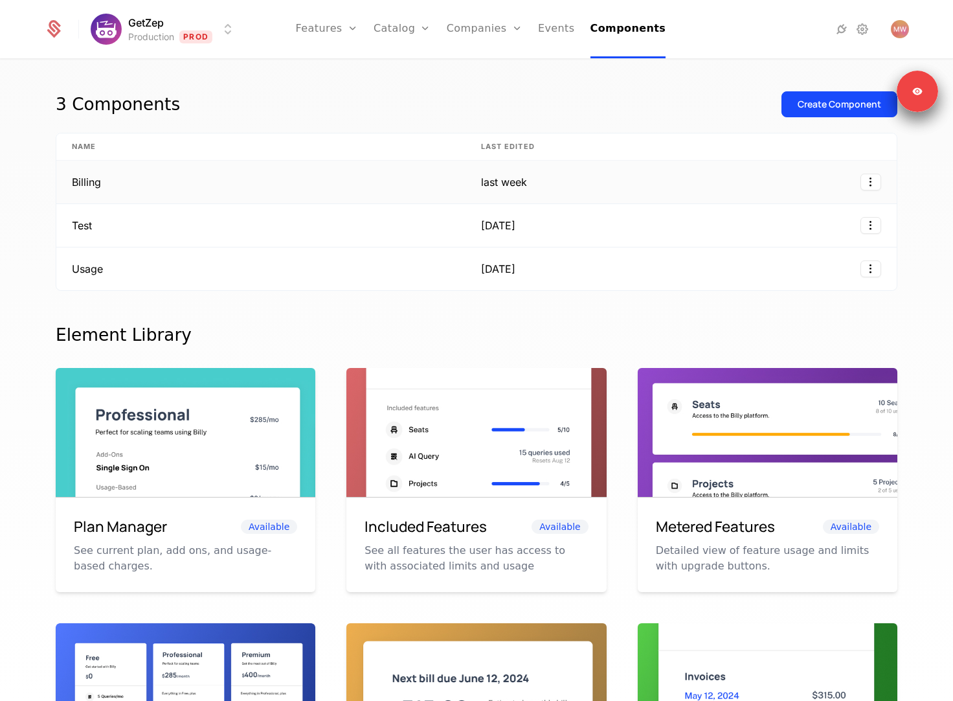
click at [441, 177] on td "Billing" at bounding box center [260, 182] width 409 height 43
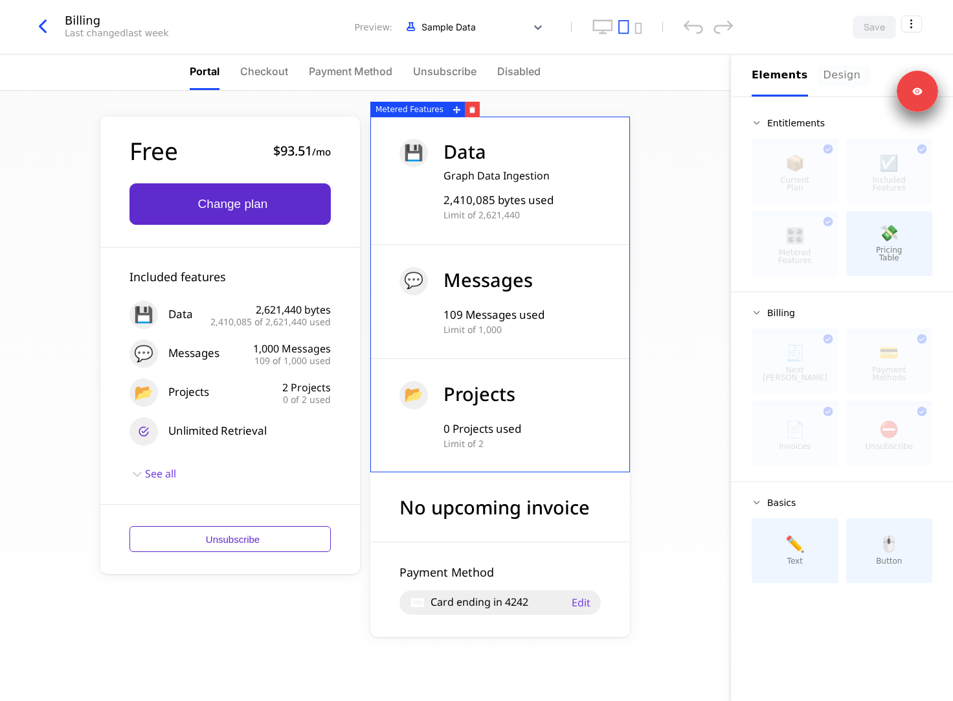
click at [833, 89] on button "Design" at bounding box center [844, 75] width 41 height 42
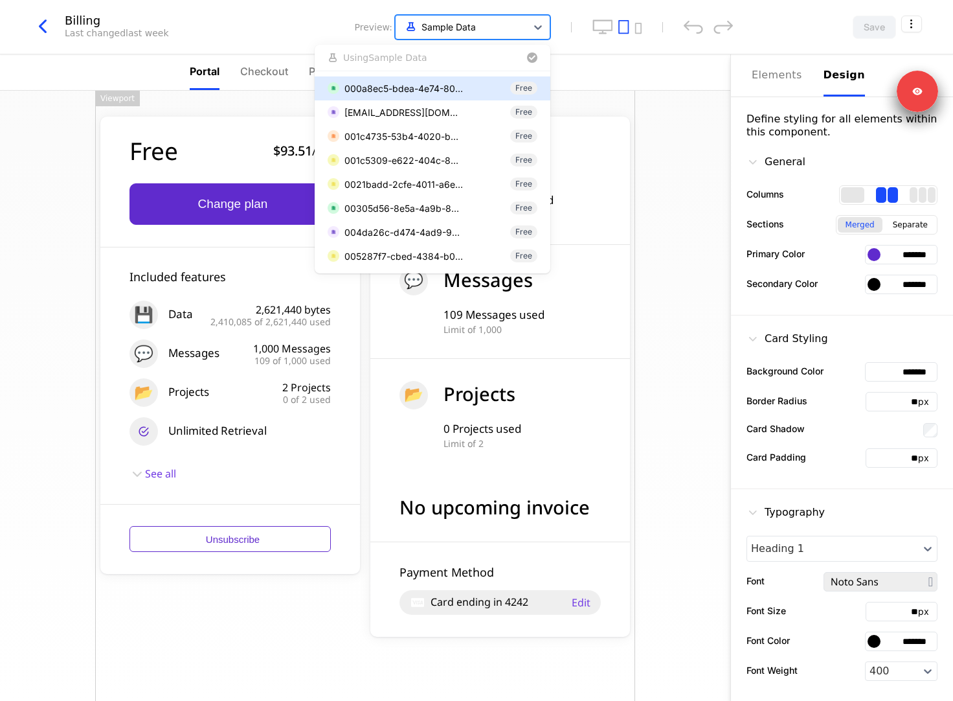
click at [472, 30] on div at bounding box center [461, 27] width 118 height 16
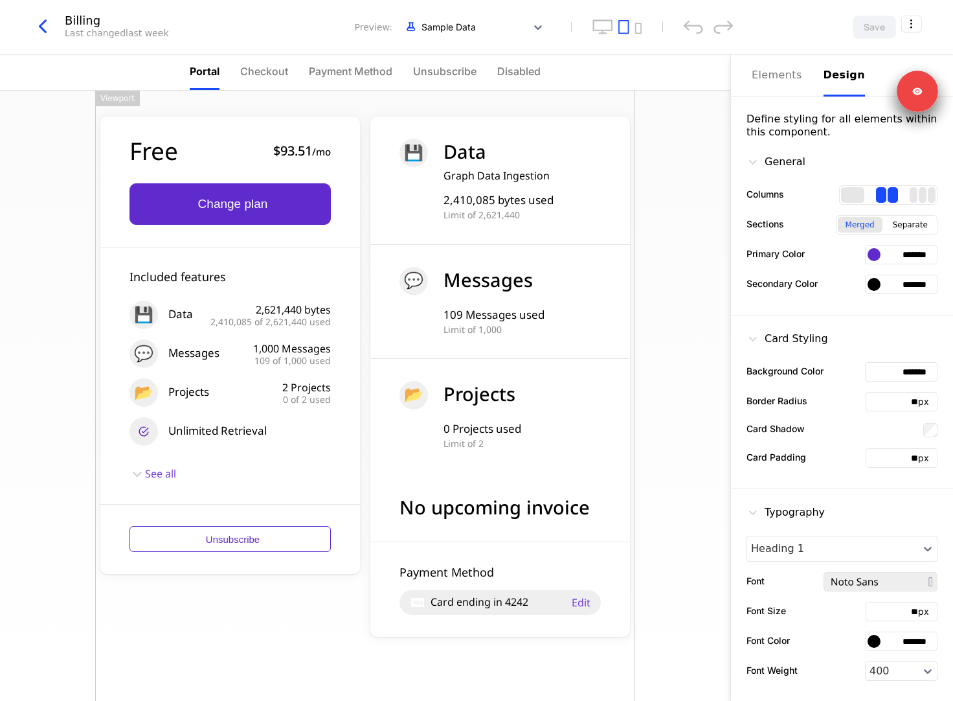
click at [39, 30] on icon "button" at bounding box center [42, 26] width 23 height 23
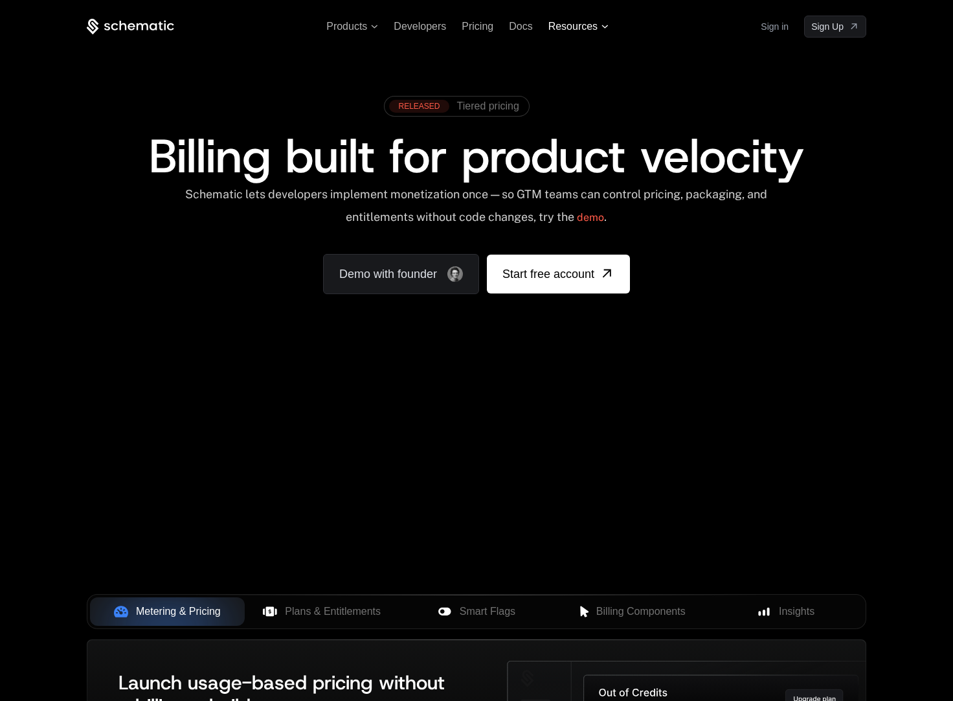
click at [580, 27] on span "Resources" at bounding box center [572, 27] width 49 height 12
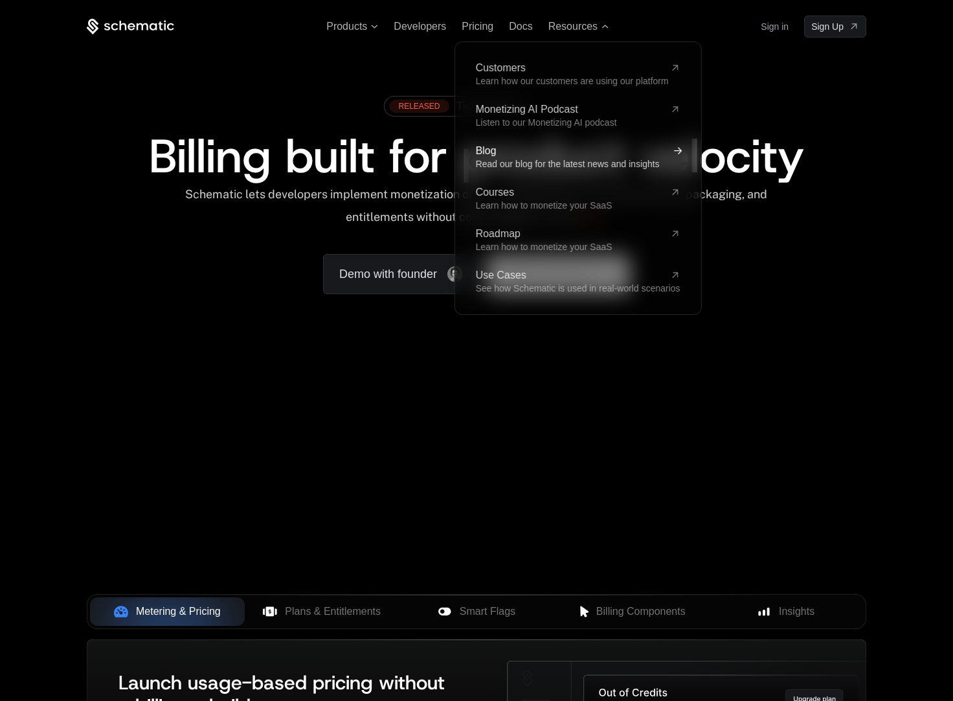
click at [508, 157] on link "Blog Read our blog for the latest news and insights" at bounding box center [578, 157] width 205 height 23
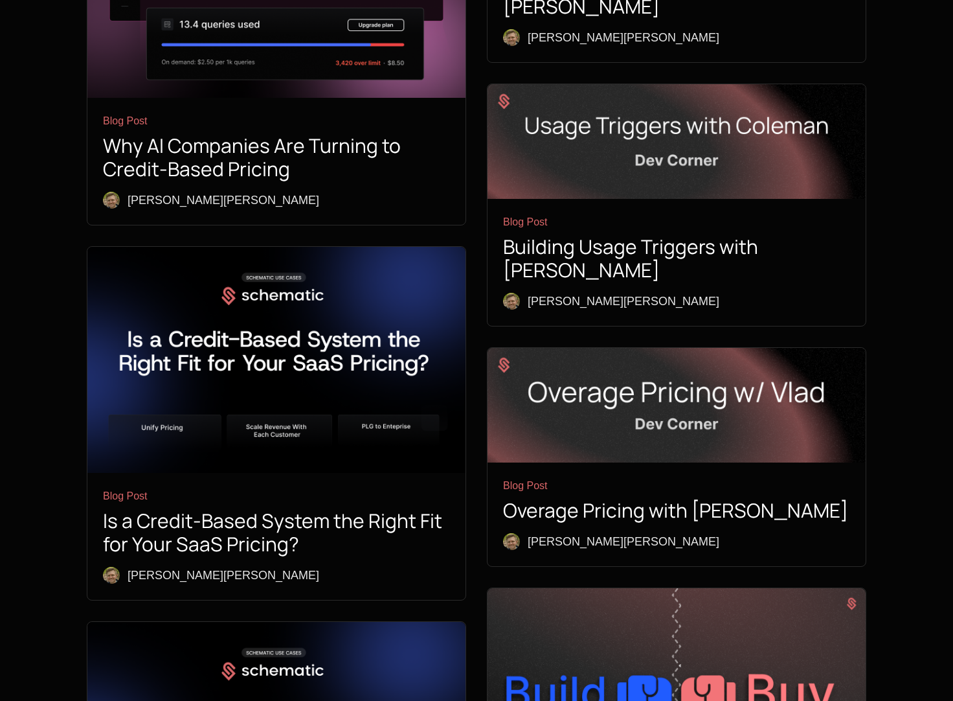
scroll to position [1288, 0]
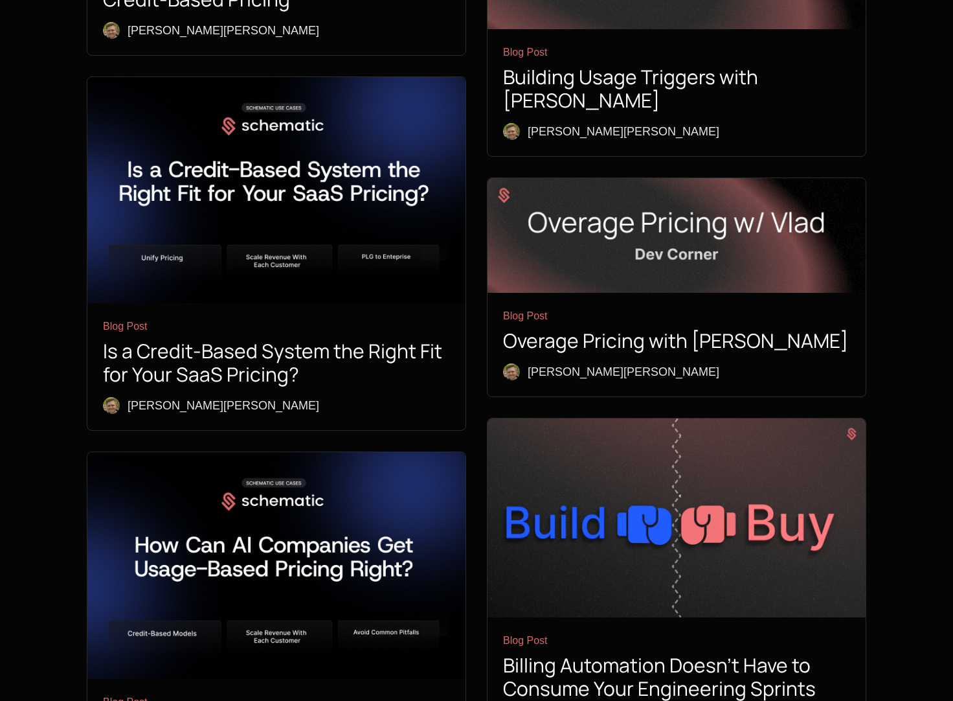
click at [613, 653] on h1 "Billing Automation Doesn't Have to Consume Your Engineering Sprints" at bounding box center [676, 676] width 347 height 47
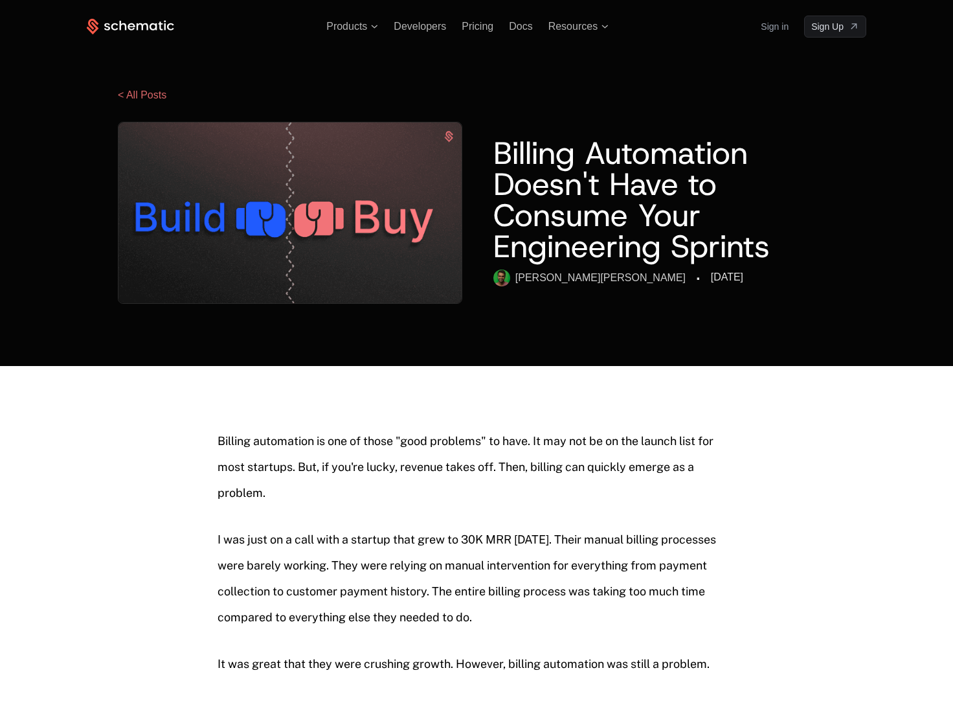
scroll to position [1, 0]
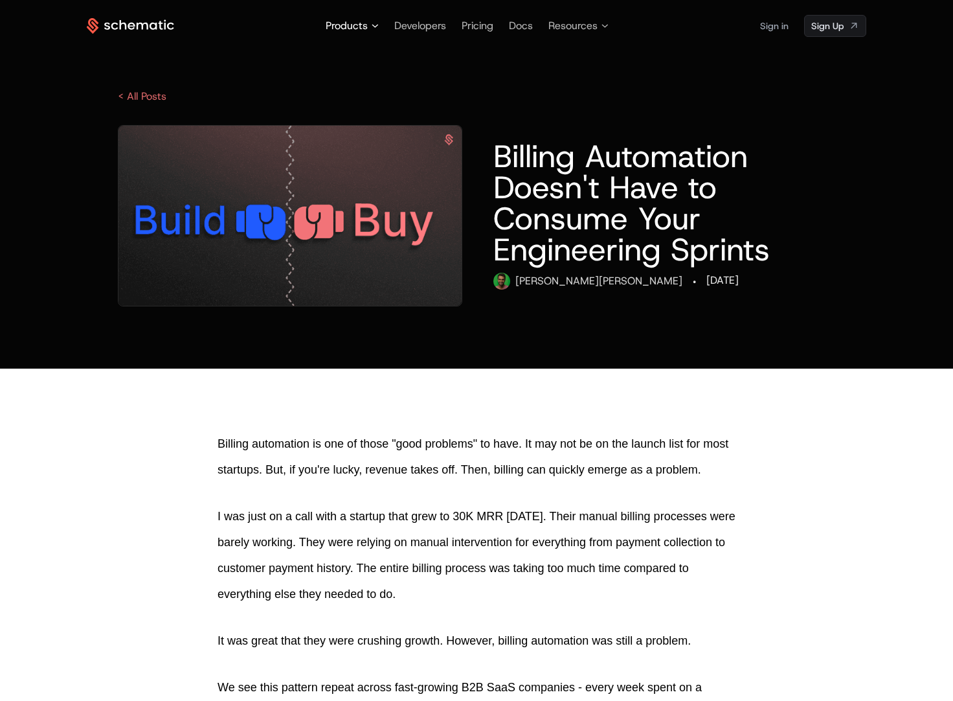
click at [348, 28] on span "Products" at bounding box center [347, 26] width 42 height 16
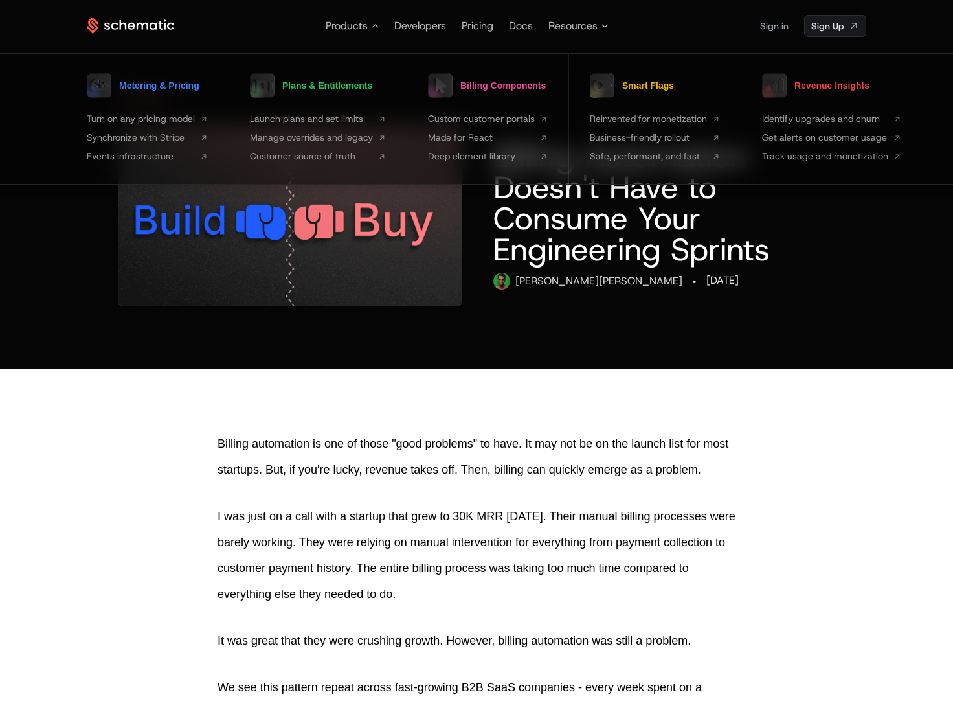
click at [164, 23] on icon at bounding box center [130, 26] width 87 height 16
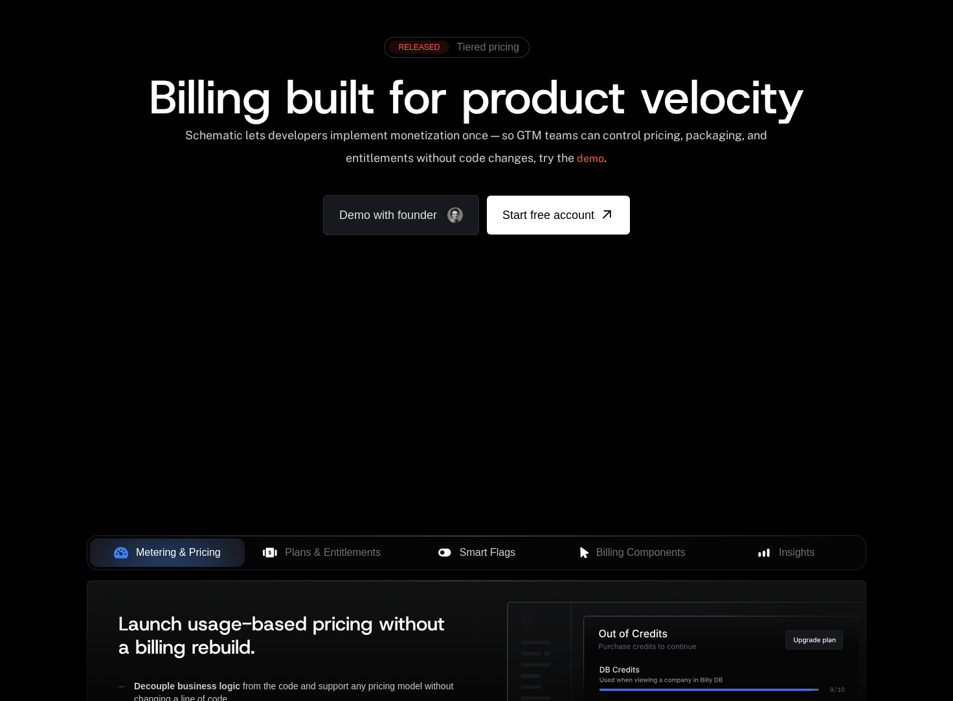
scroll to position [385, 0]
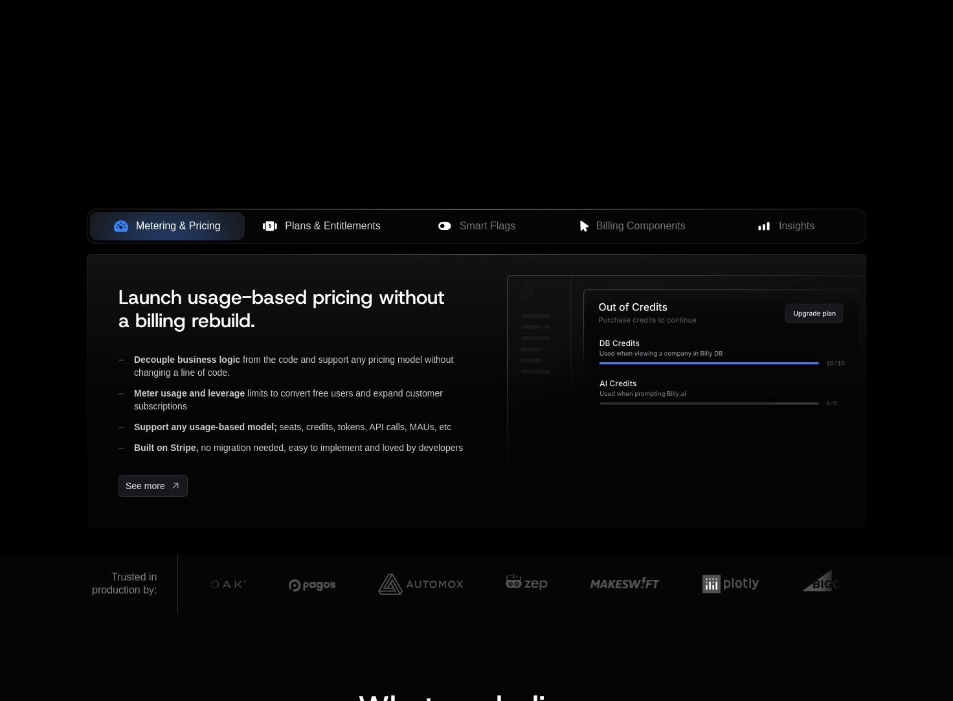
click at [322, 233] on span "Plans & Entitlements" at bounding box center [333, 226] width 96 height 16
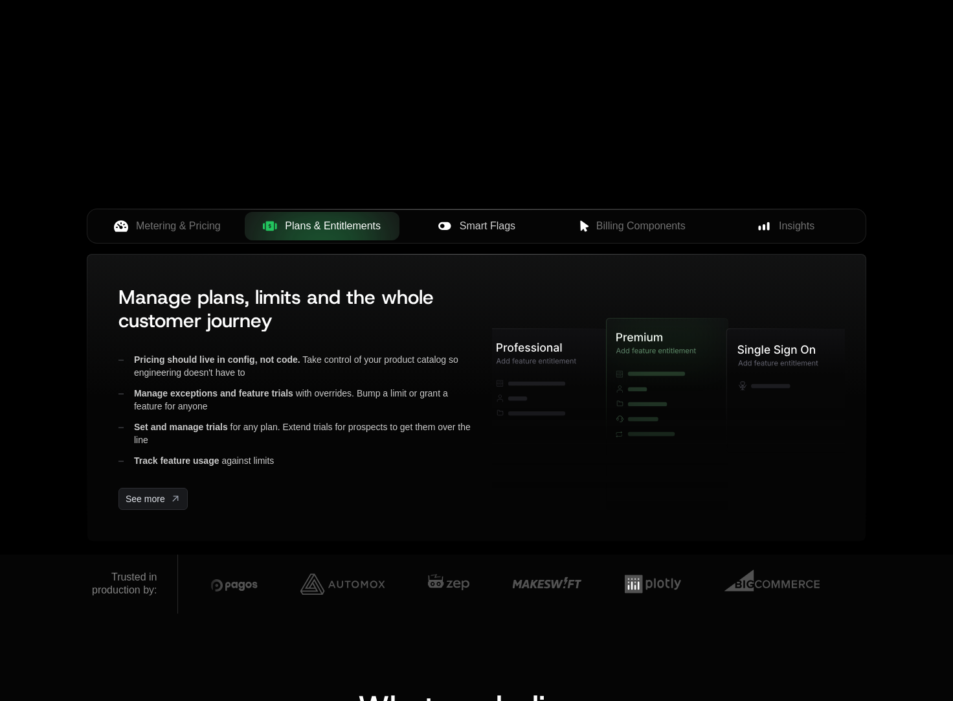
click at [456, 222] on div "Smart Flags" at bounding box center [477, 226] width 134 height 16
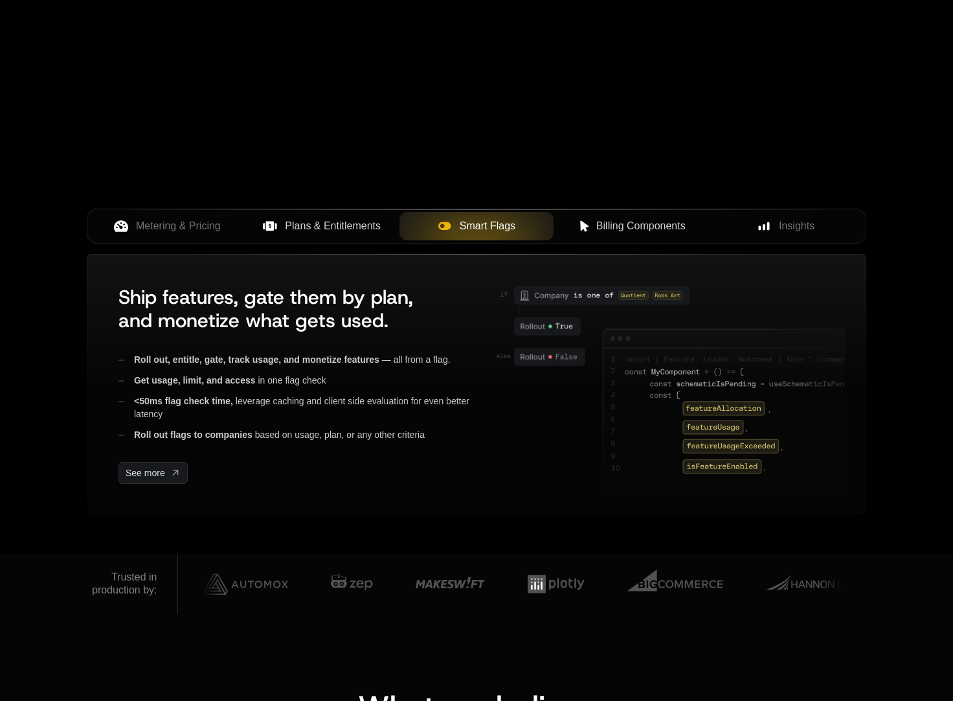
click at [633, 233] on button "Billing Components" at bounding box center [631, 226] width 155 height 28
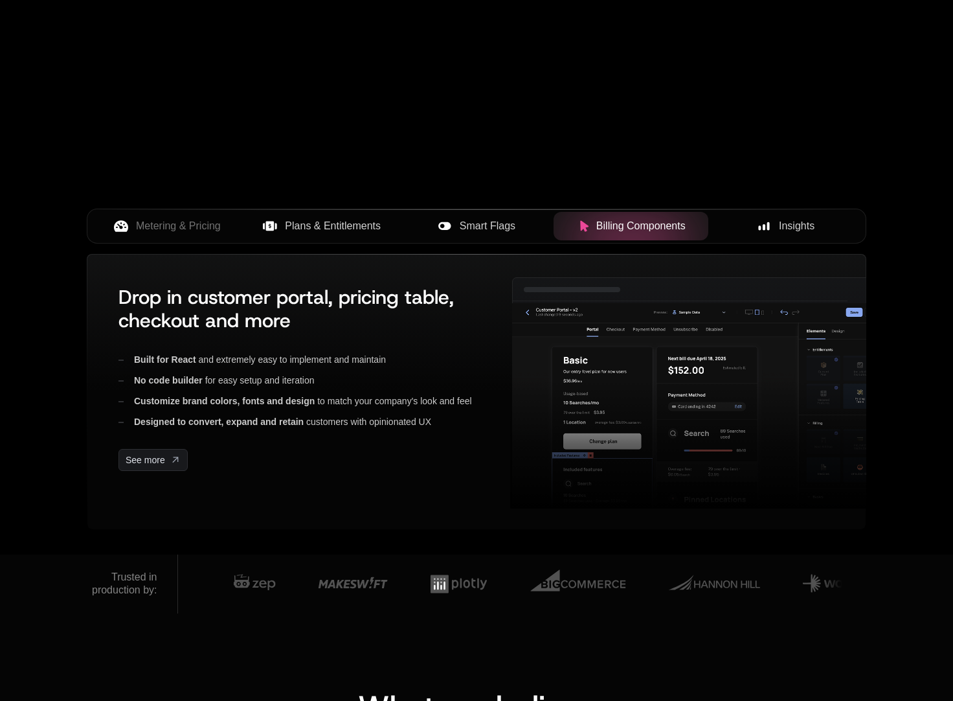
click at [751, 227] on div "Insights" at bounding box center [786, 226] width 134 height 16
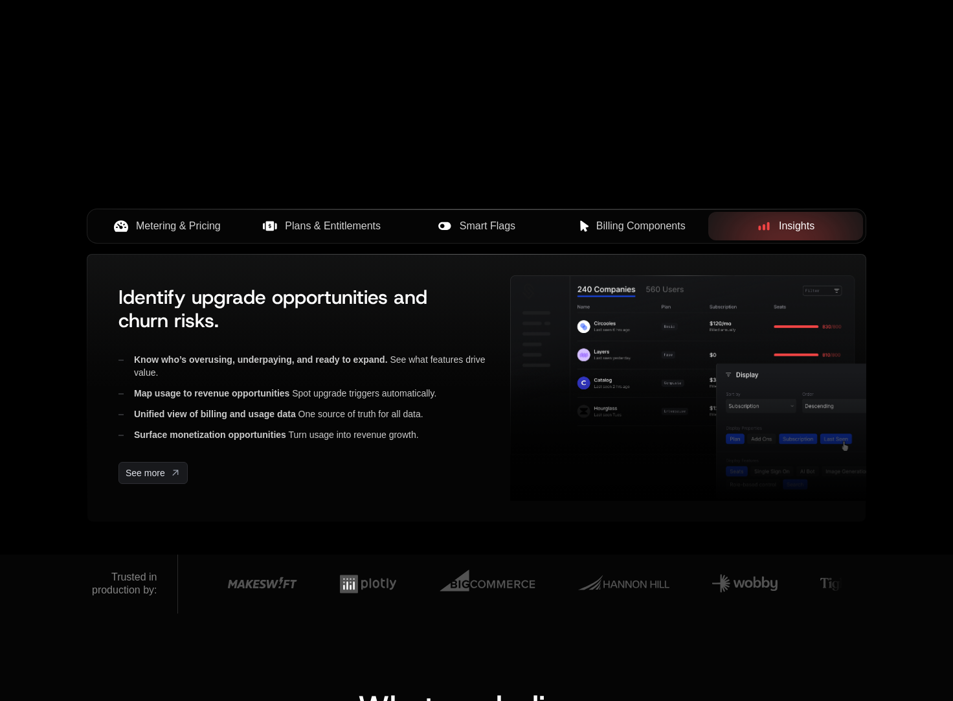
click at [160, 231] on span "Metering & Pricing" at bounding box center [178, 226] width 85 height 16
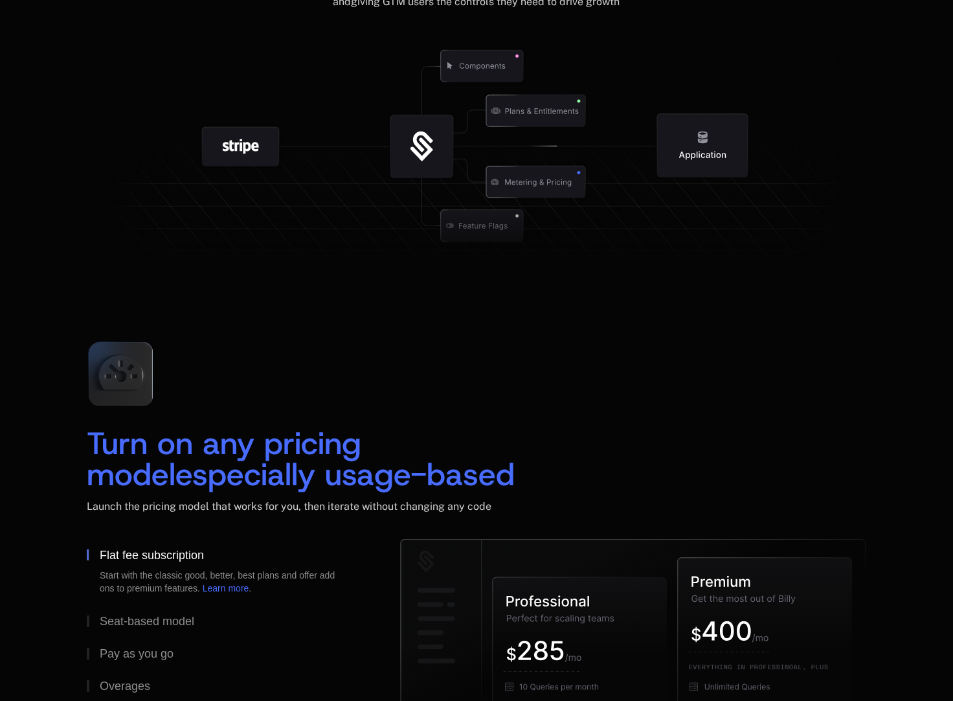
scroll to position [1786, 0]
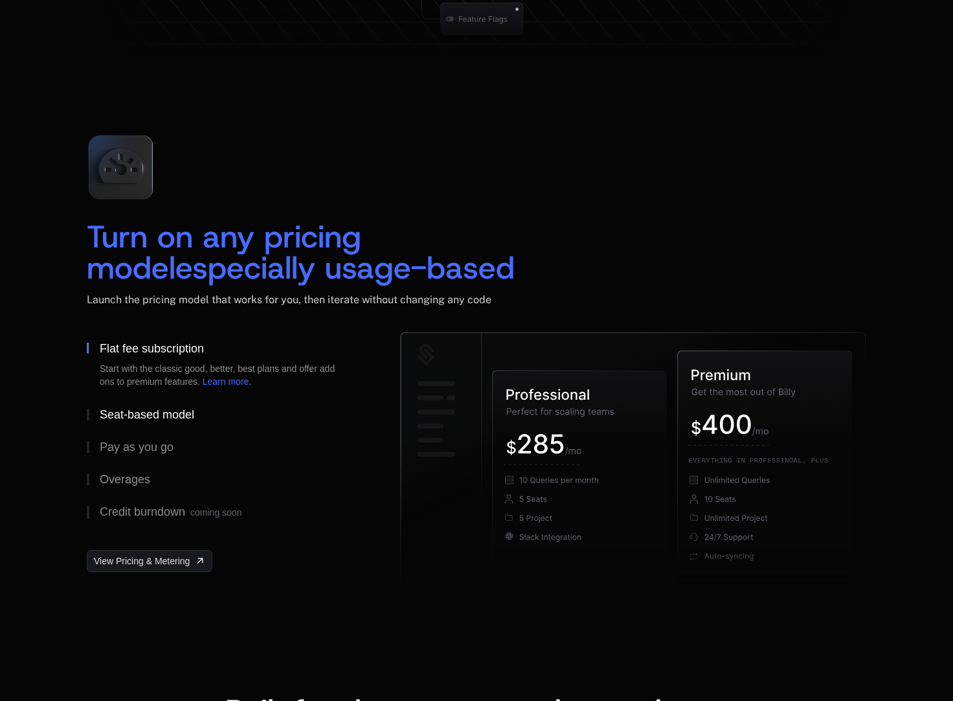
click at [159, 412] on div "Seat-based model" at bounding box center [147, 415] width 95 height 12
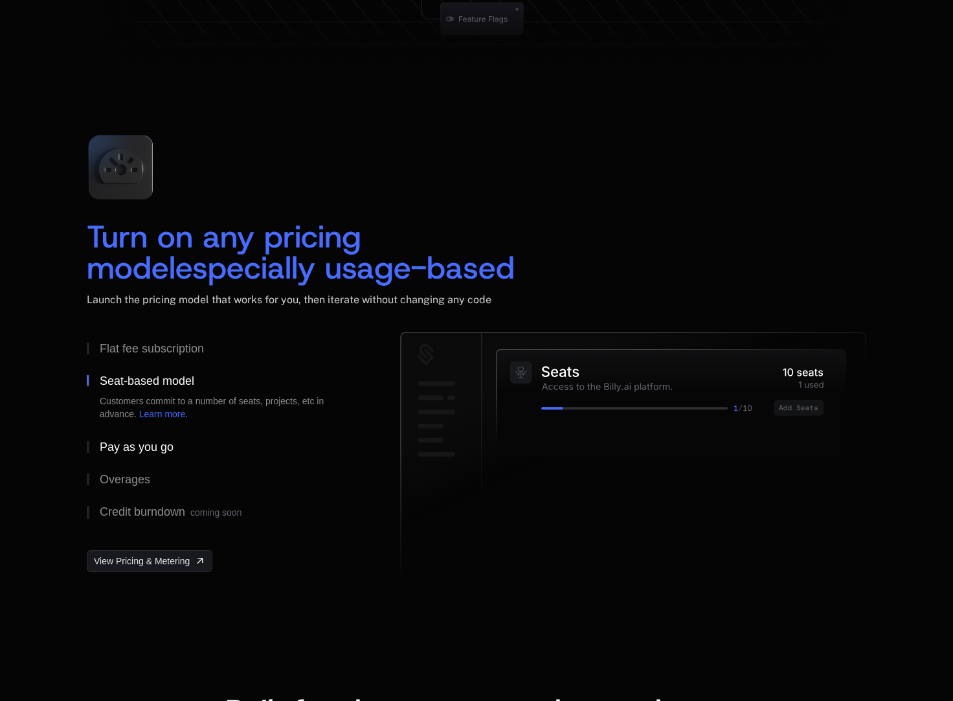
click at [153, 442] on div "Pay as you go" at bounding box center [137, 447] width 74 height 12
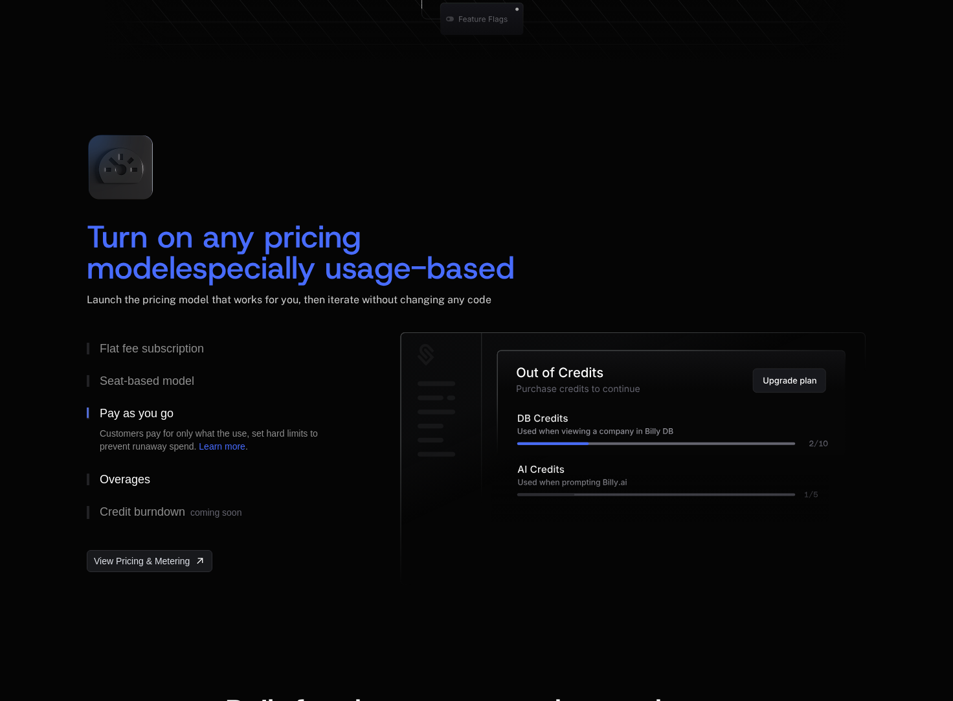
click at [134, 476] on div "Overages" at bounding box center [125, 479] width 51 height 12
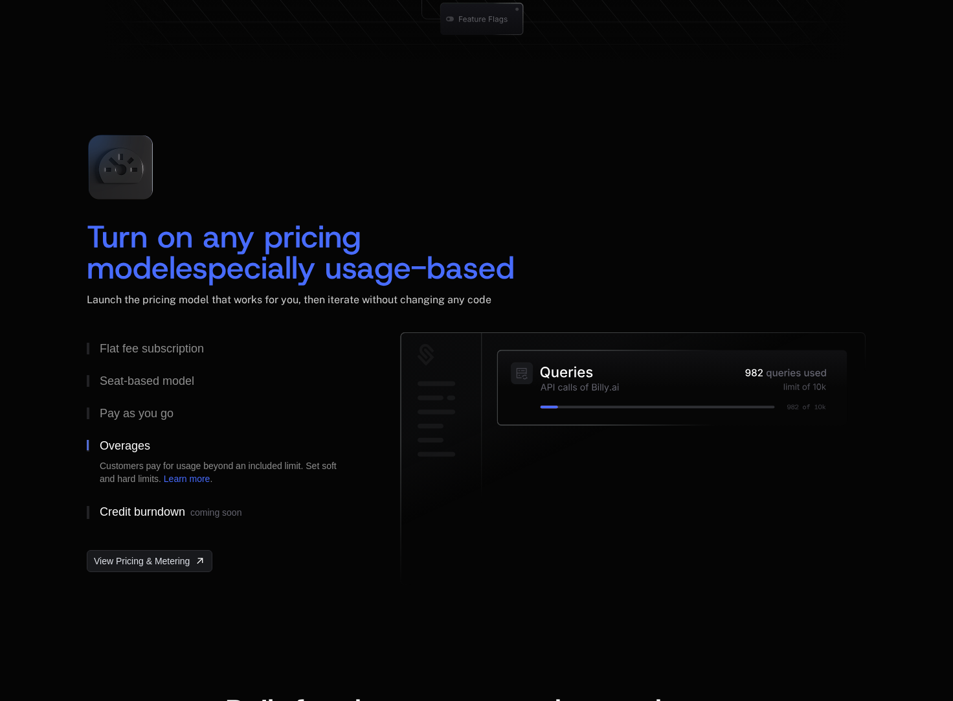
click at [153, 507] on div "Credit burndown coming soon" at bounding box center [171, 512] width 142 height 13
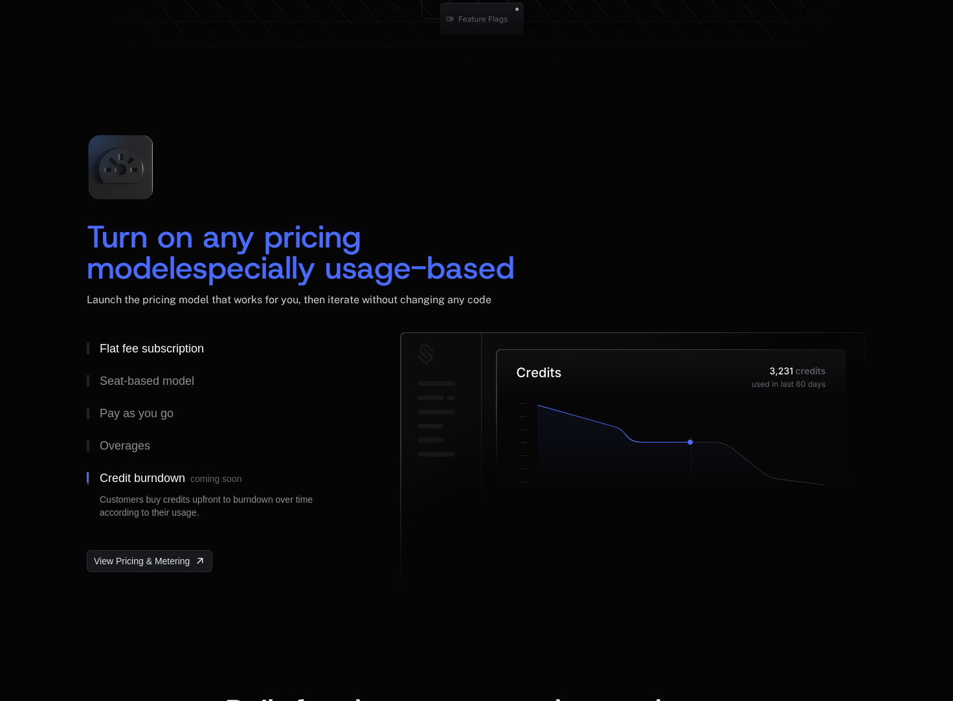
click at [152, 355] on button "Flat fee subscription" at bounding box center [223, 348] width 272 height 32
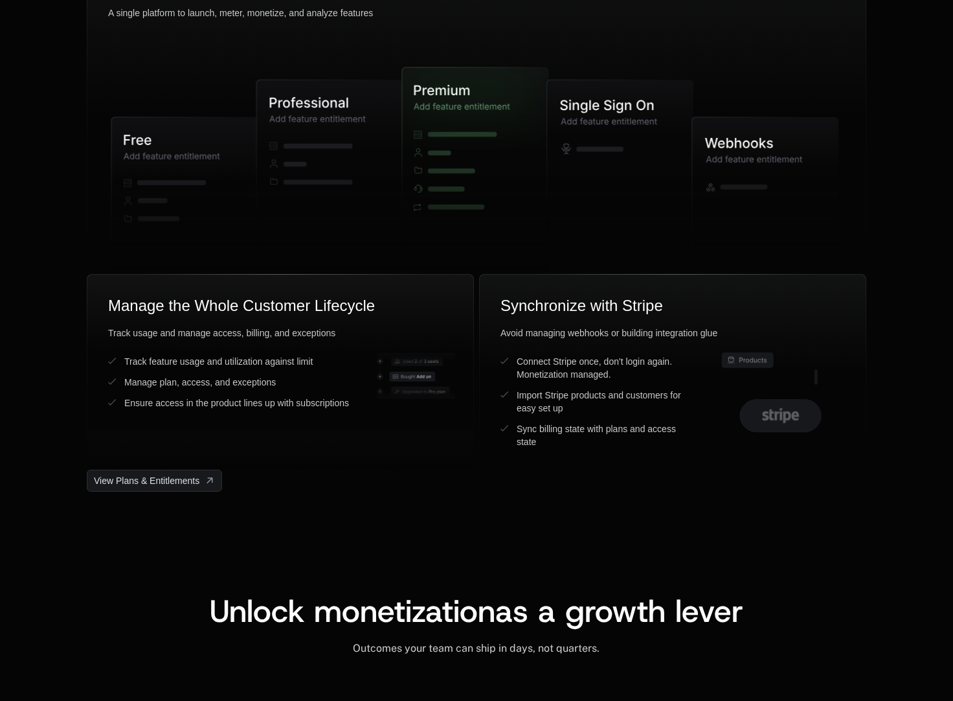
scroll to position [3477, 0]
